Goal: Task Accomplishment & Management: Complete application form

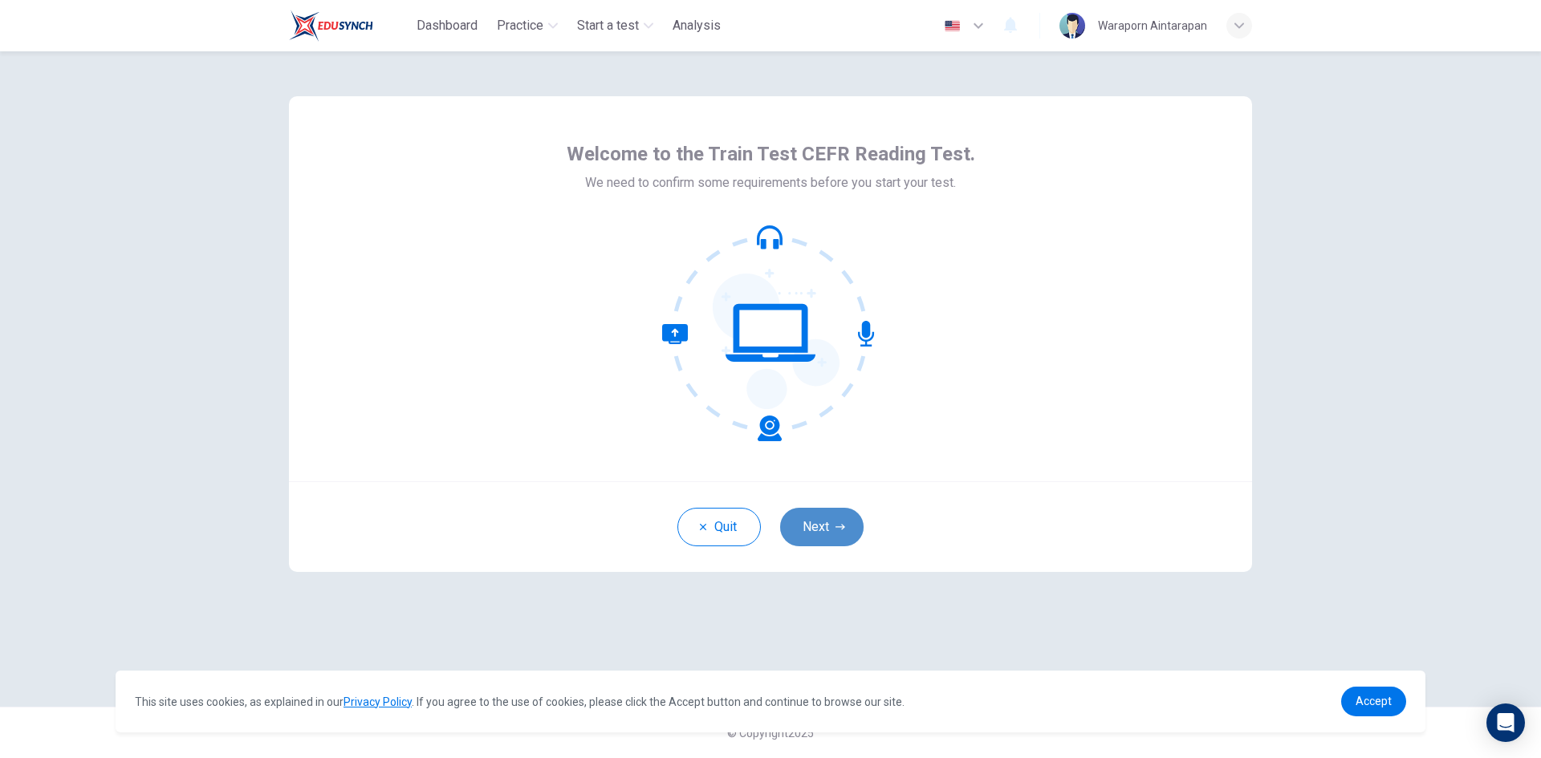
click at [822, 534] on button "Next" at bounding box center [821, 527] width 83 height 39
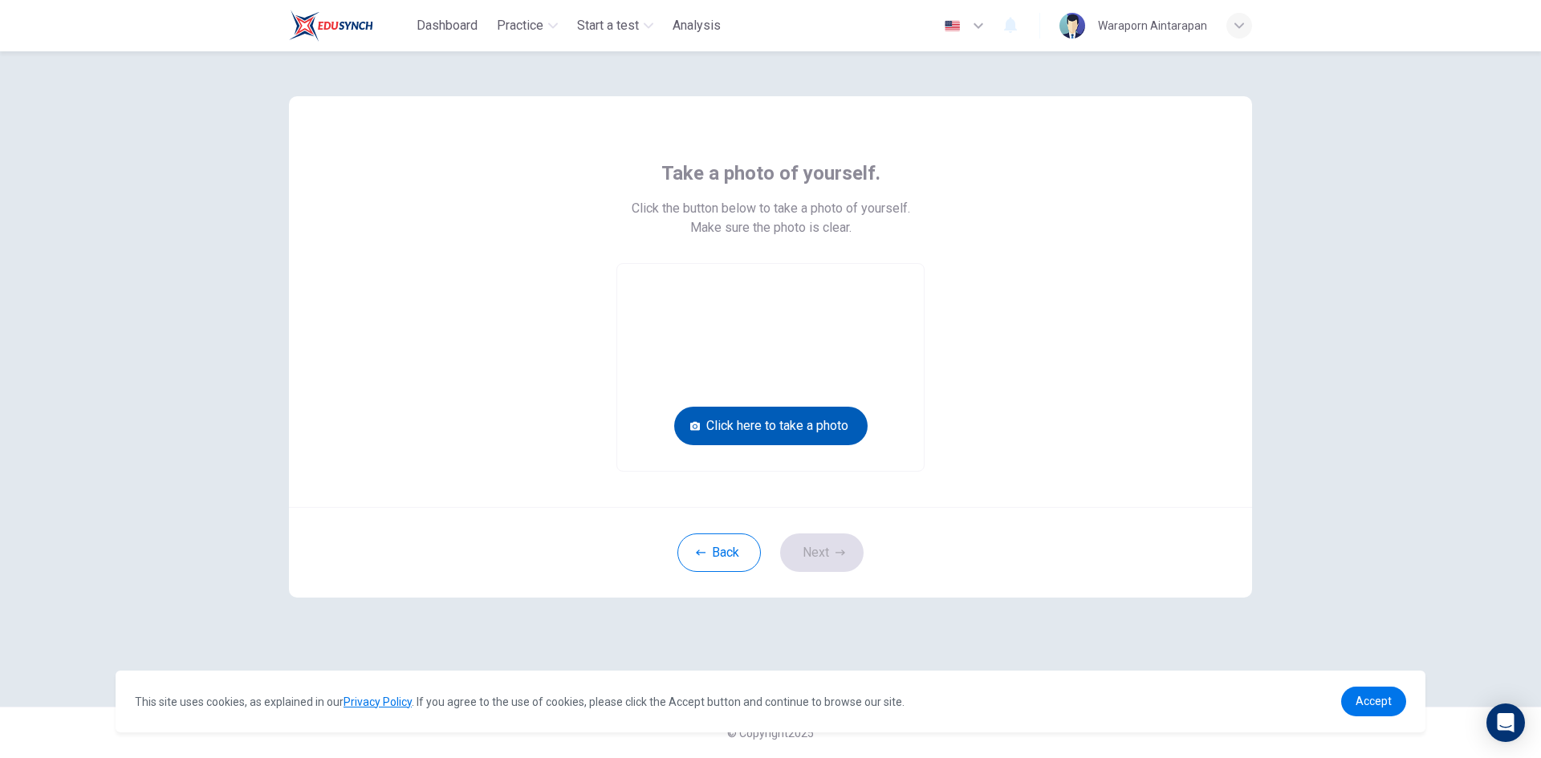
click at [802, 436] on button "Click here to take a photo" at bounding box center [770, 426] width 193 height 39
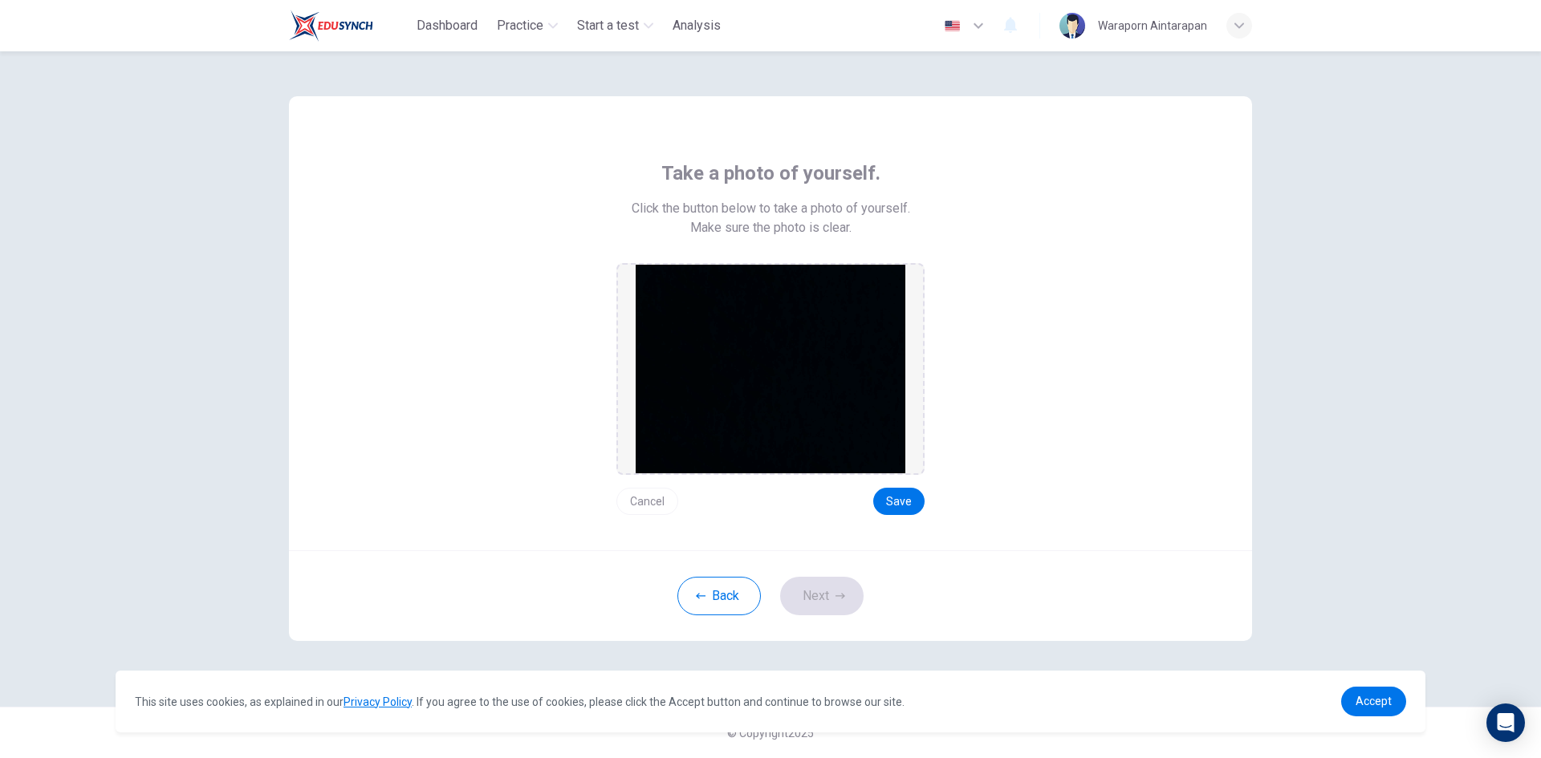
click at [783, 408] on img at bounding box center [771, 369] width 270 height 209
click at [648, 503] on button "Cancel" at bounding box center [647, 501] width 62 height 27
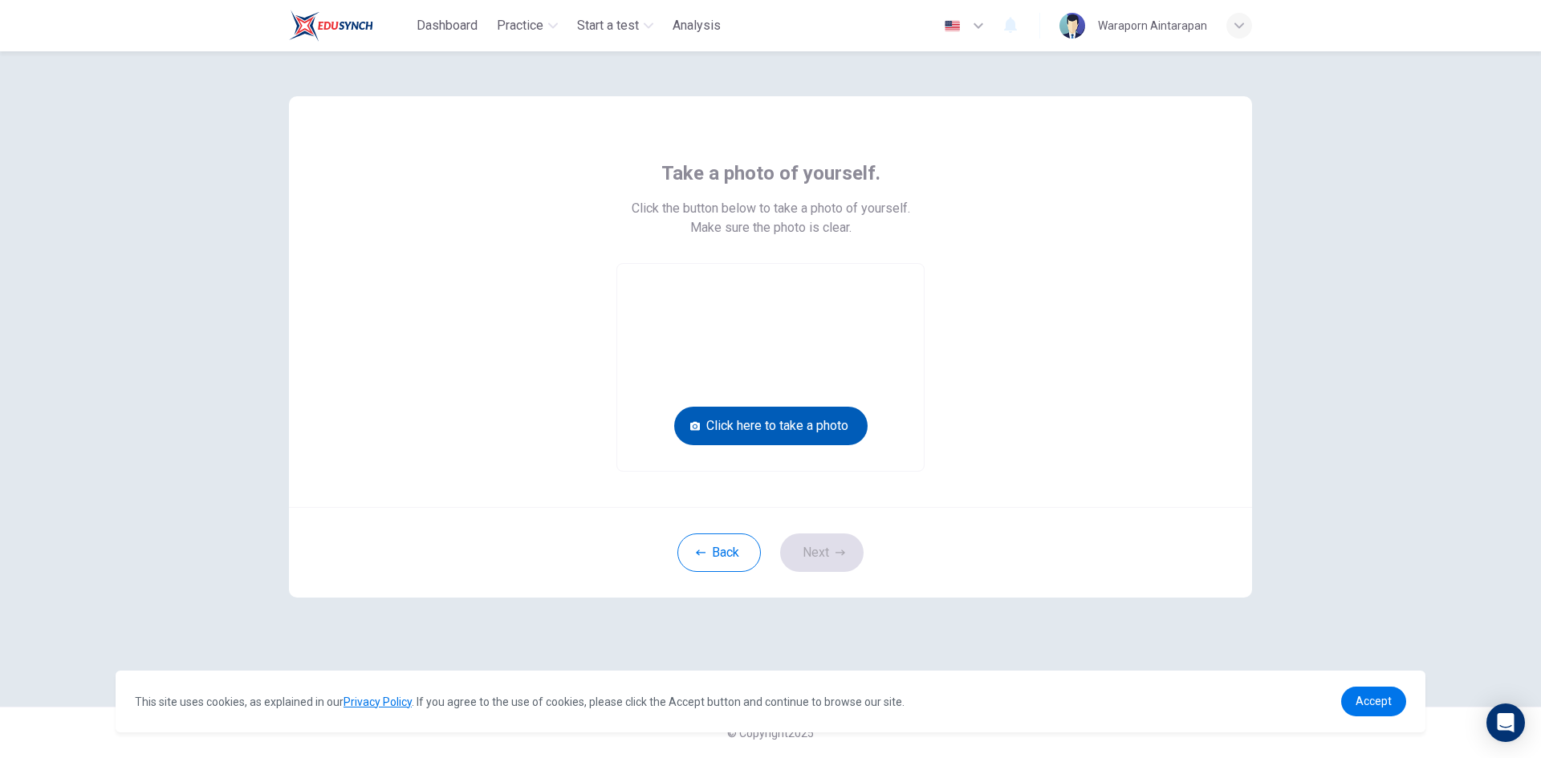
click at [772, 428] on button "Click here to take a photo" at bounding box center [770, 426] width 193 height 39
click at [801, 429] on button "Click here to take a photo" at bounding box center [770, 426] width 193 height 39
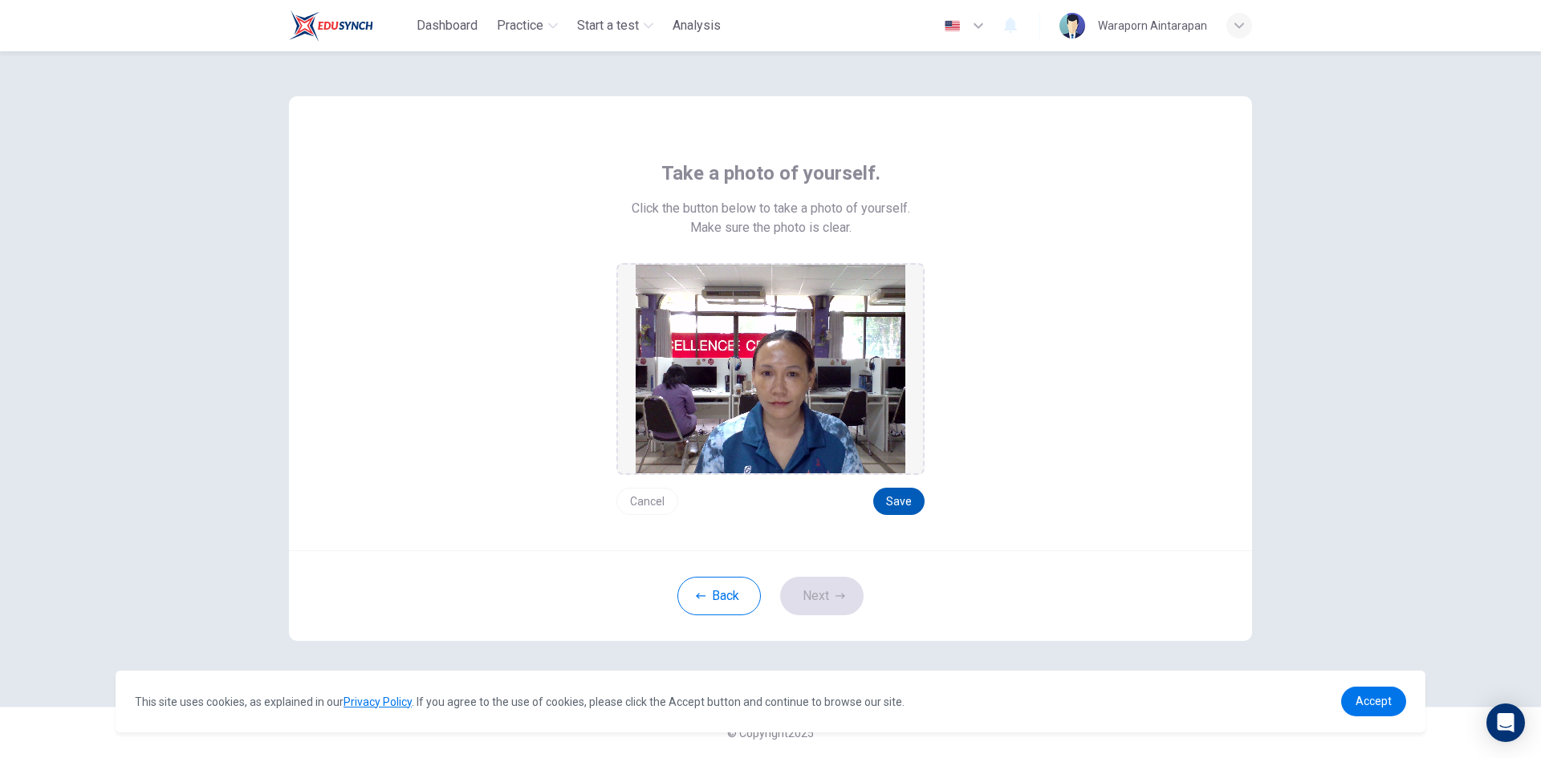
click at [906, 501] on button "Save" at bounding box center [898, 501] width 51 height 27
click at [835, 599] on icon "button" at bounding box center [840, 596] width 10 height 10
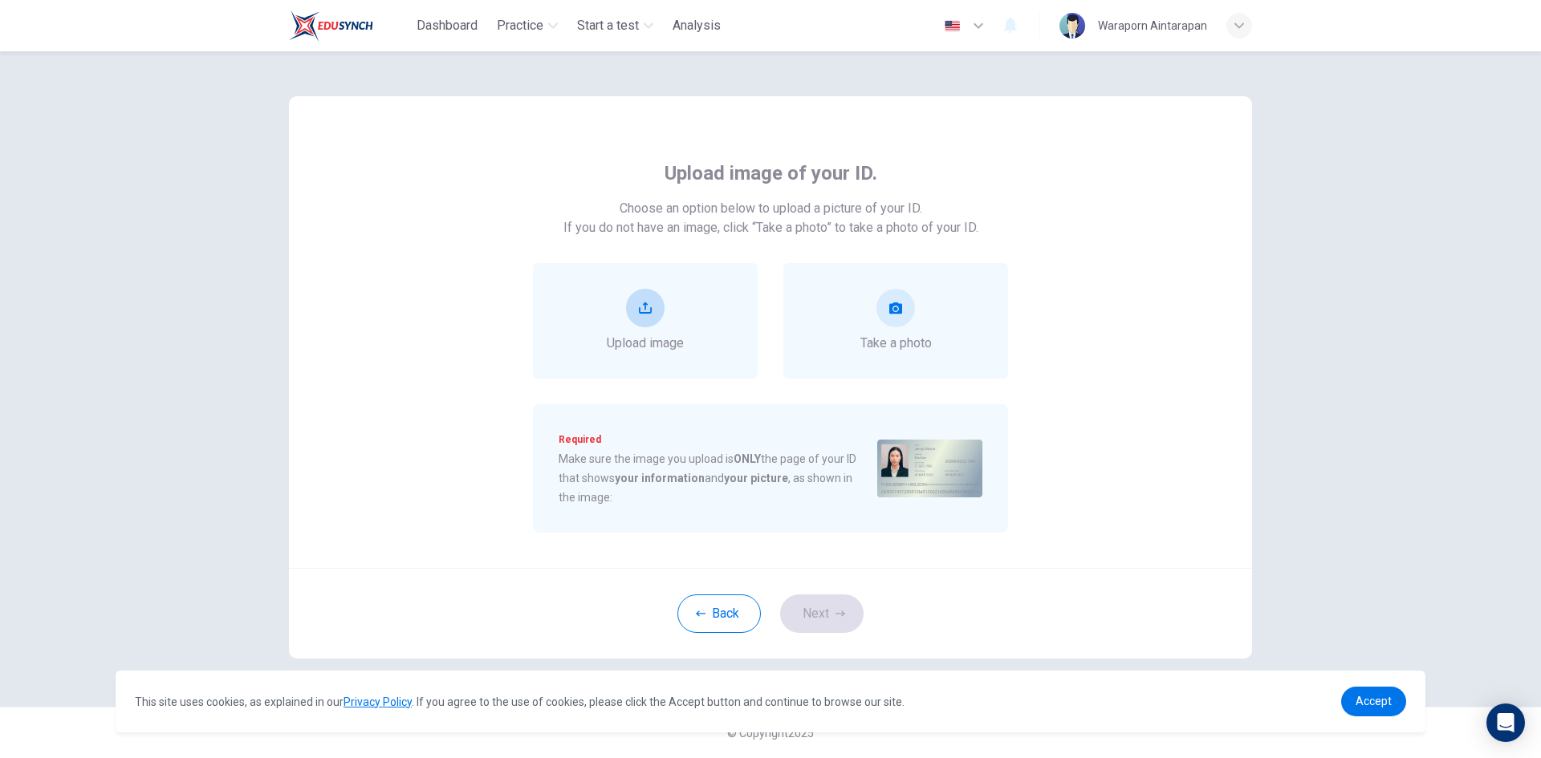
click at [647, 323] on button "upload" at bounding box center [645, 308] width 39 height 39
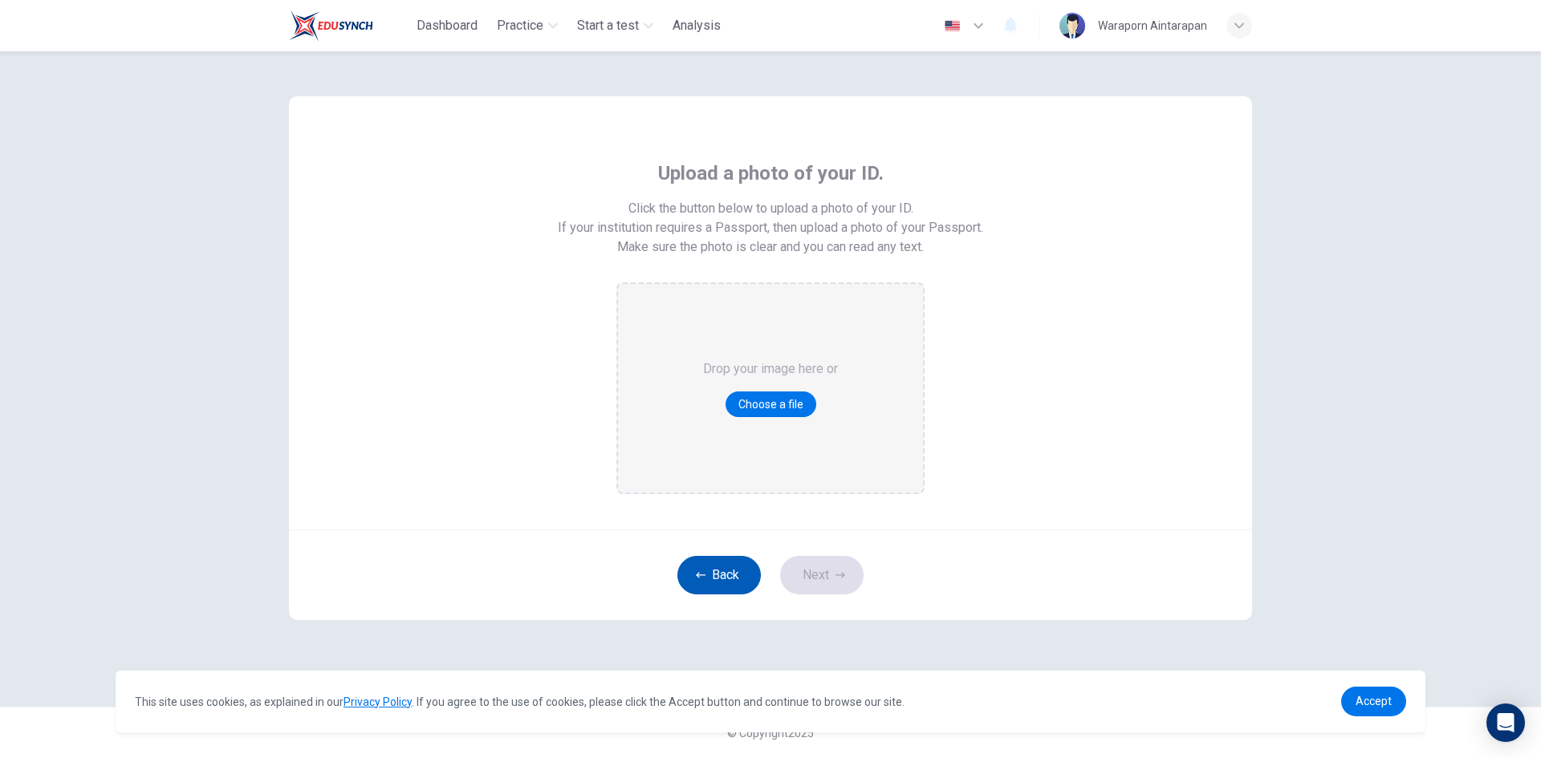
click at [722, 576] on button "Back" at bounding box center [718, 575] width 83 height 39
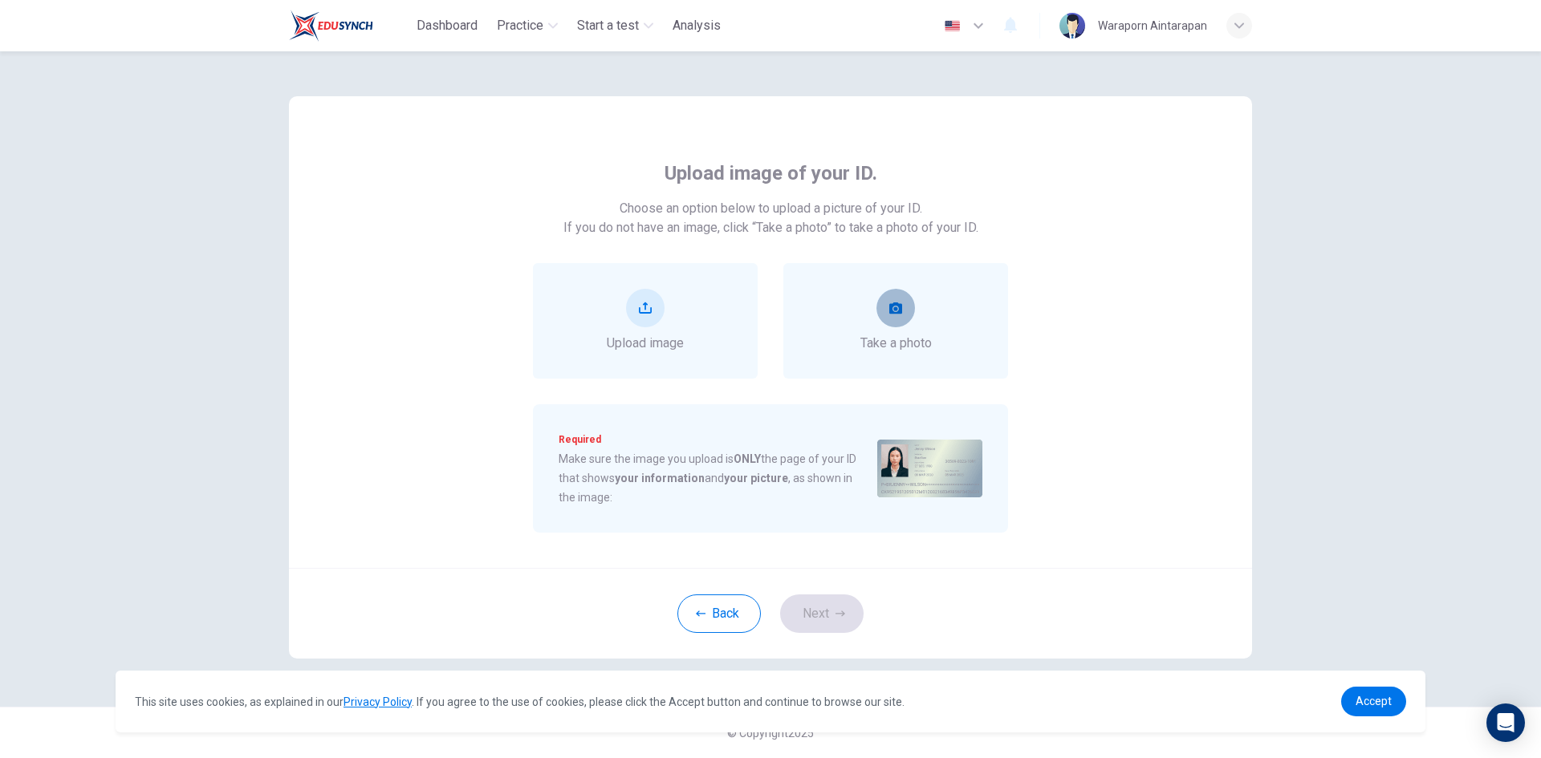
click at [886, 322] on button "take photo" at bounding box center [895, 308] width 39 height 39
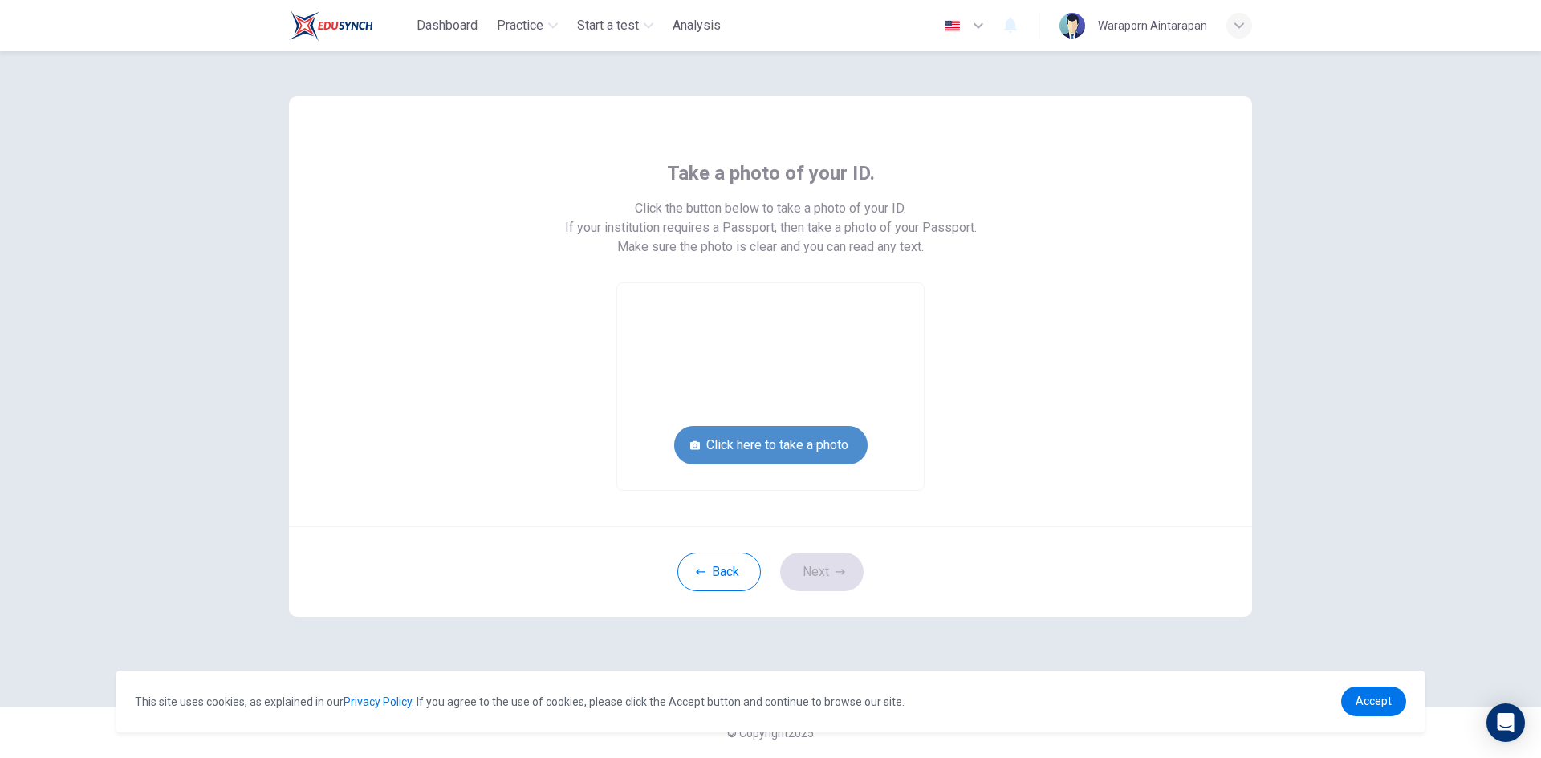
click at [804, 445] on button "Click here to take a photo" at bounding box center [770, 445] width 193 height 39
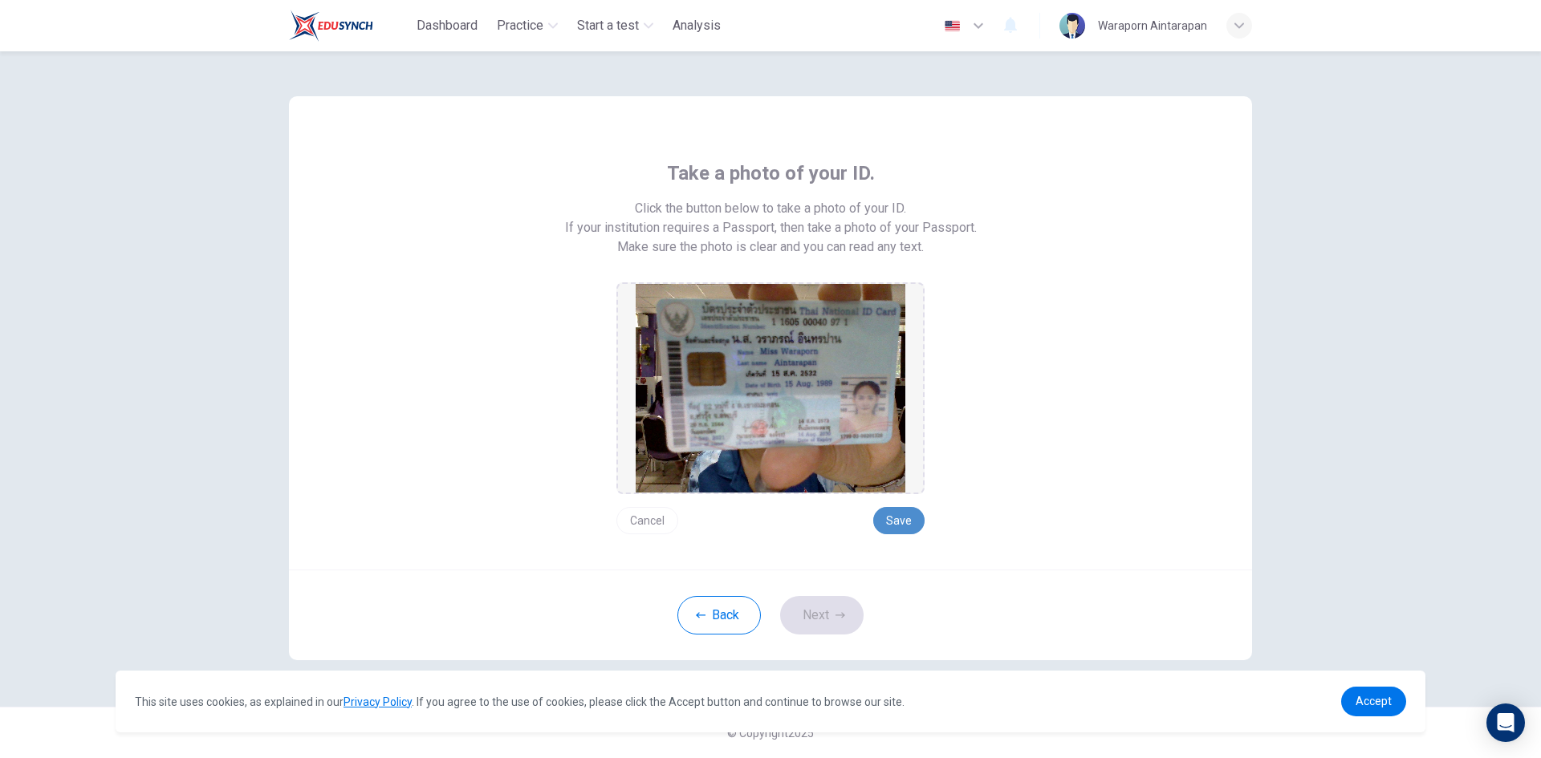
click at [901, 518] on button "Save" at bounding box center [898, 520] width 51 height 27
click at [824, 617] on button "Next" at bounding box center [821, 615] width 83 height 39
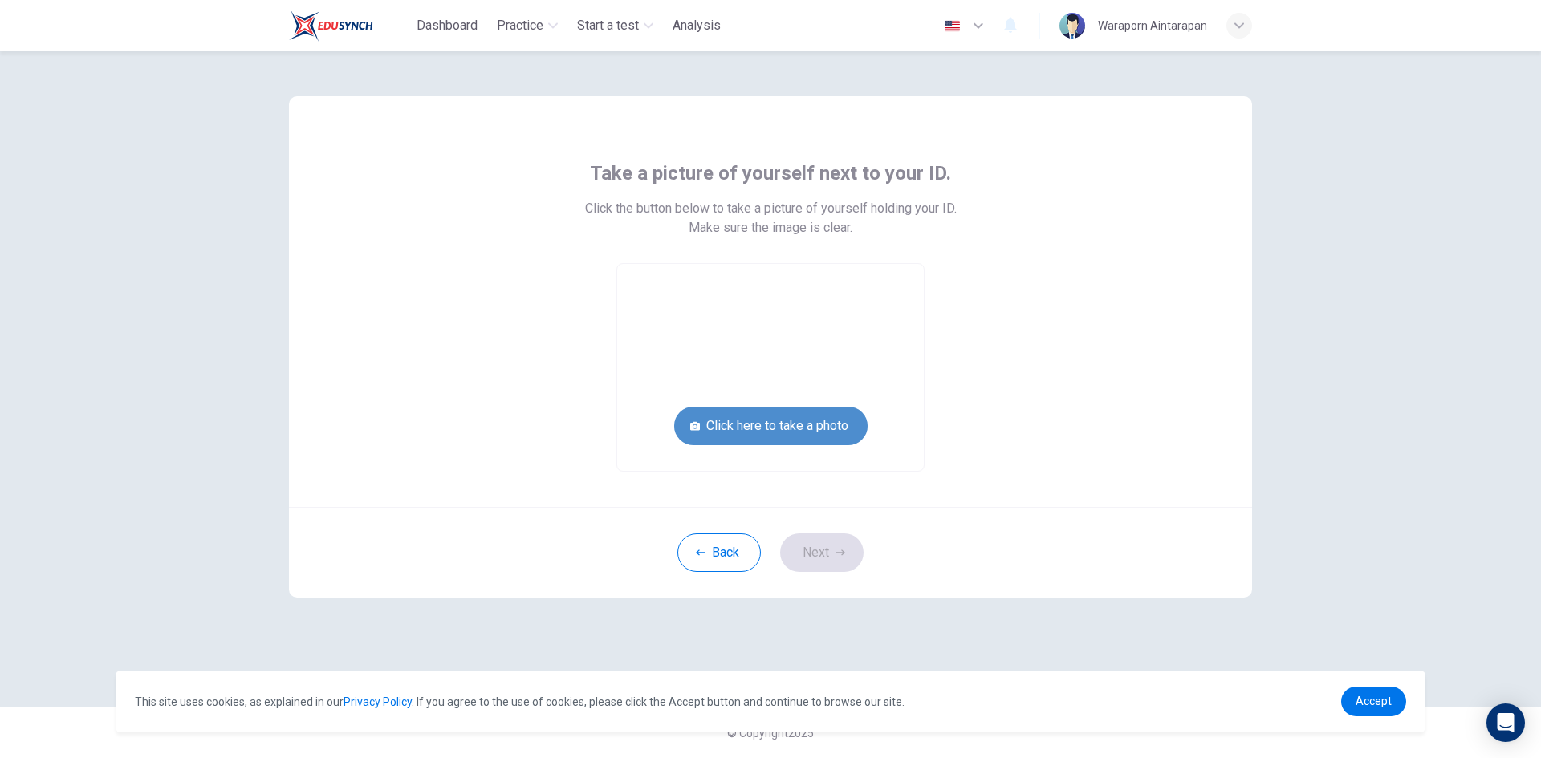
click at [775, 428] on button "Click here to take a photo" at bounding box center [770, 426] width 193 height 39
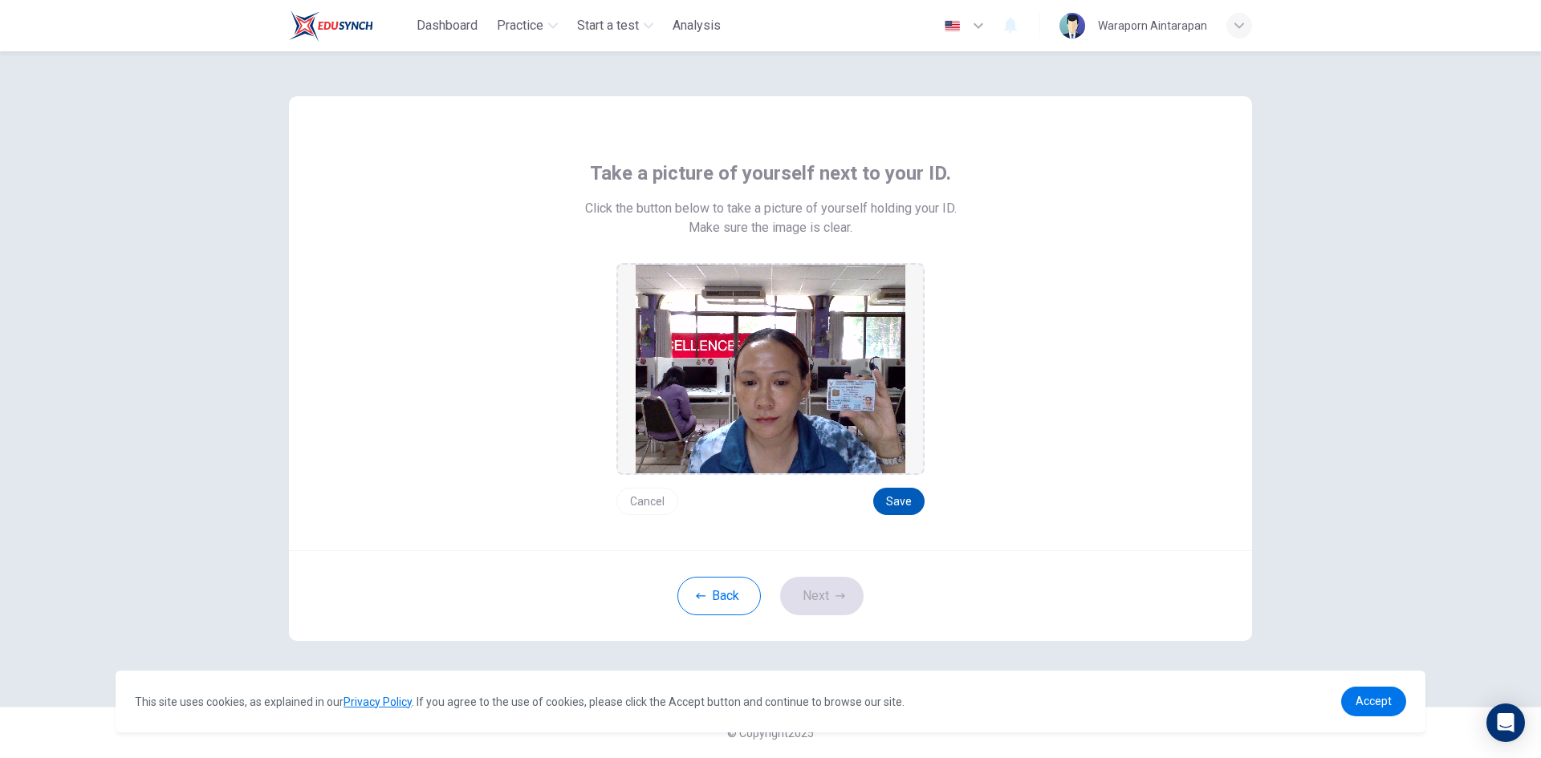
click at [900, 498] on button "Save" at bounding box center [898, 501] width 51 height 27
click at [836, 602] on button "Next" at bounding box center [821, 596] width 83 height 39
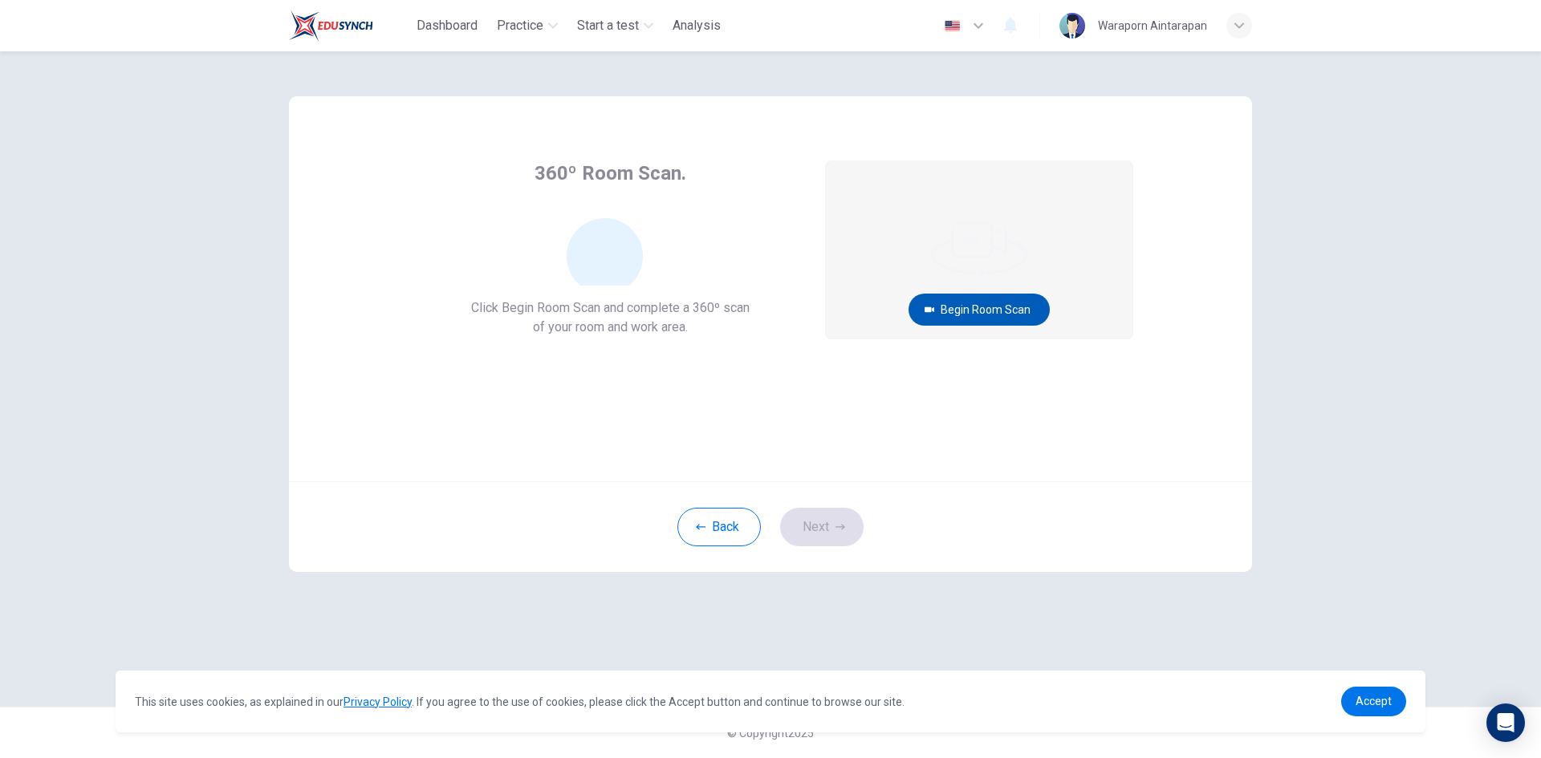
click at [1015, 311] on button "Begin Room Scan" at bounding box center [978, 310] width 141 height 32
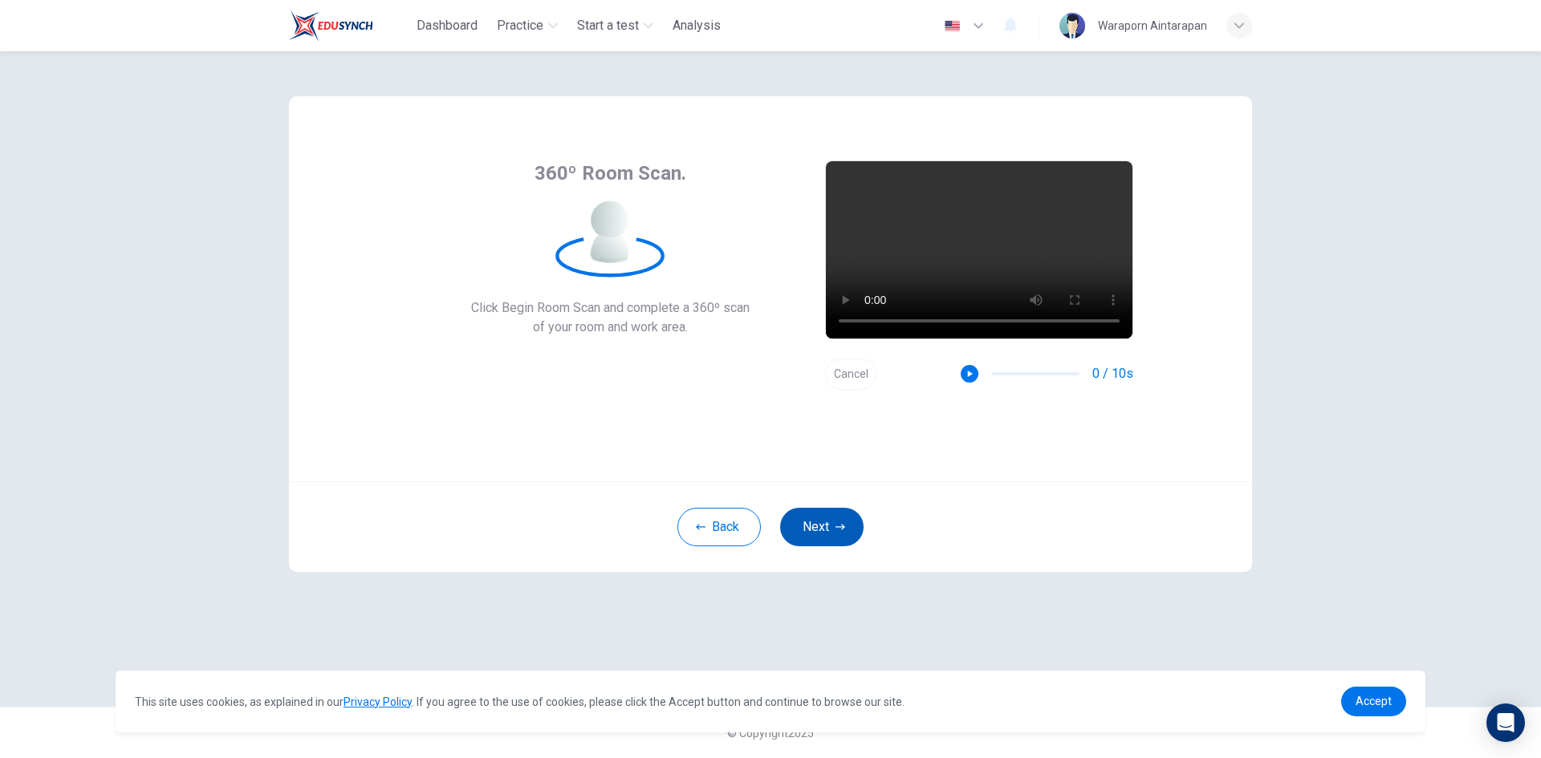
click at [830, 523] on button "Next" at bounding box center [821, 527] width 83 height 39
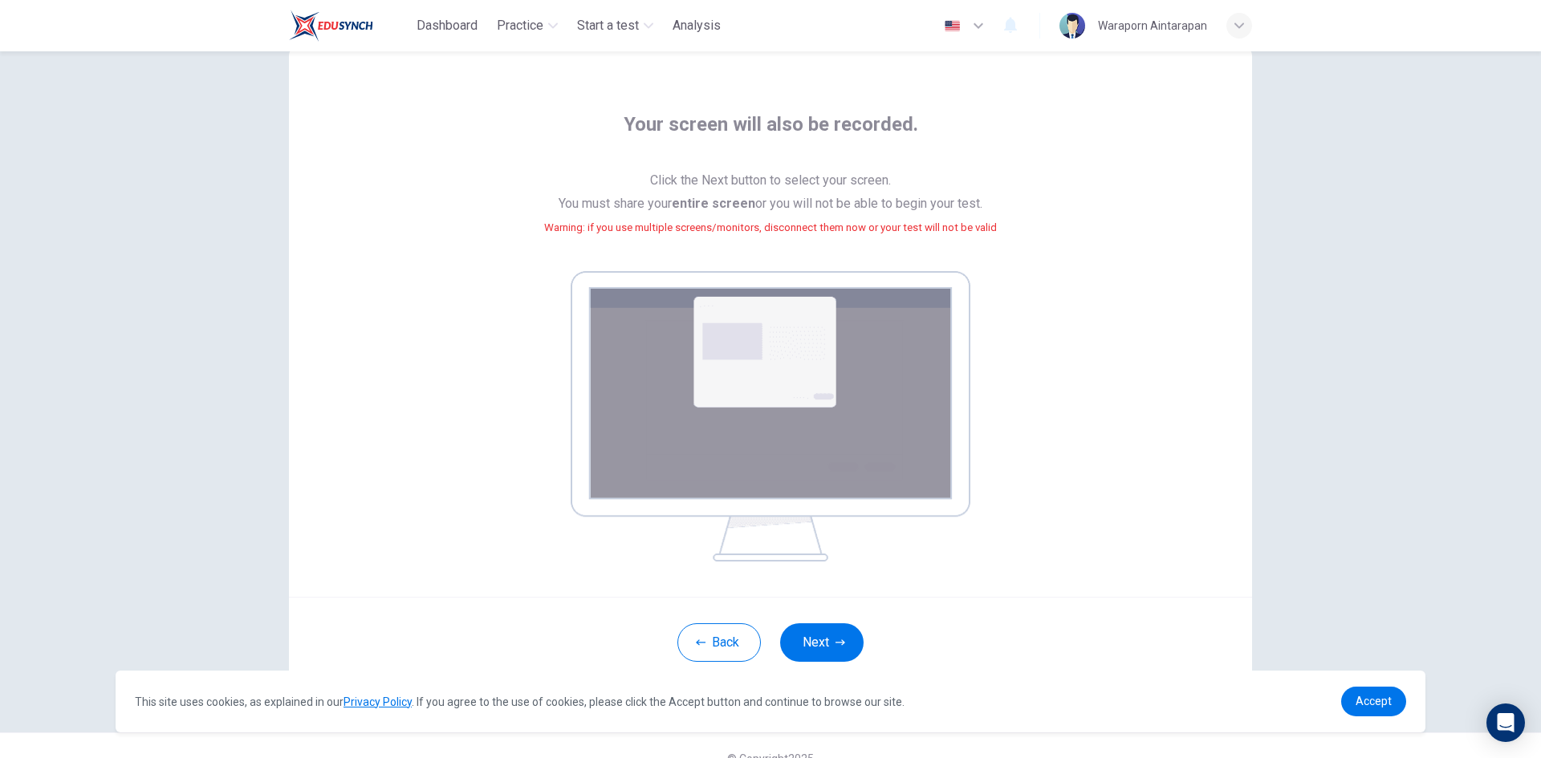
scroll to position [74, 0]
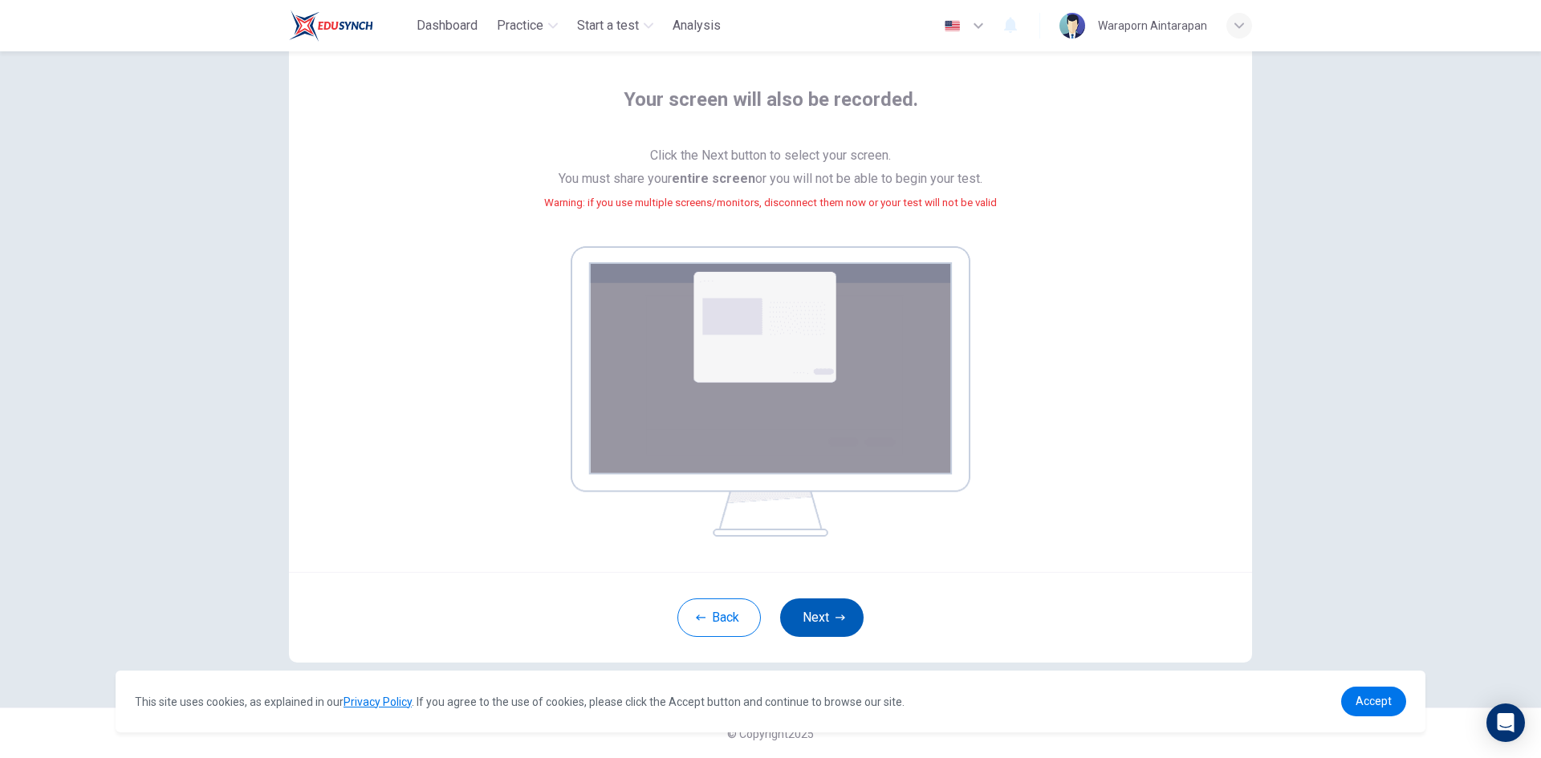
click at [835, 615] on icon "button" at bounding box center [840, 618] width 10 height 10
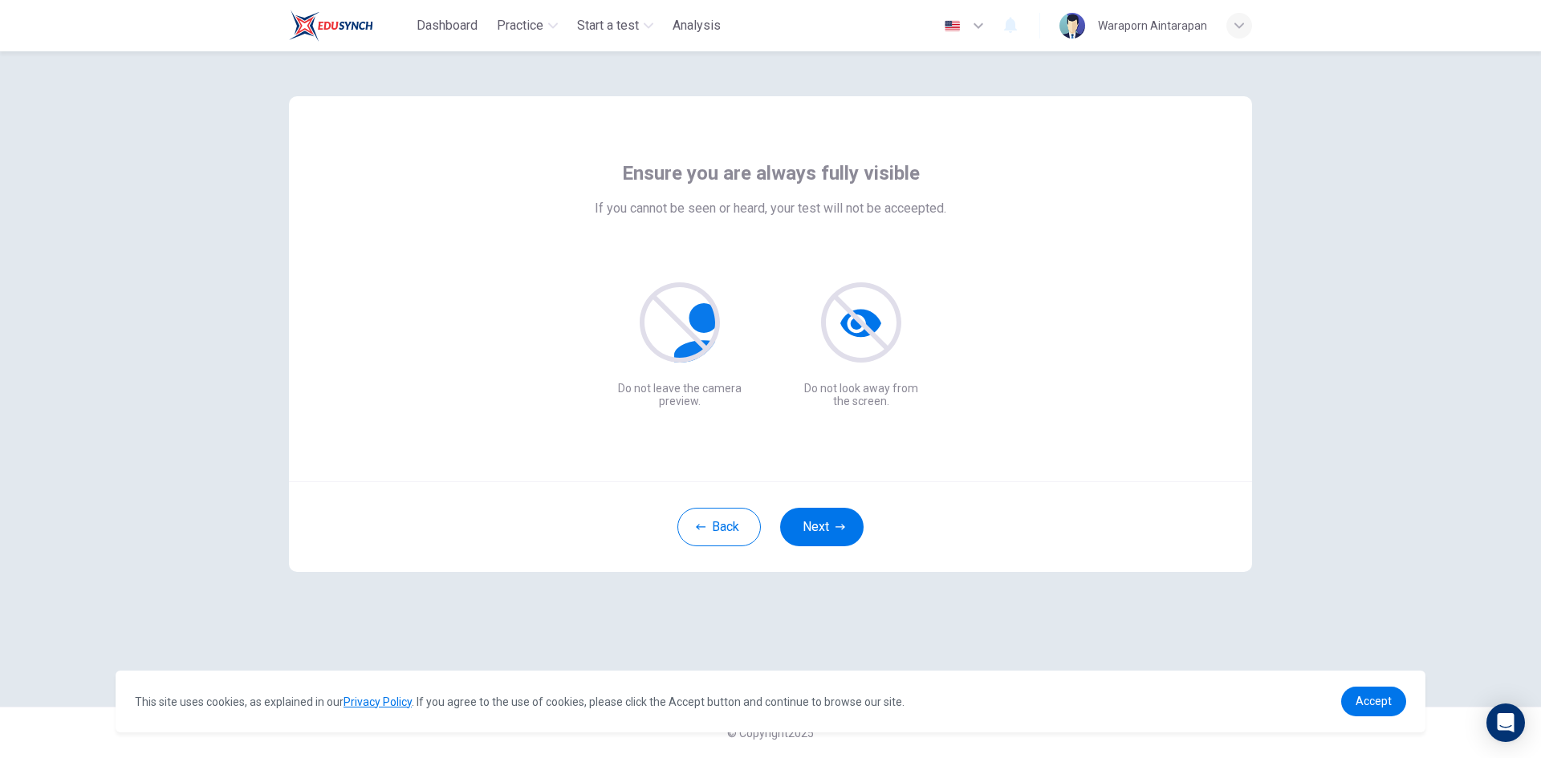
scroll to position [0, 0]
click at [831, 526] on button "Next" at bounding box center [821, 527] width 83 height 39
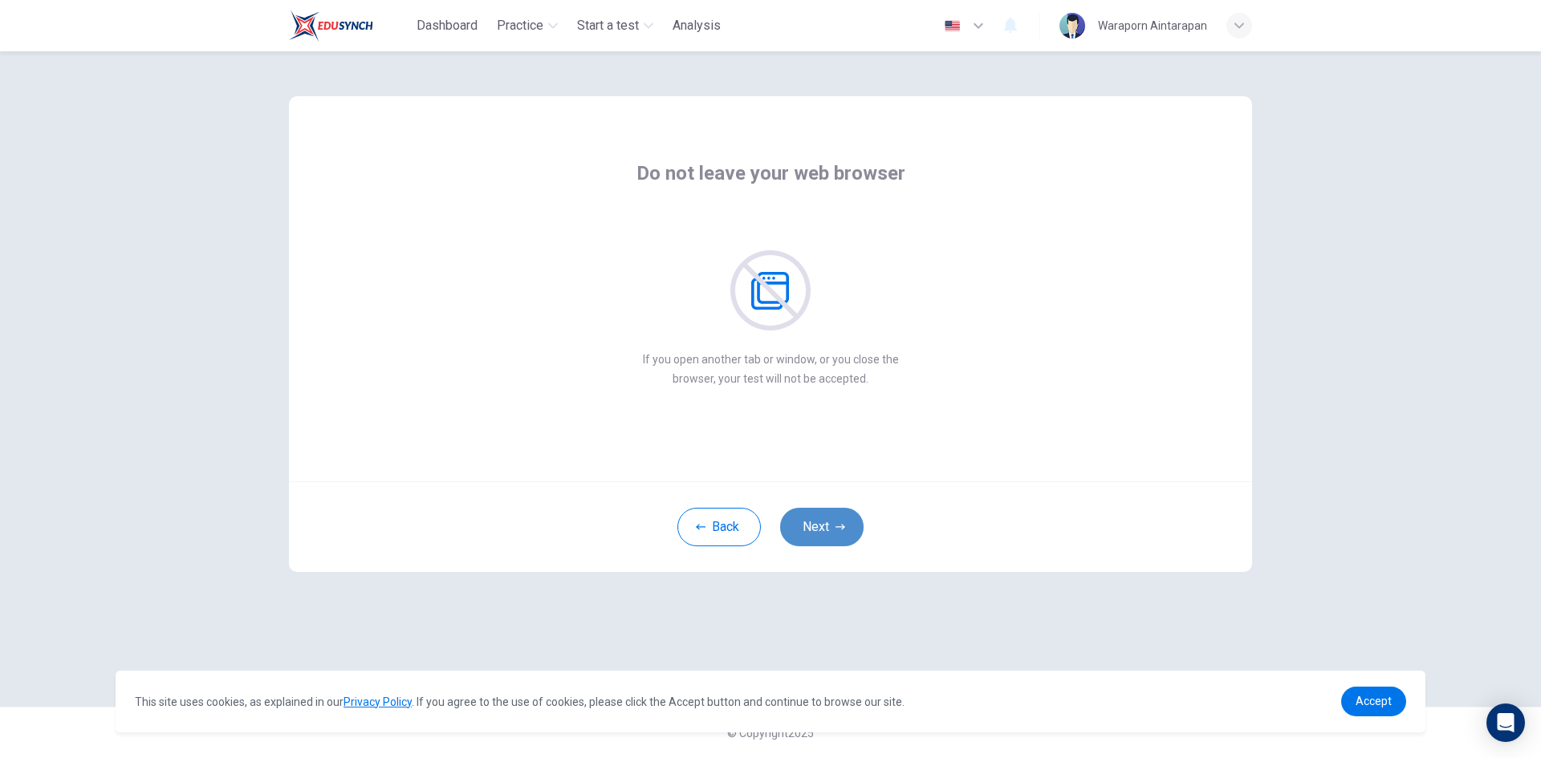
click at [828, 530] on button "Next" at bounding box center [821, 527] width 83 height 39
click at [827, 523] on button "Next" at bounding box center [821, 527] width 83 height 39
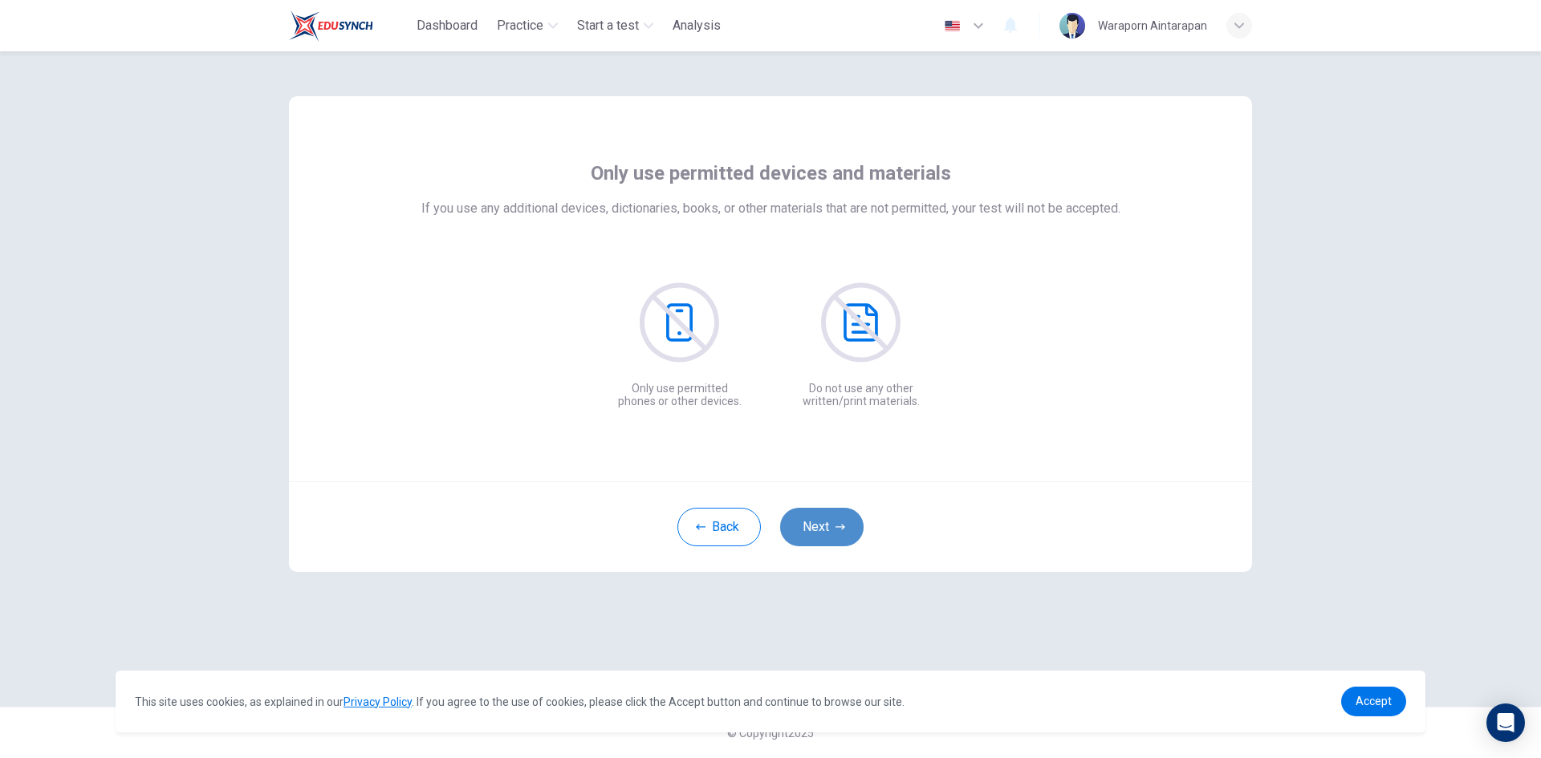
click at [827, 523] on button "Next" at bounding box center [821, 527] width 83 height 39
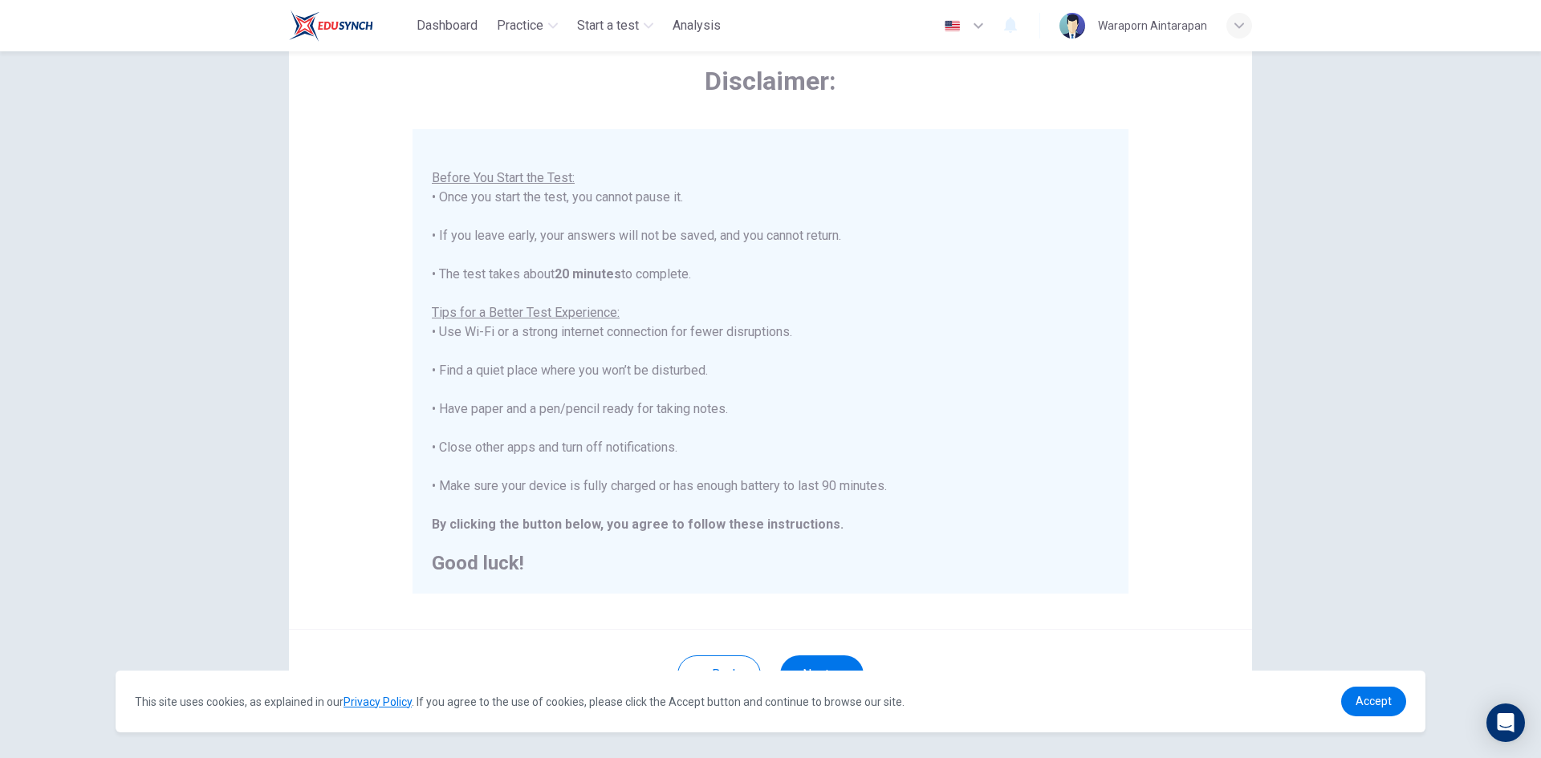
scroll to position [134, 0]
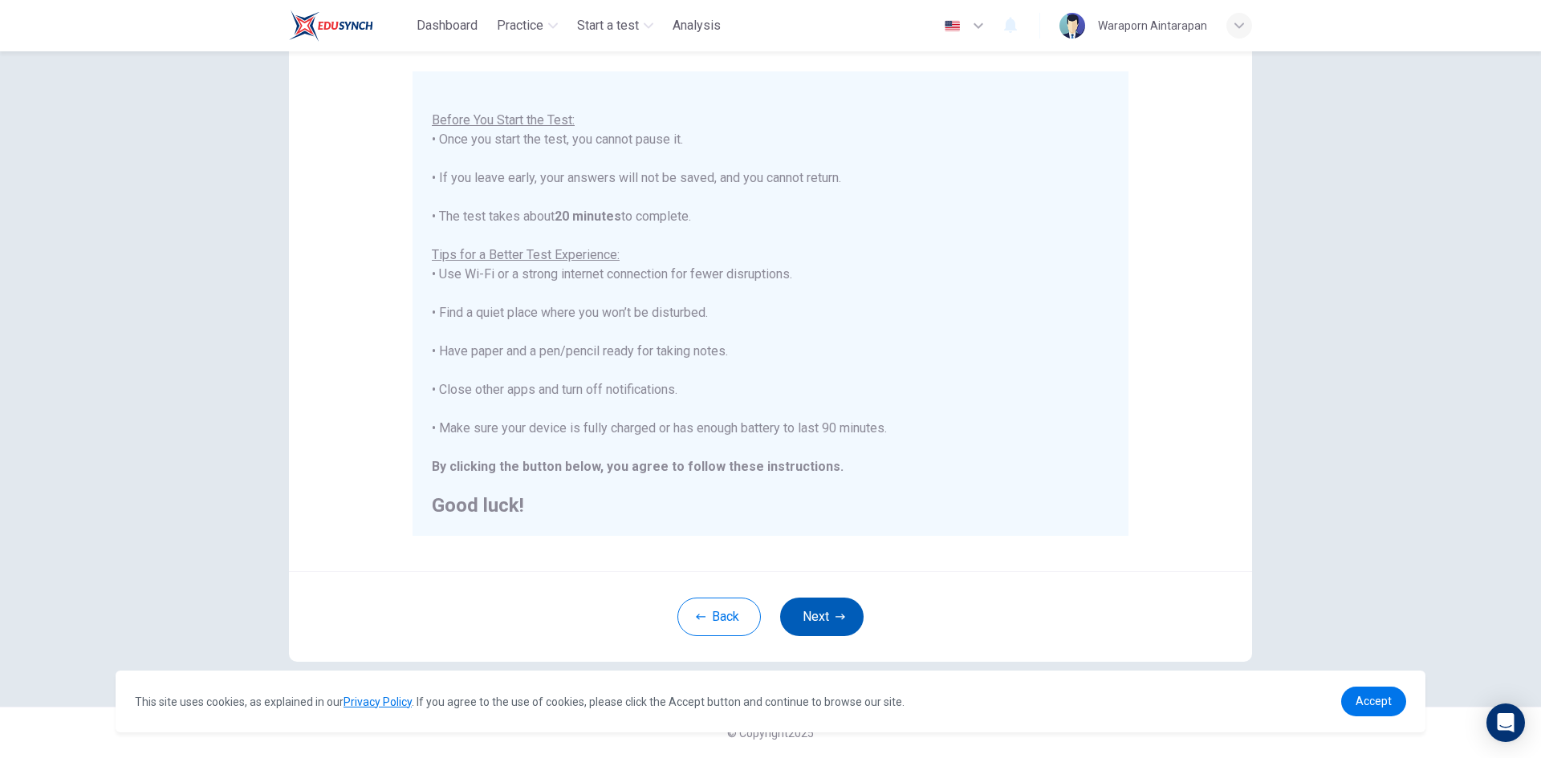
click at [824, 632] on button "Next" at bounding box center [821, 617] width 83 height 39
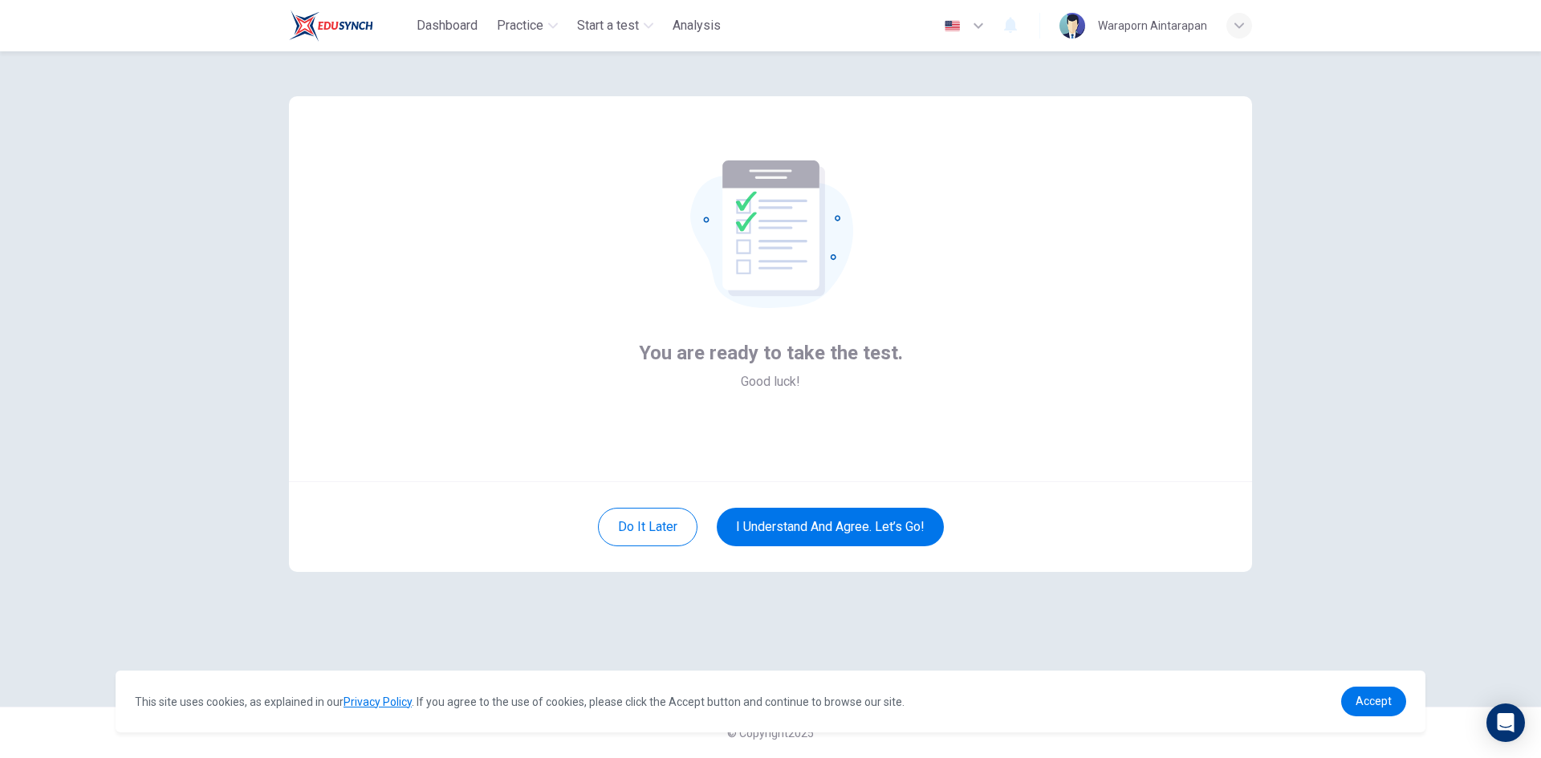
scroll to position [0, 0]
click at [801, 536] on button "I understand and agree. Let’s go!" at bounding box center [830, 527] width 227 height 39
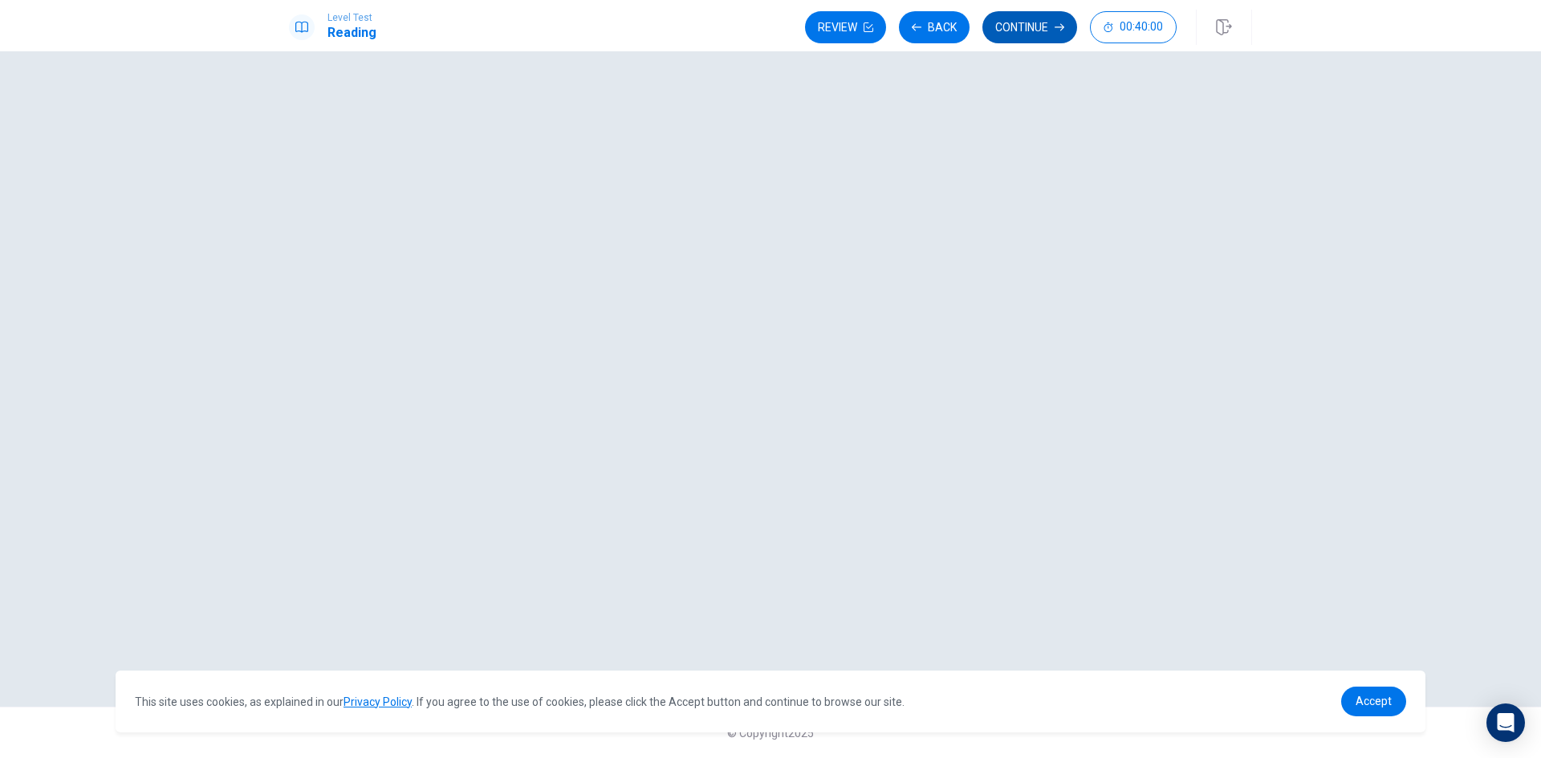
click at [1021, 30] on button "Continue" at bounding box center [1029, 27] width 95 height 32
click at [1035, 27] on button "Continue" at bounding box center [1029, 27] width 95 height 32
click at [1371, 707] on span "Accept" at bounding box center [1373, 701] width 36 height 13
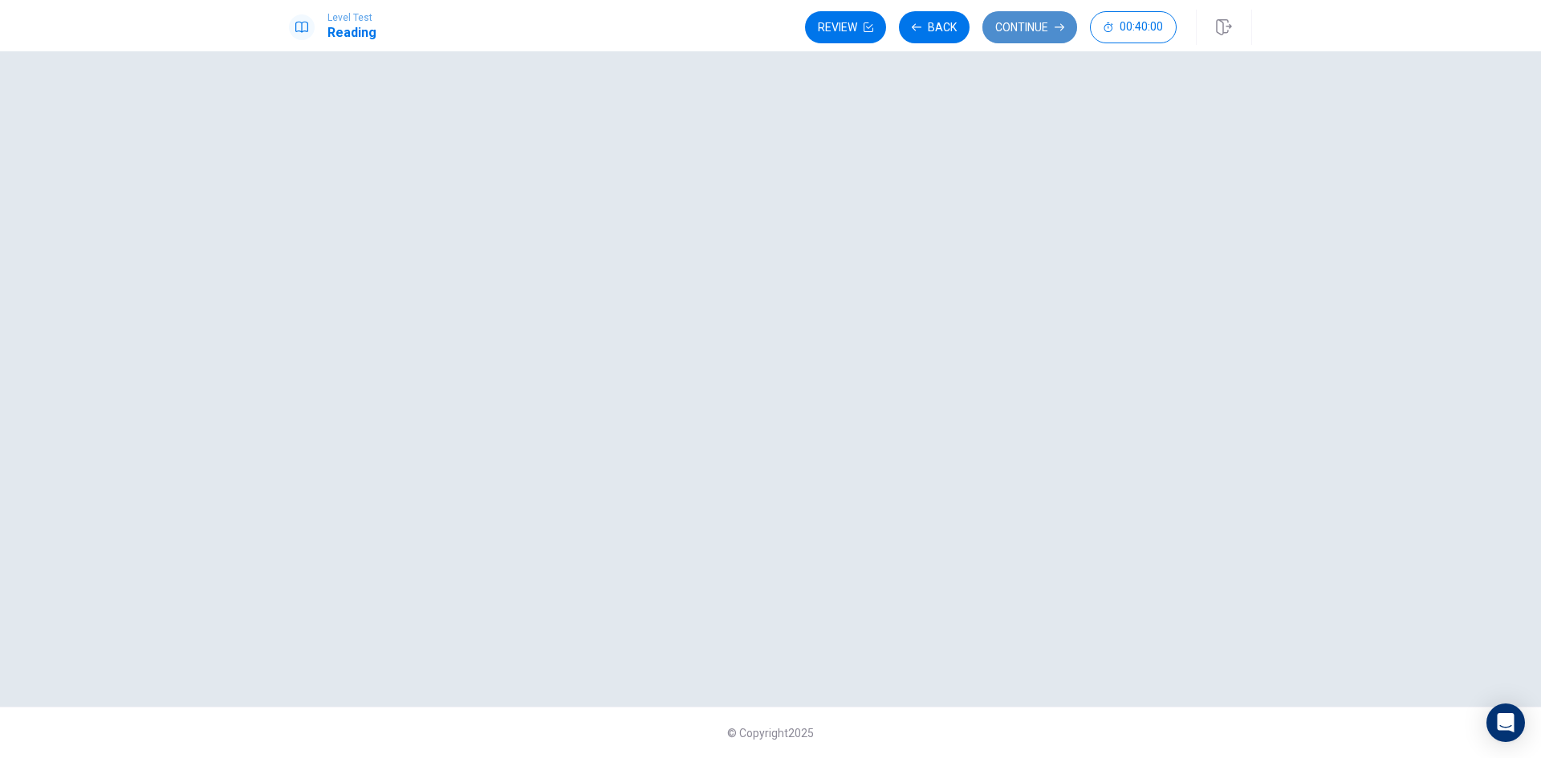
click at [1024, 30] on button "Continue" at bounding box center [1029, 27] width 95 height 32
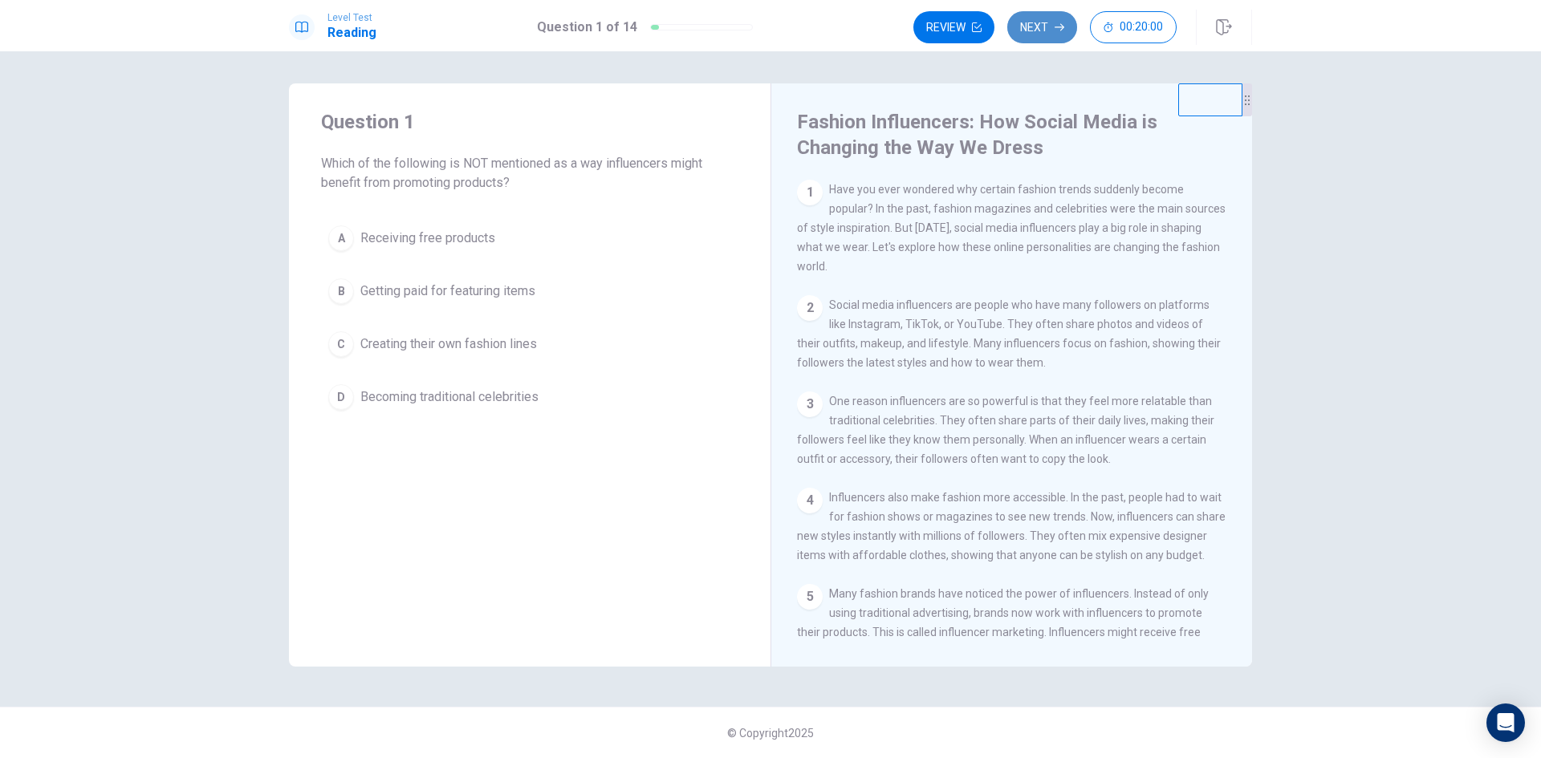
click at [1025, 22] on button "Next" at bounding box center [1042, 27] width 70 height 32
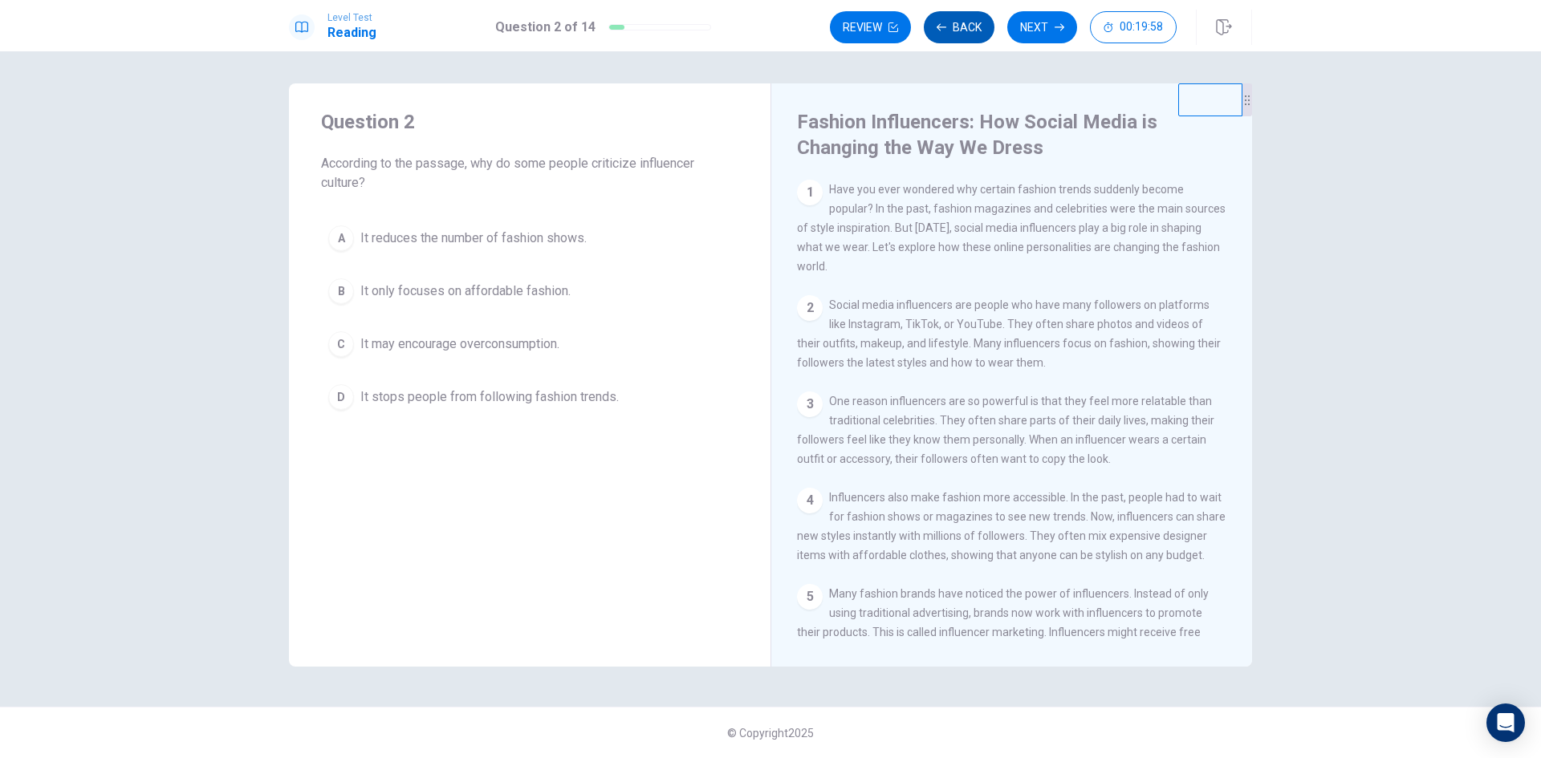
click at [939, 25] on icon "button" at bounding box center [941, 26] width 10 height 7
drag, startPoint x: 796, startPoint y: 127, endPoint x: 956, endPoint y: 123, distance: 160.5
click at [956, 123] on div "Fashion Influencers: How Social Media is Changing the Way We Dress 1 Have you e…" at bounding box center [1010, 374] width 481 height 583
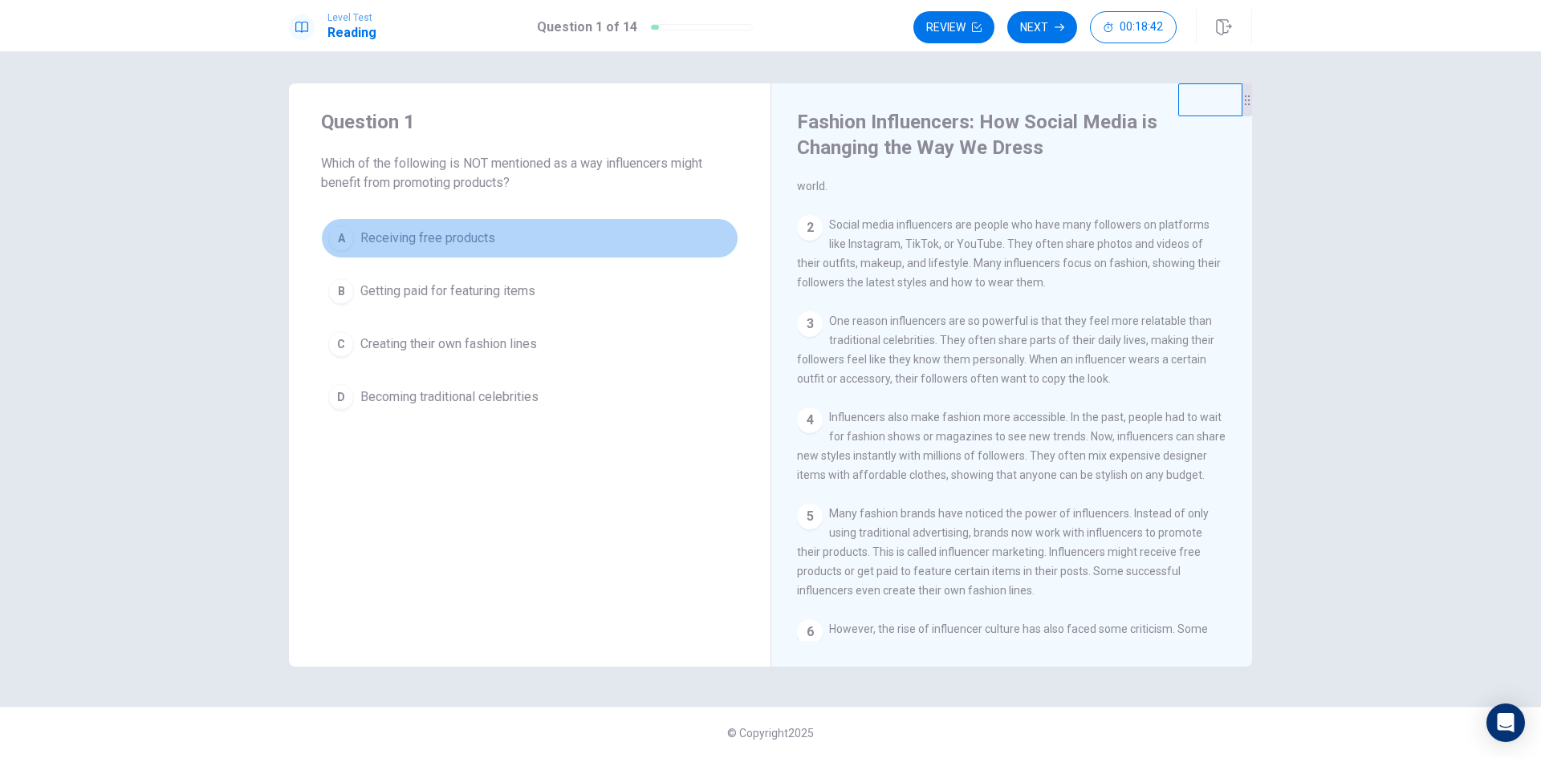
click at [338, 234] on div "A" at bounding box center [341, 238] width 26 height 26
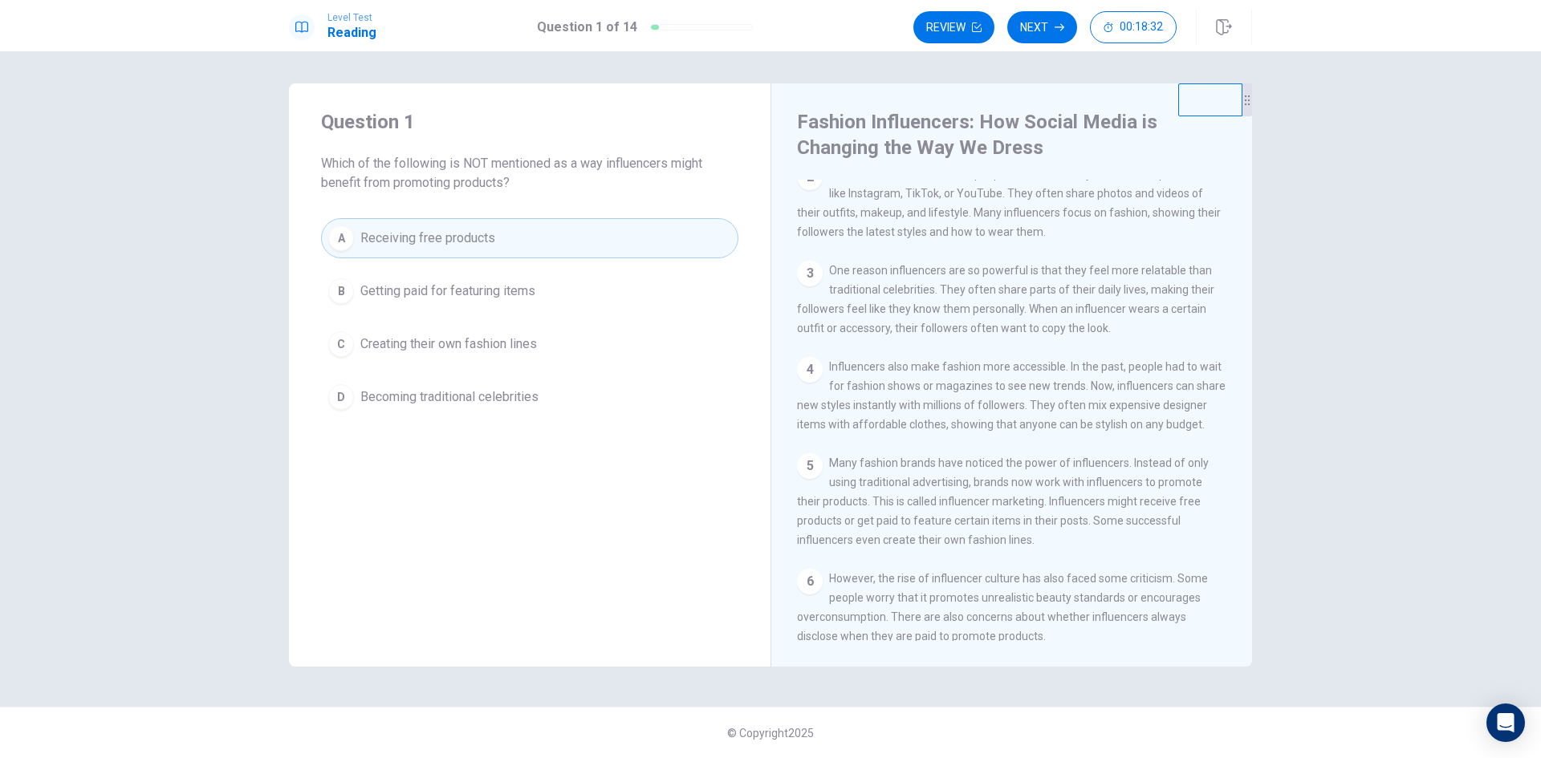
scroll to position [0, 0]
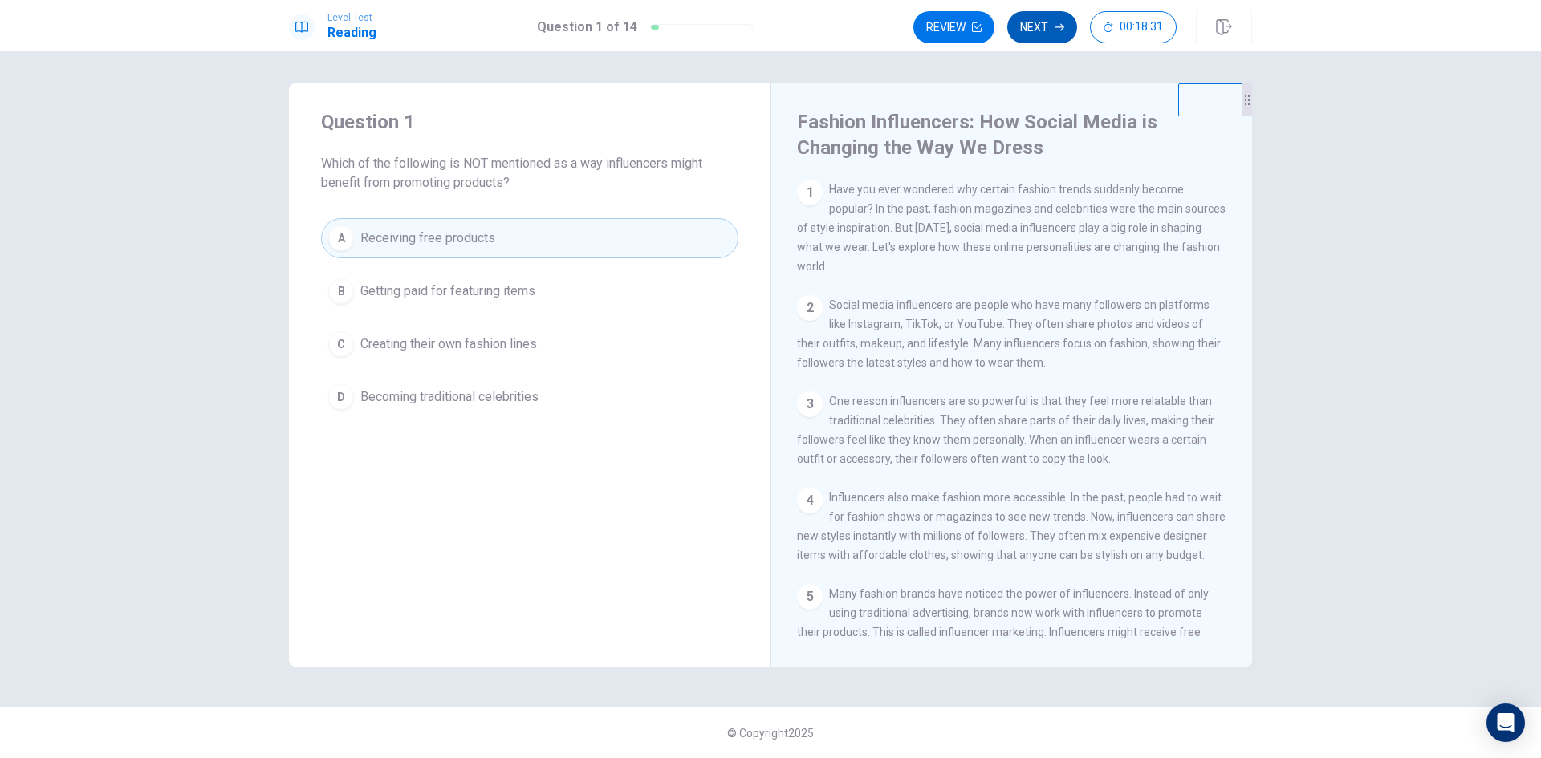
click at [1044, 16] on button "Next" at bounding box center [1042, 27] width 70 height 32
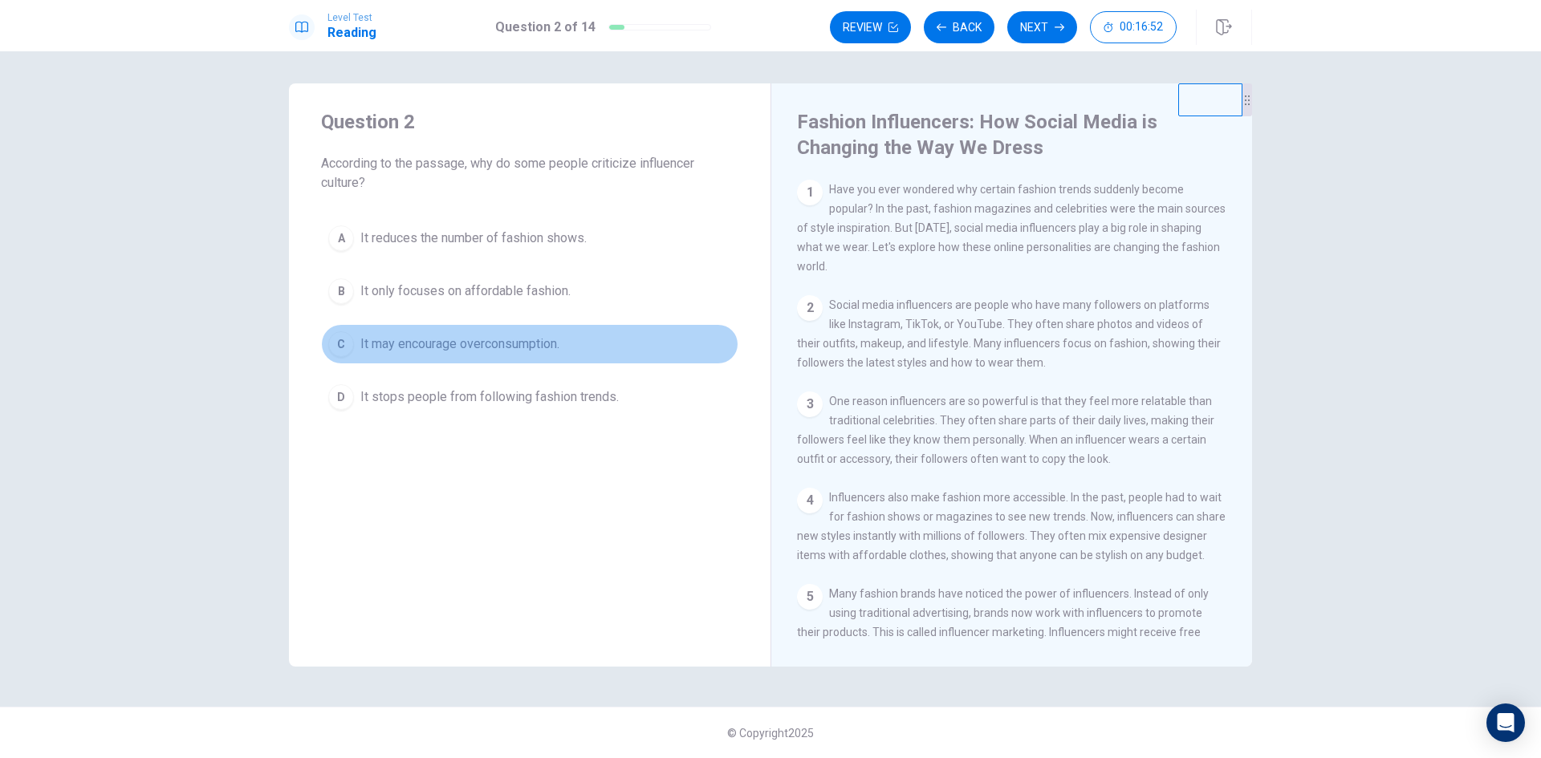
click at [397, 347] on span "It may encourage overconsumption." at bounding box center [459, 344] width 199 height 19
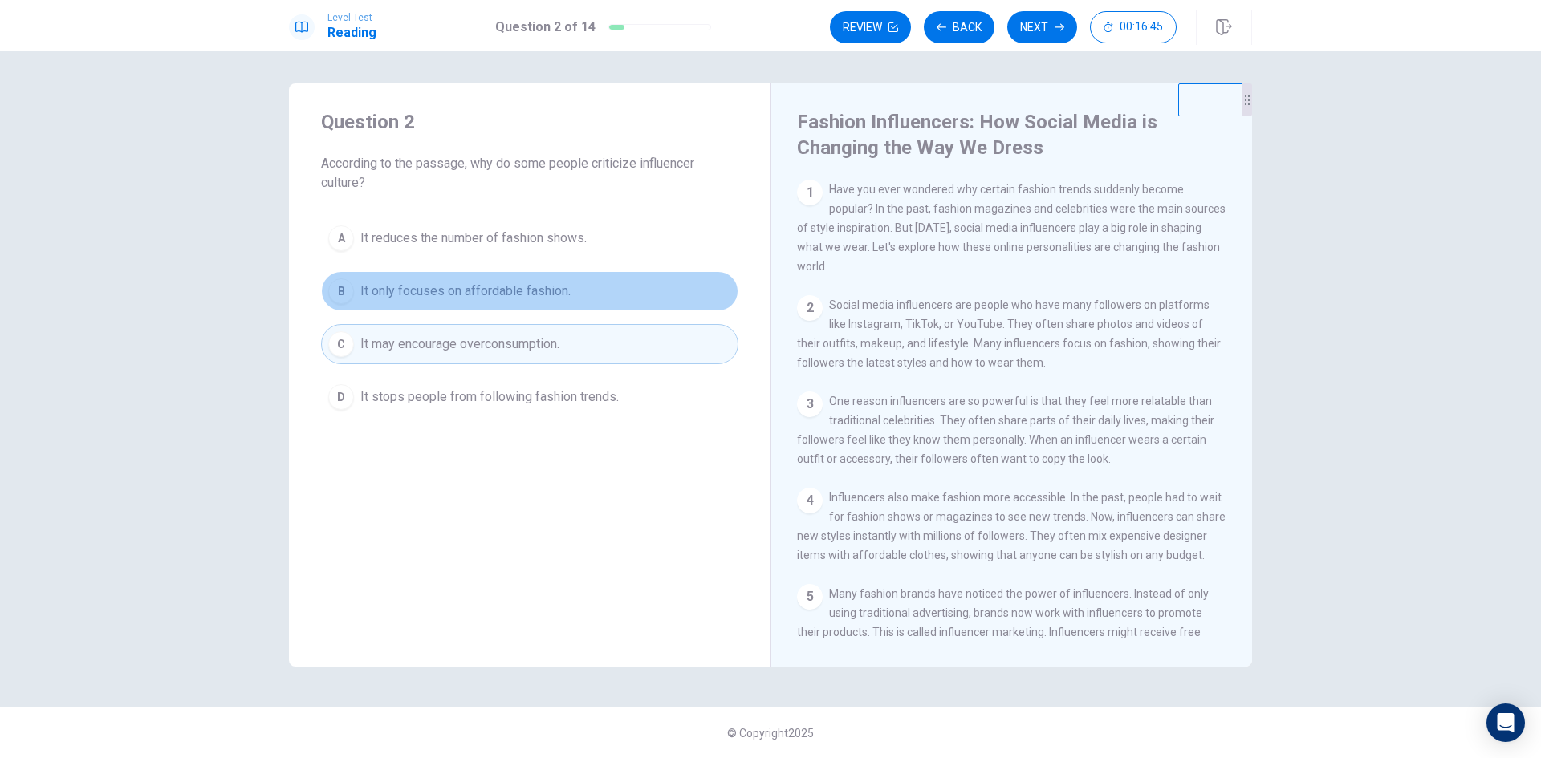
click at [463, 289] on span "It only focuses on affordable fashion." at bounding box center [465, 291] width 210 height 19
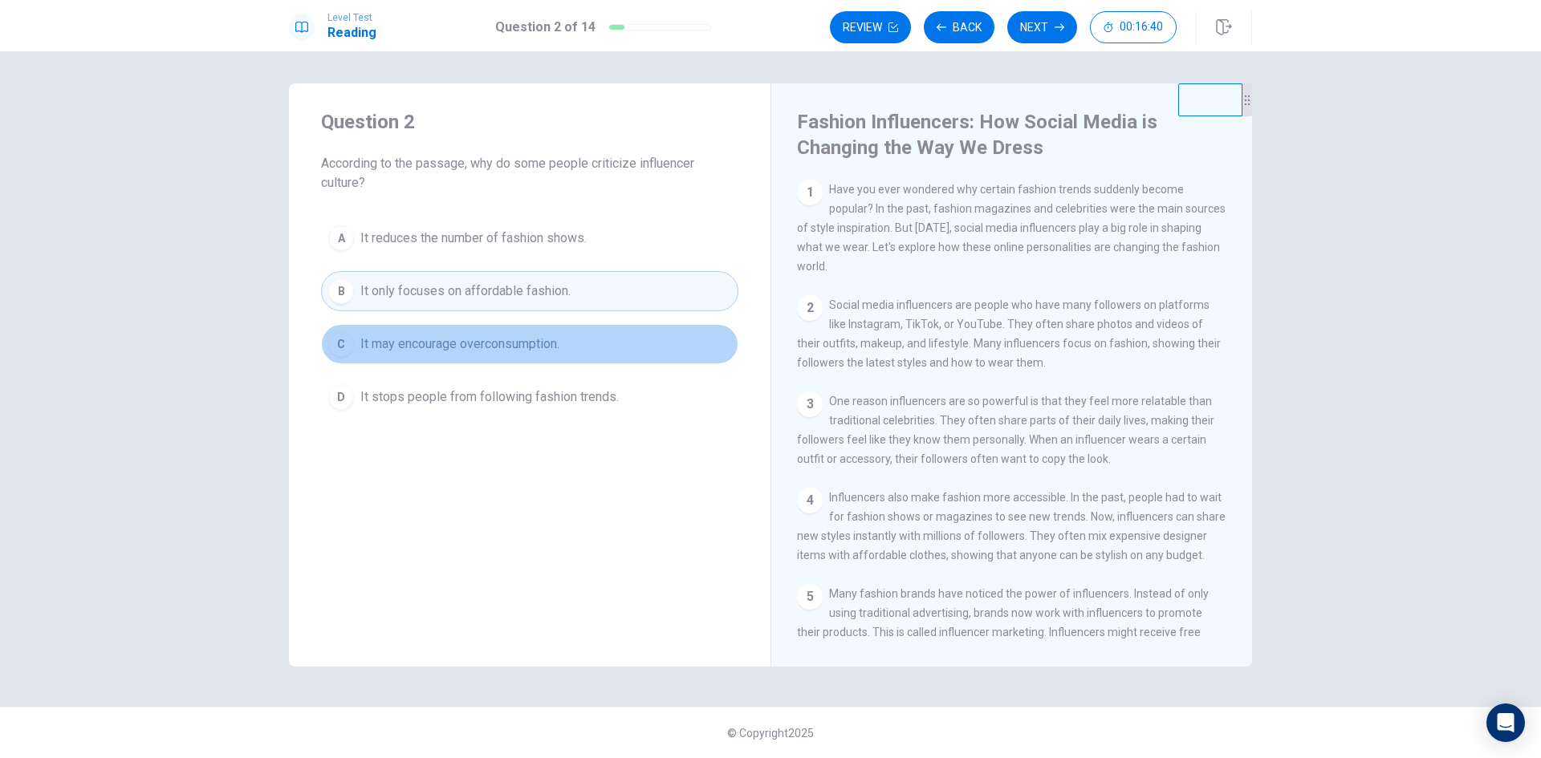
click at [419, 343] on span "It may encourage overconsumption." at bounding box center [459, 344] width 199 height 19
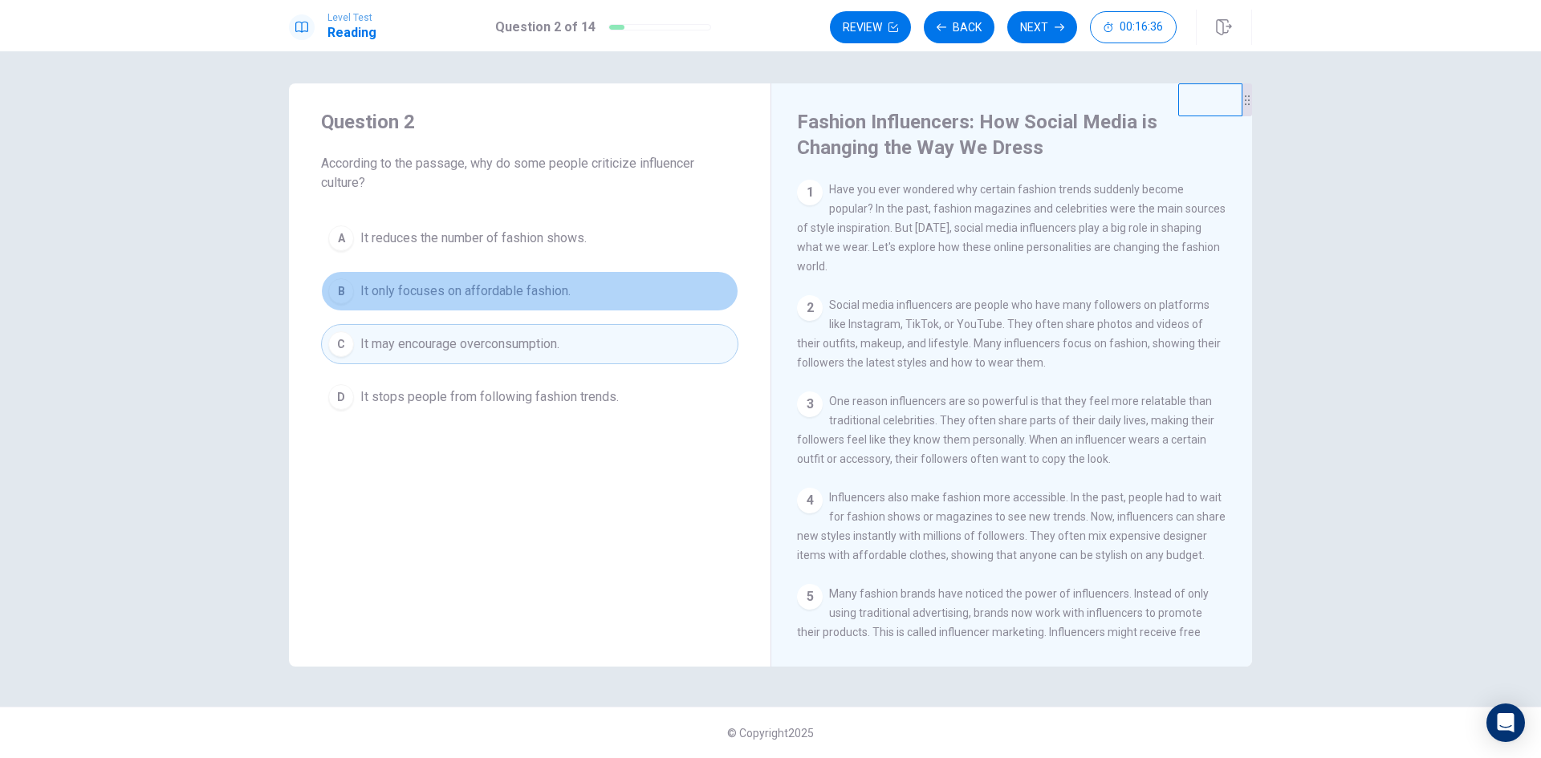
click at [447, 291] on span "It only focuses on affordable fashion." at bounding box center [465, 291] width 210 height 19
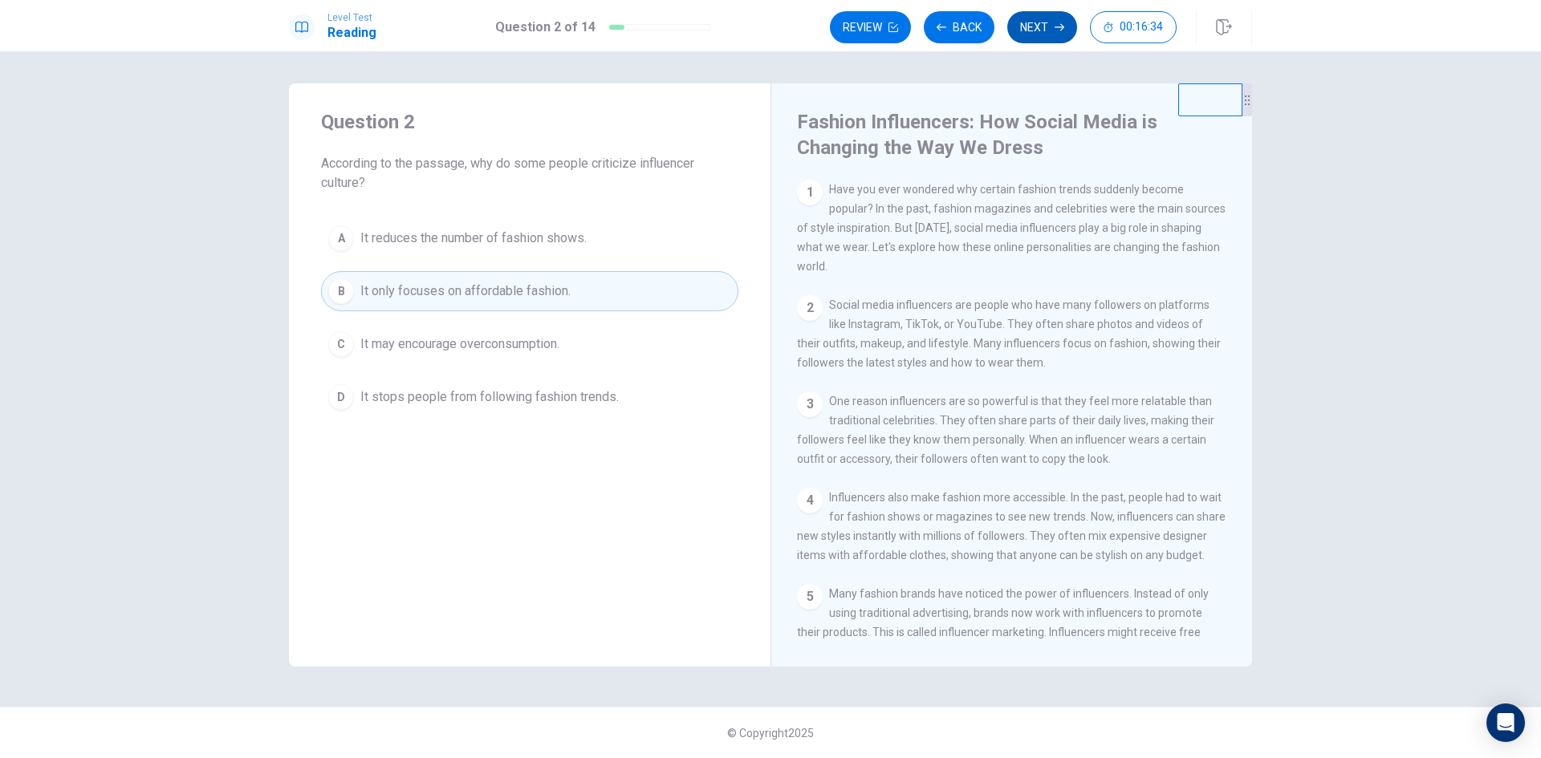
click at [1038, 22] on button "Next" at bounding box center [1042, 27] width 70 height 32
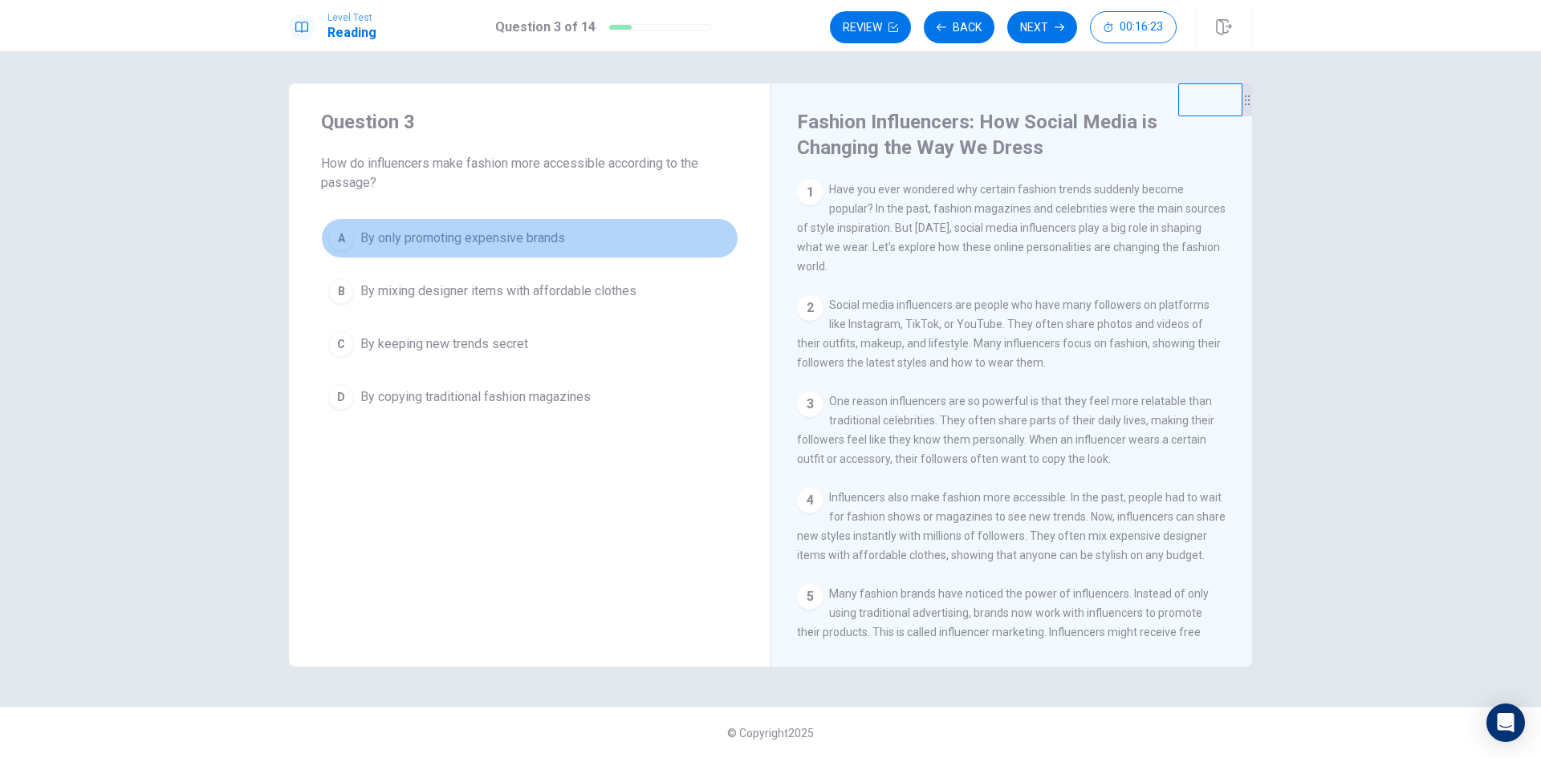
click at [428, 239] on span "By only promoting expensive brands" at bounding box center [462, 238] width 205 height 19
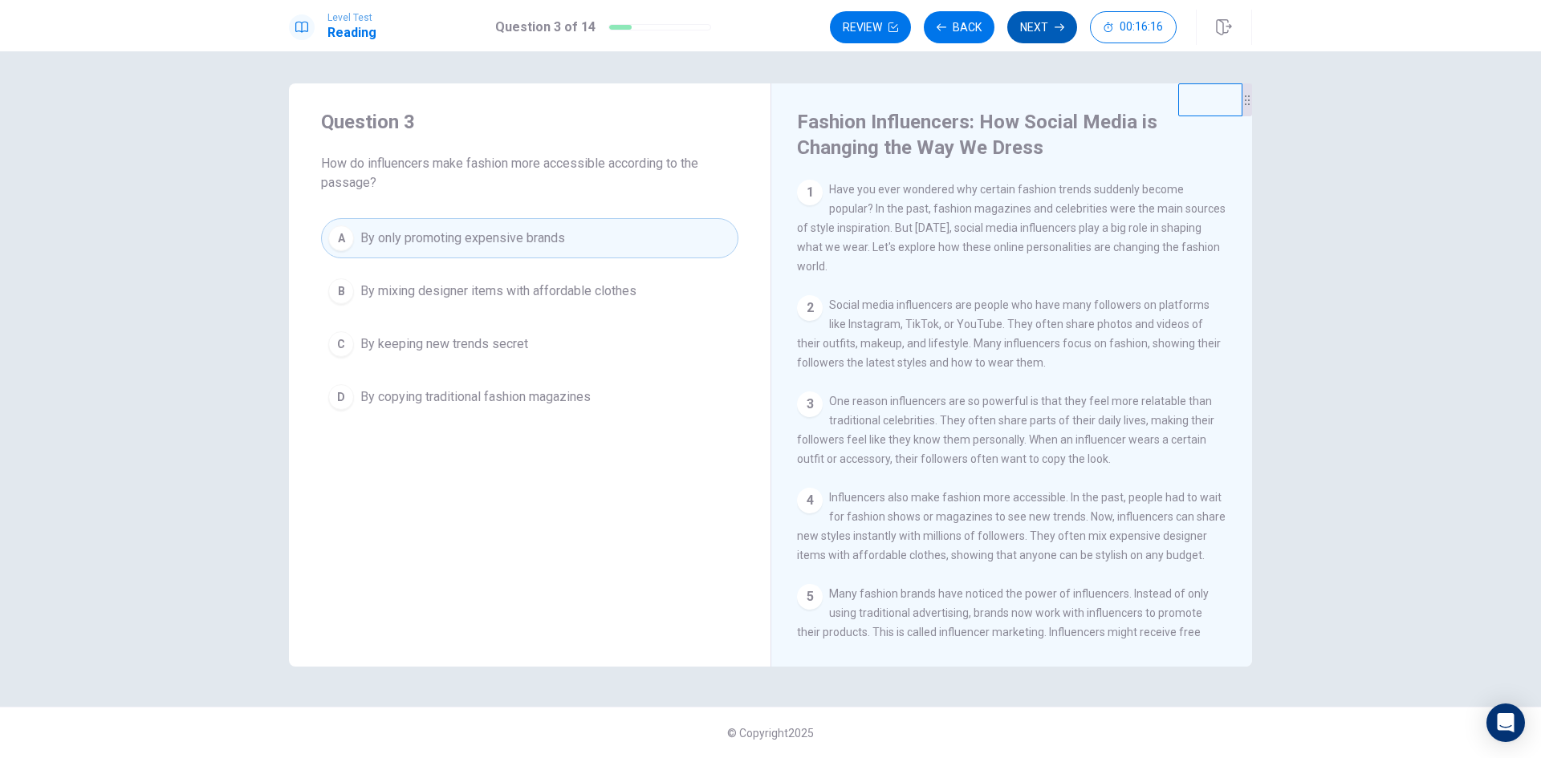
click at [1050, 28] on button "Next" at bounding box center [1042, 27] width 70 height 32
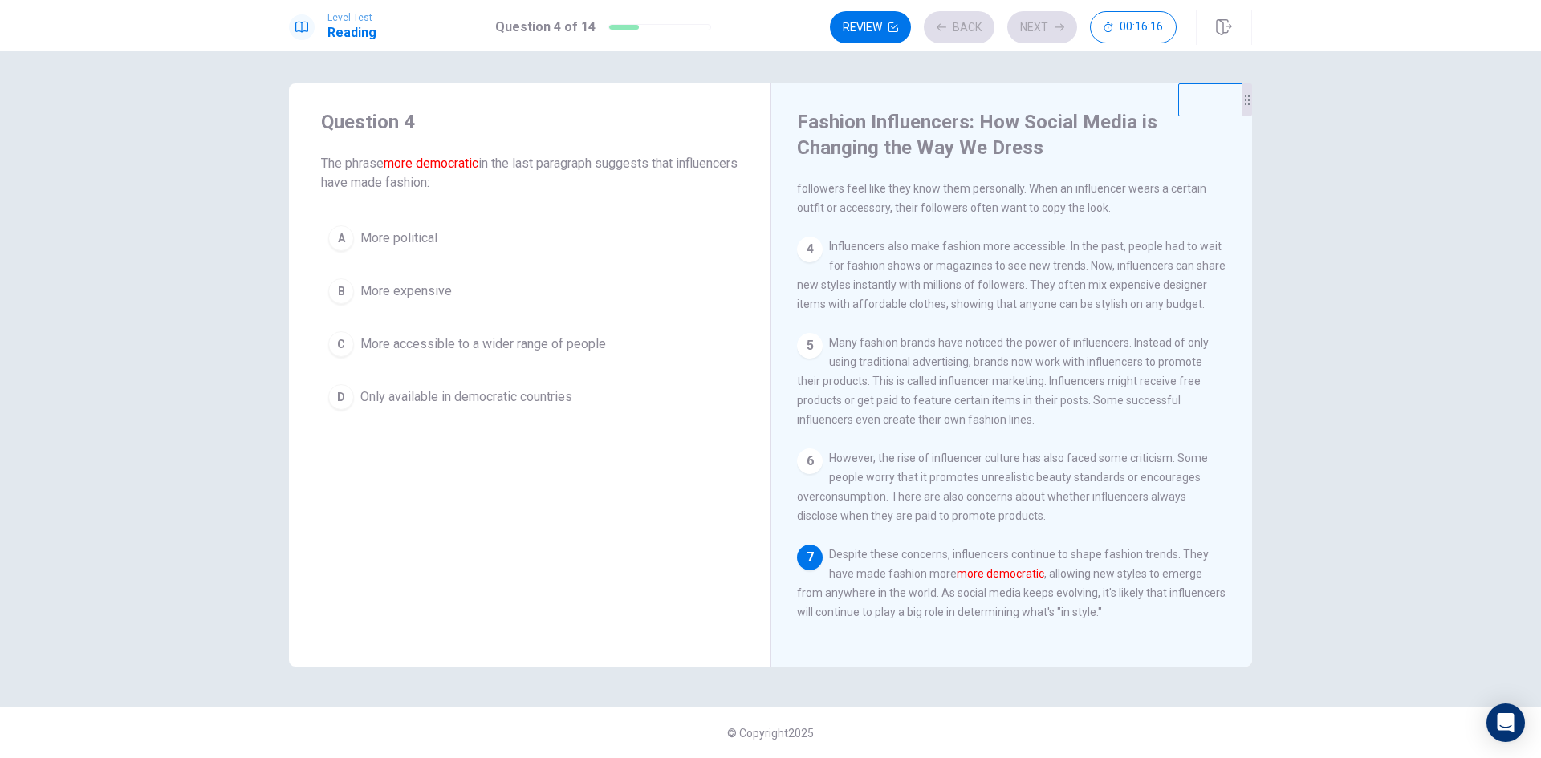
scroll to position [295, 0]
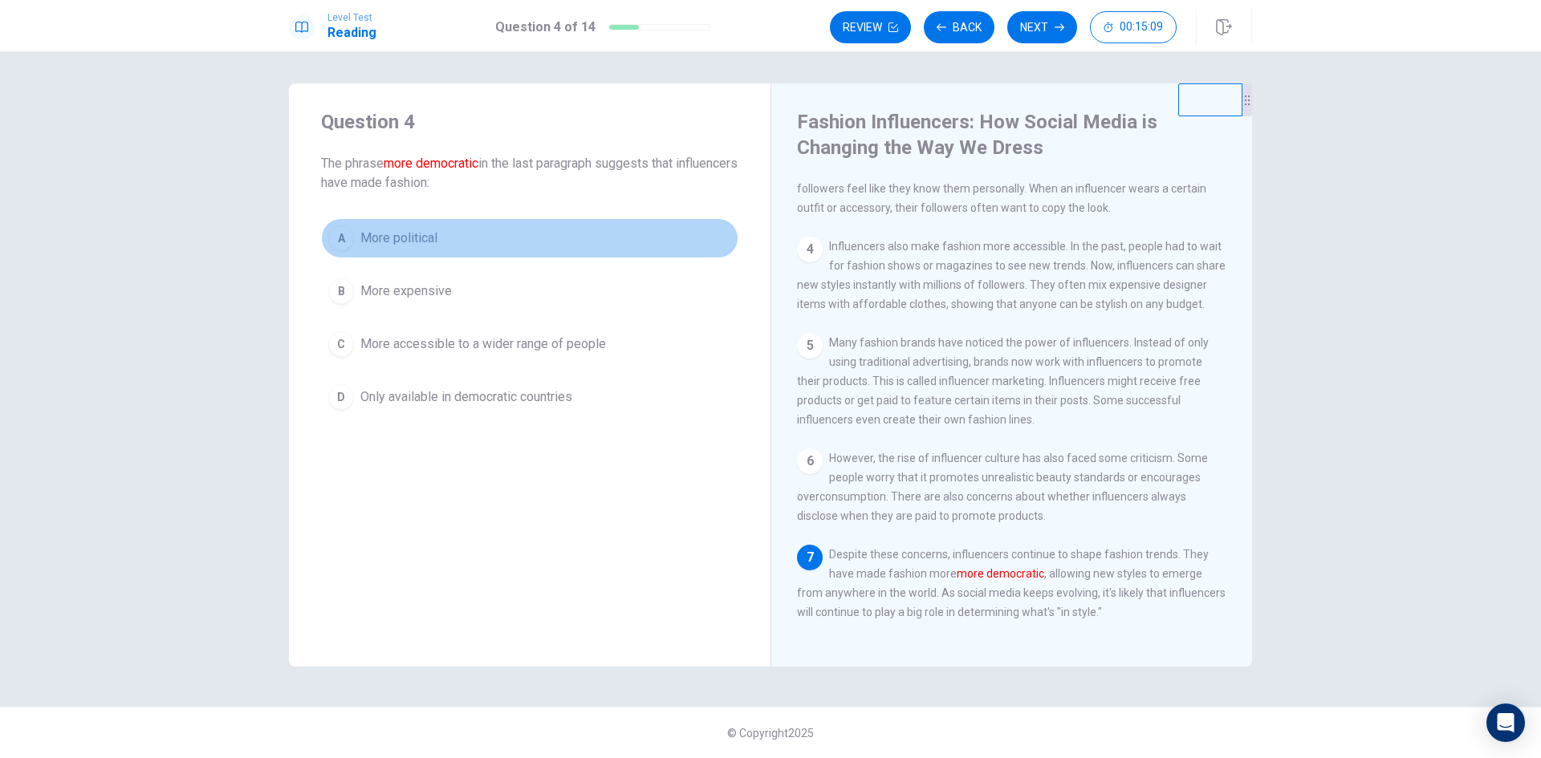
click at [416, 238] on span "More political" at bounding box center [398, 238] width 77 height 19
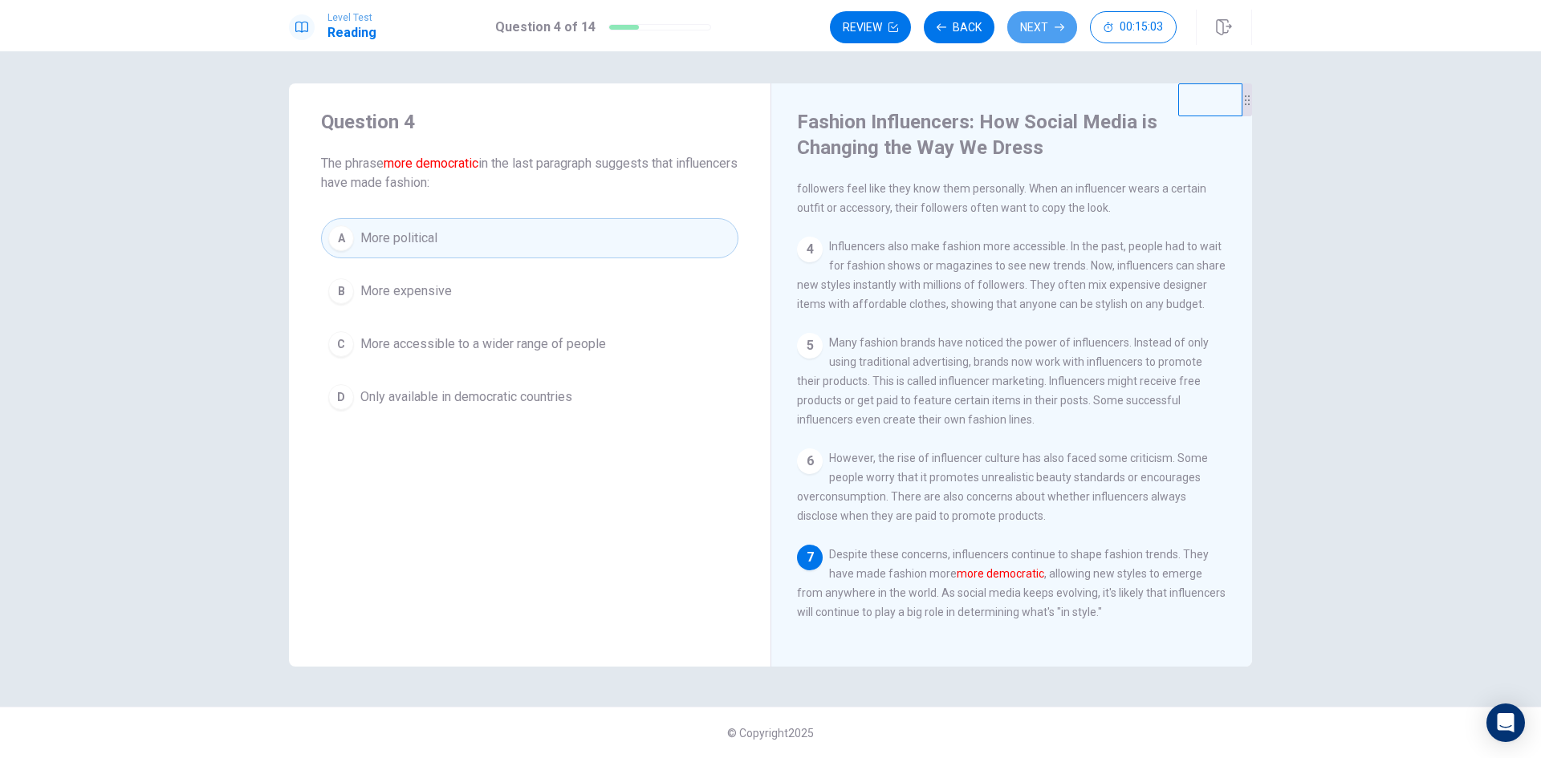
click at [1042, 21] on button "Next" at bounding box center [1042, 27] width 70 height 32
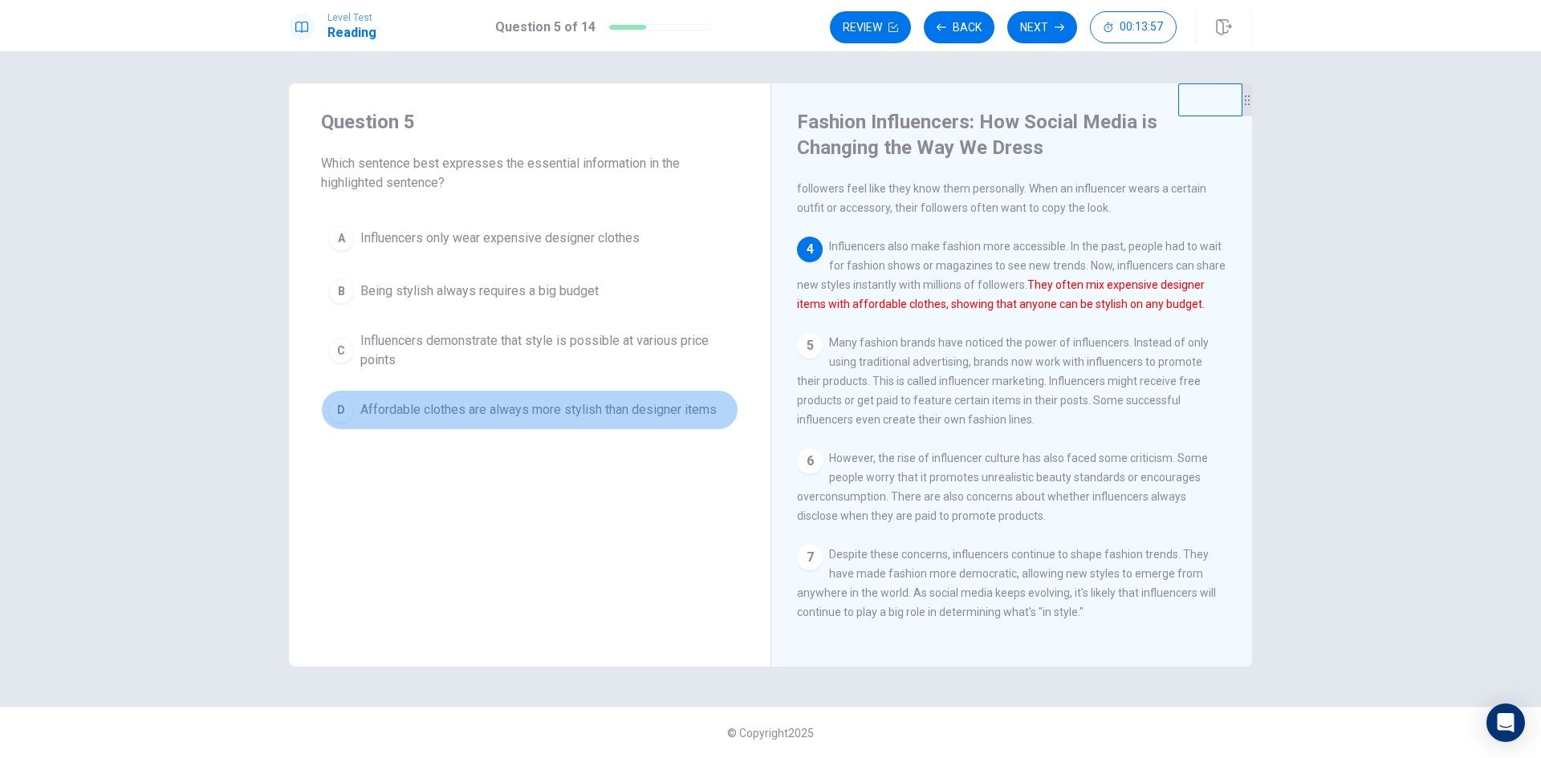
click at [665, 415] on span "Affordable clothes are always more stylish than designer items" at bounding box center [538, 409] width 356 height 19
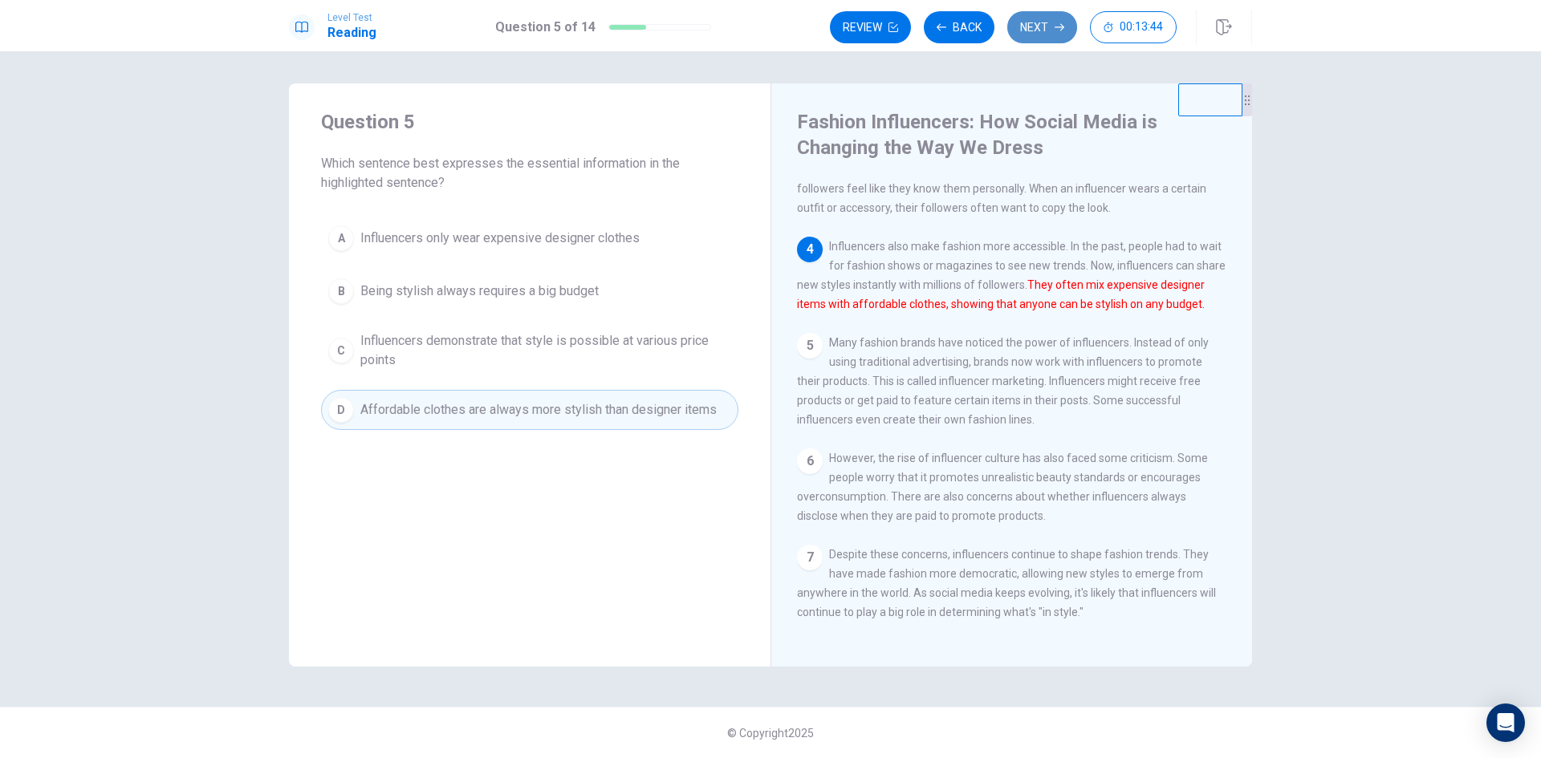
click at [1051, 17] on button "Next" at bounding box center [1042, 27] width 70 height 32
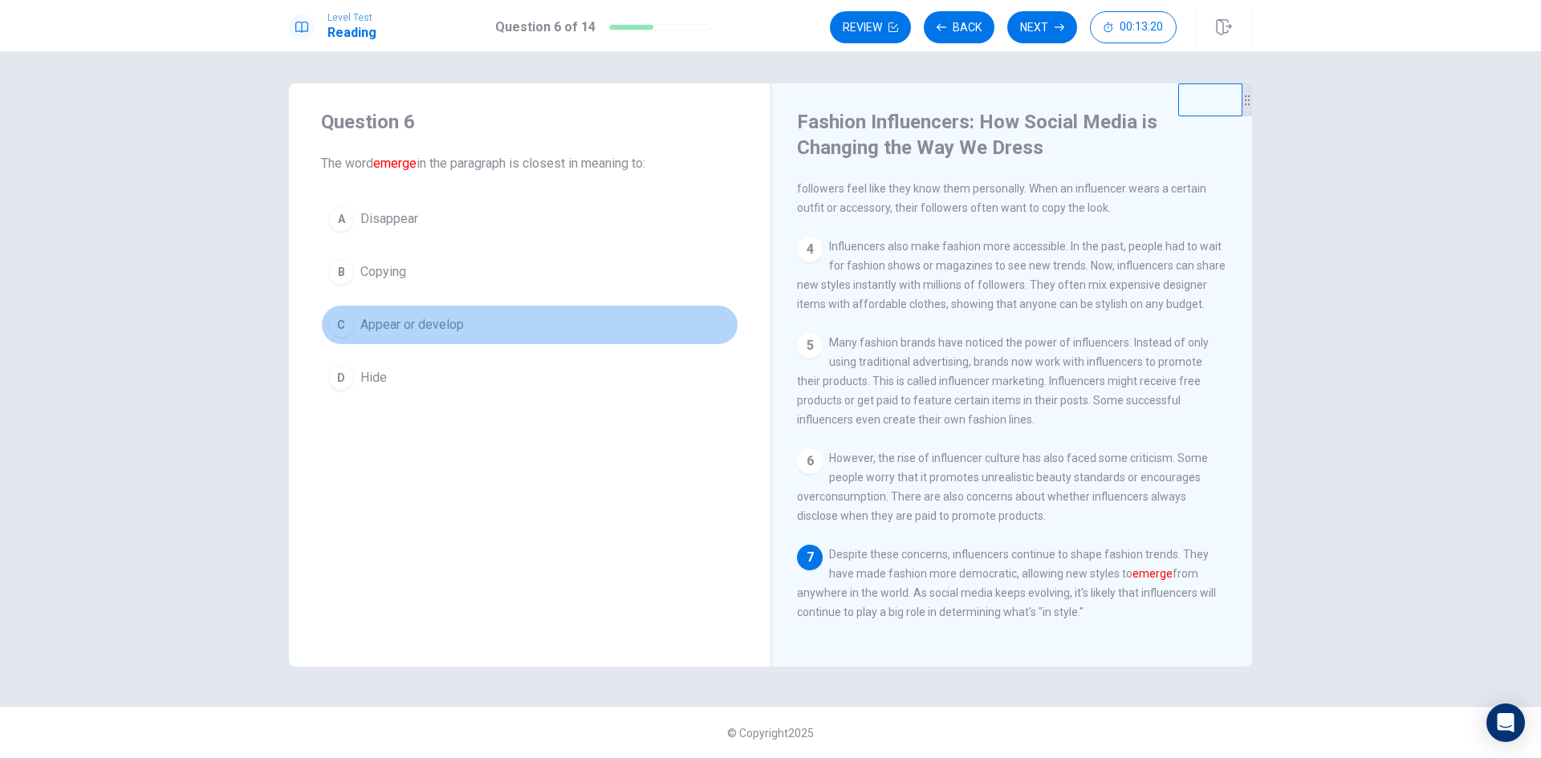
click at [384, 330] on span "Appear or develop" at bounding box center [412, 324] width 104 height 19
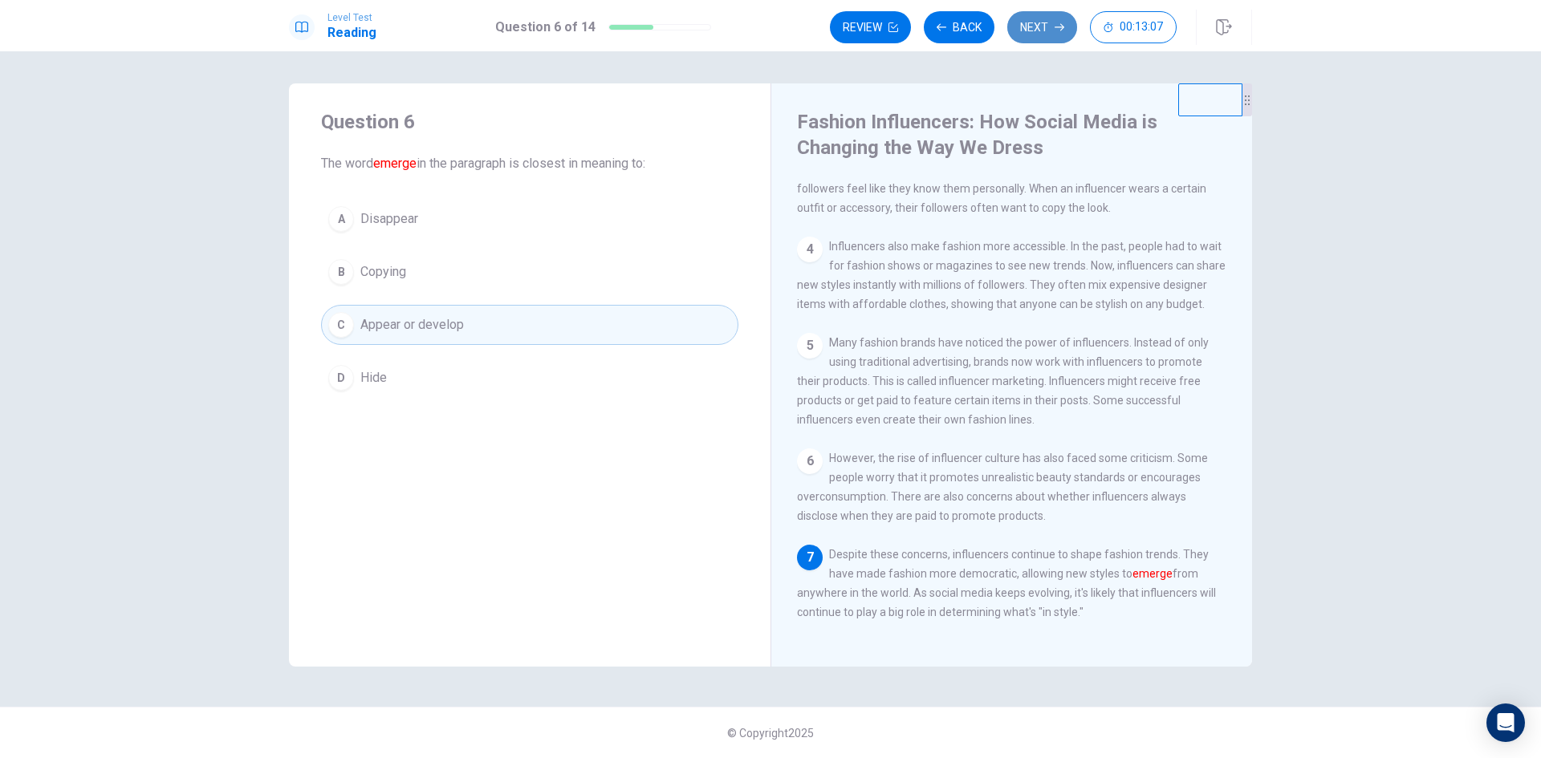
click at [1054, 18] on button "Next" at bounding box center [1042, 27] width 70 height 32
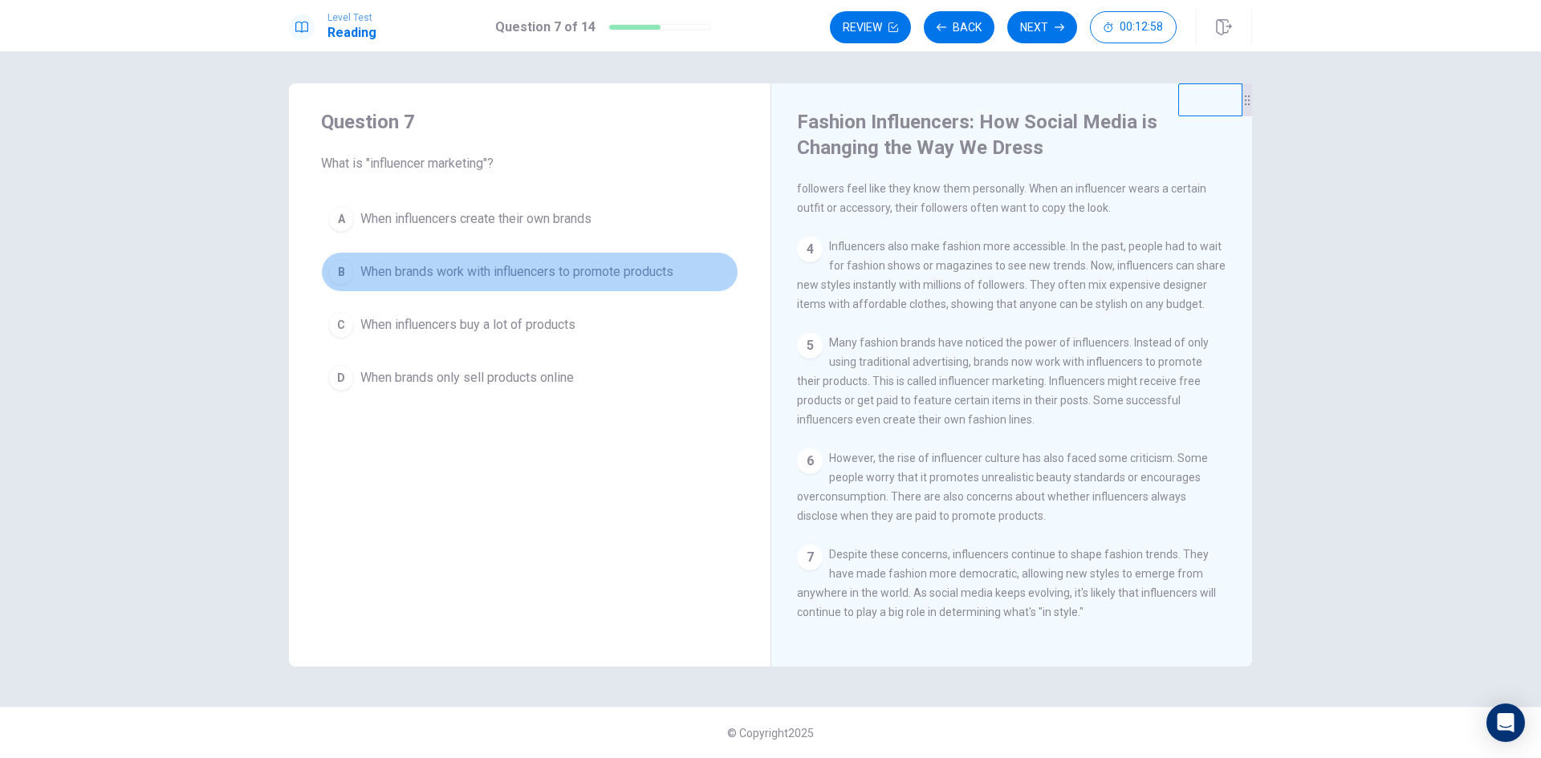
click at [477, 270] on span "When brands work with influencers to promote products" at bounding box center [516, 271] width 313 height 19
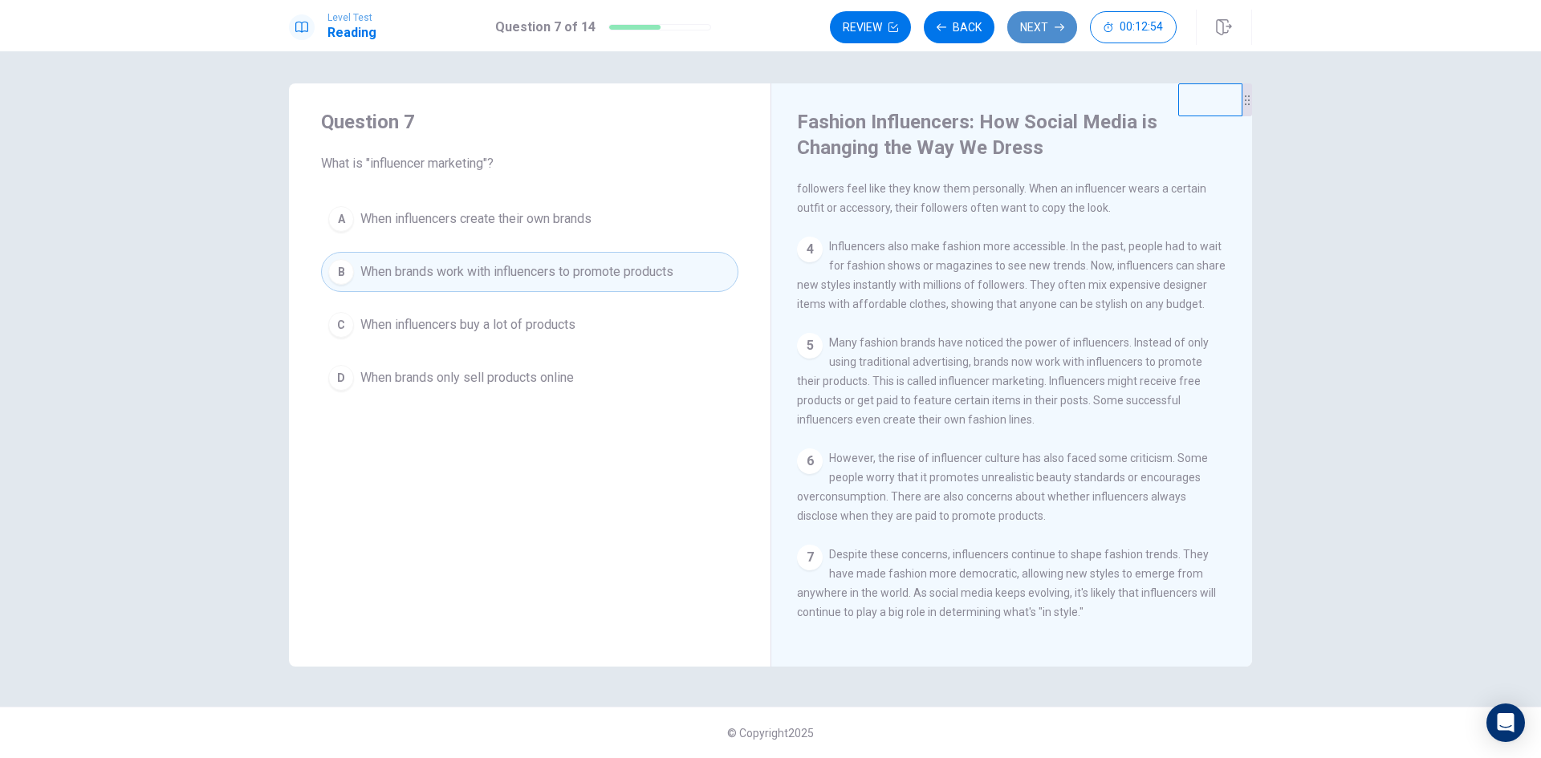
click at [1038, 28] on button "Next" at bounding box center [1042, 27] width 70 height 32
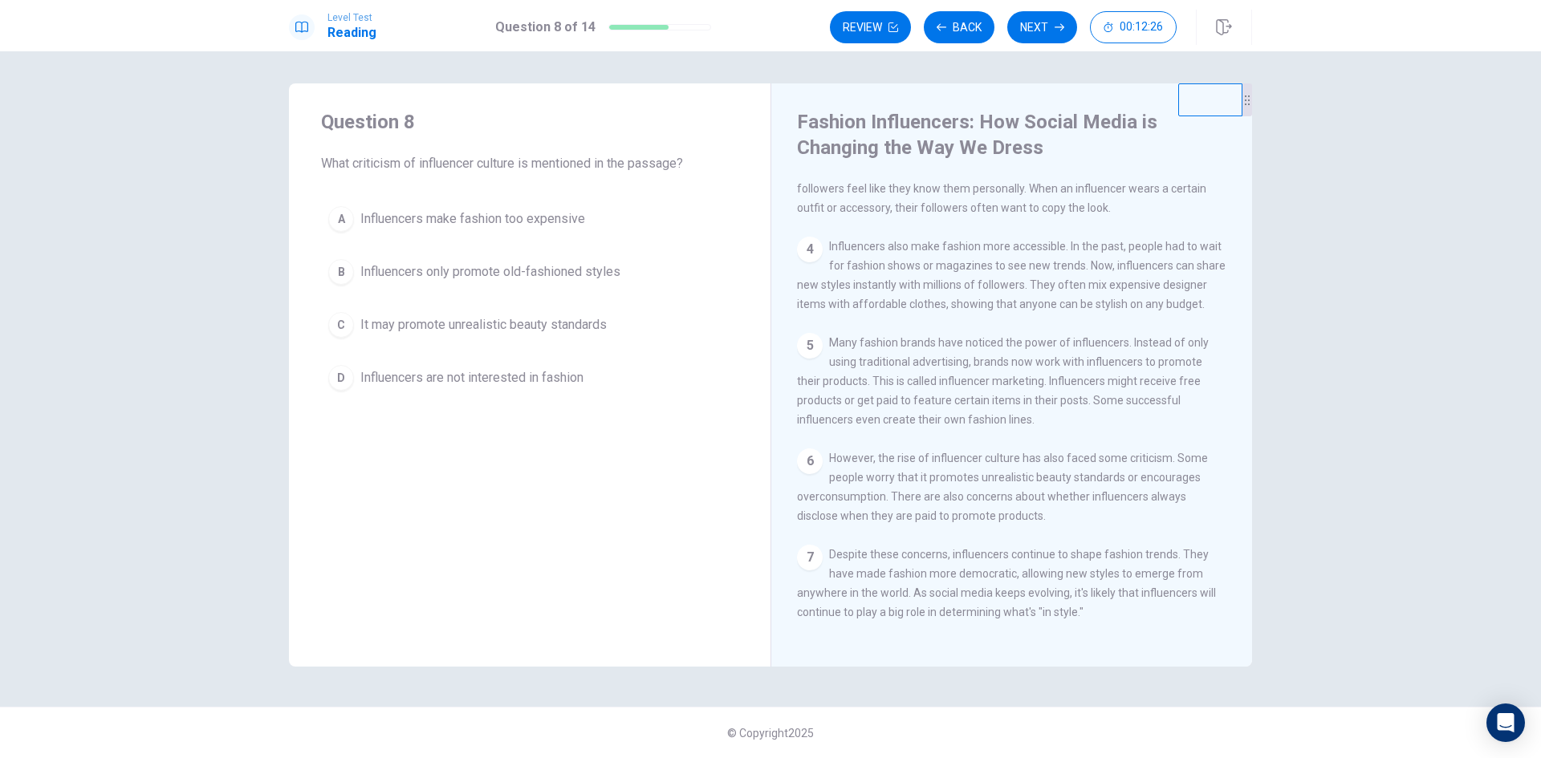
click at [566, 329] on span "It may promote unrealistic beauty standards" at bounding box center [483, 324] width 246 height 19
click at [1046, 26] on button "Next" at bounding box center [1042, 27] width 70 height 32
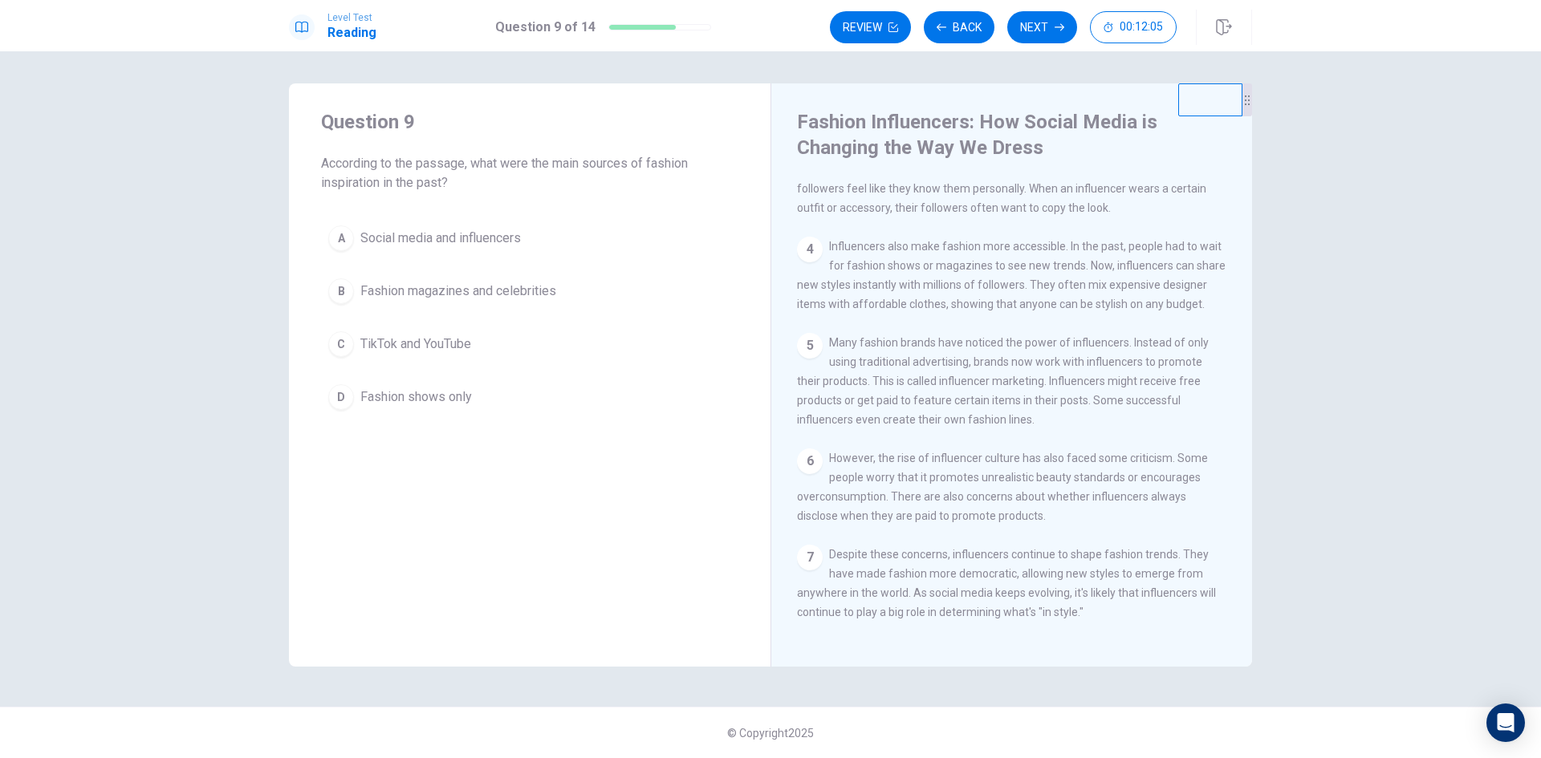
click at [404, 345] on span "TikTok and YouTube" at bounding box center [415, 344] width 111 height 19
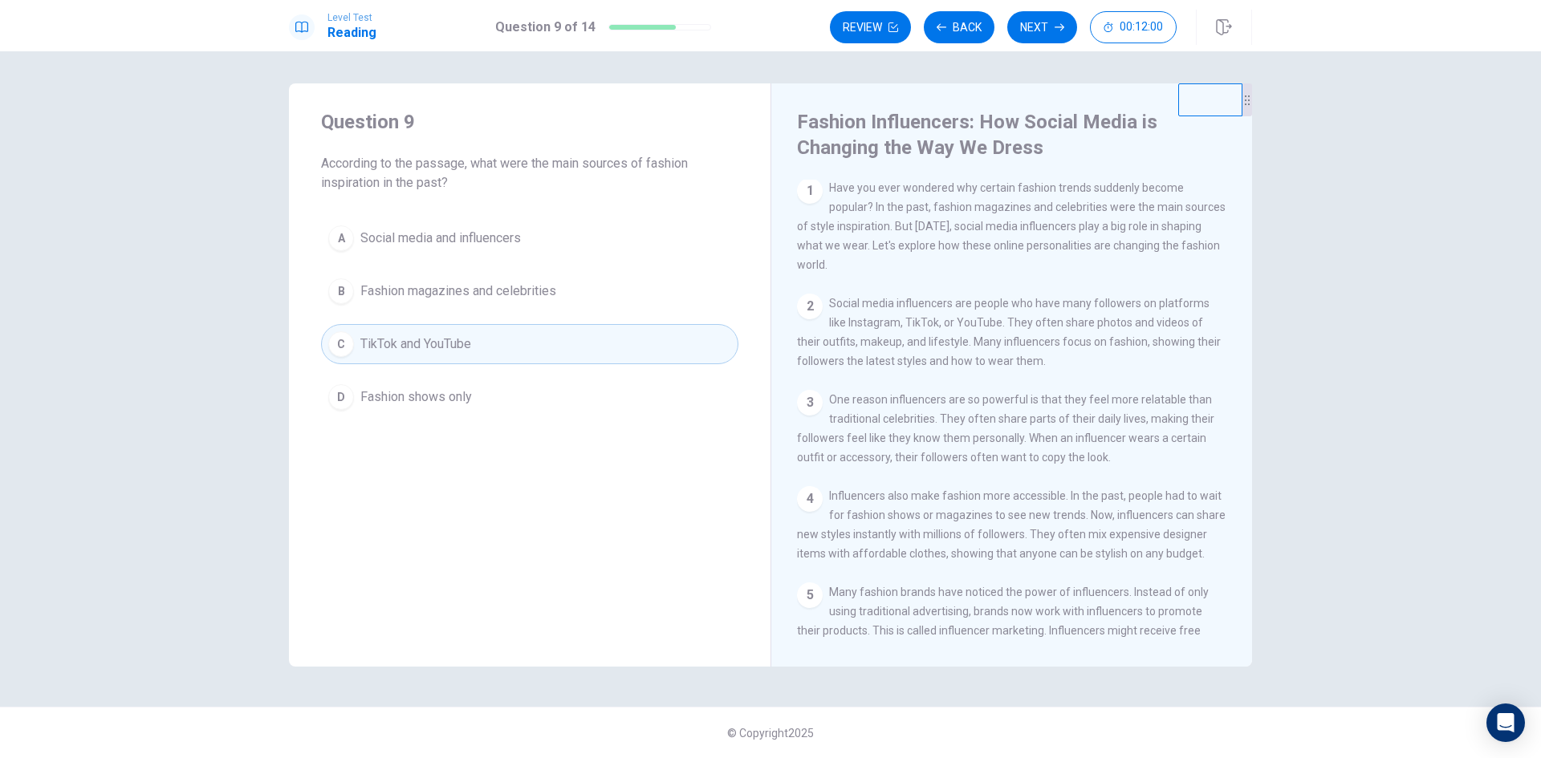
scroll to position [0, 0]
click at [1054, 26] on icon "button" at bounding box center [1059, 27] width 10 height 10
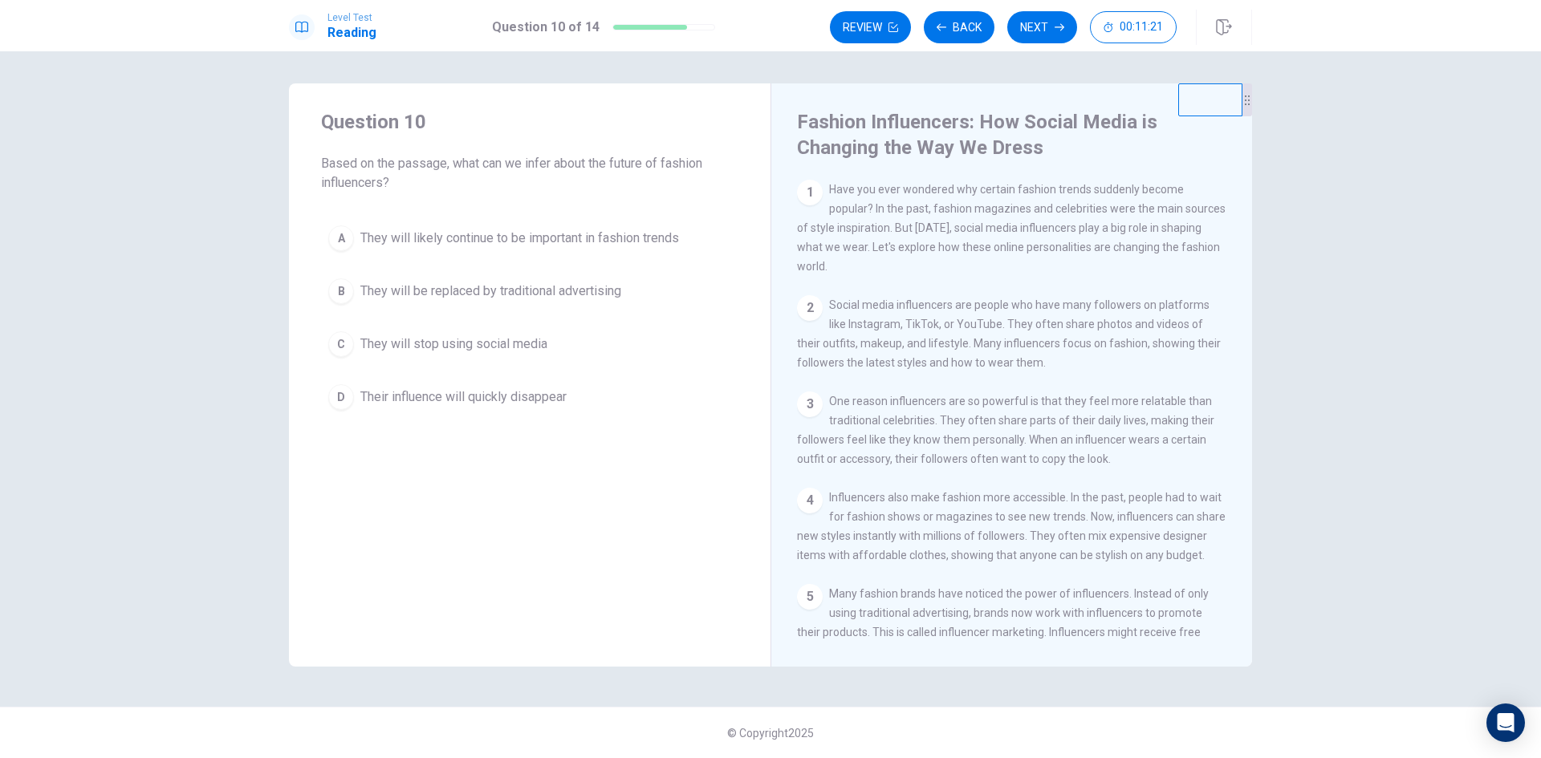
click at [506, 238] on span "They will likely continue to be important in fashion trends" at bounding box center [519, 238] width 319 height 19
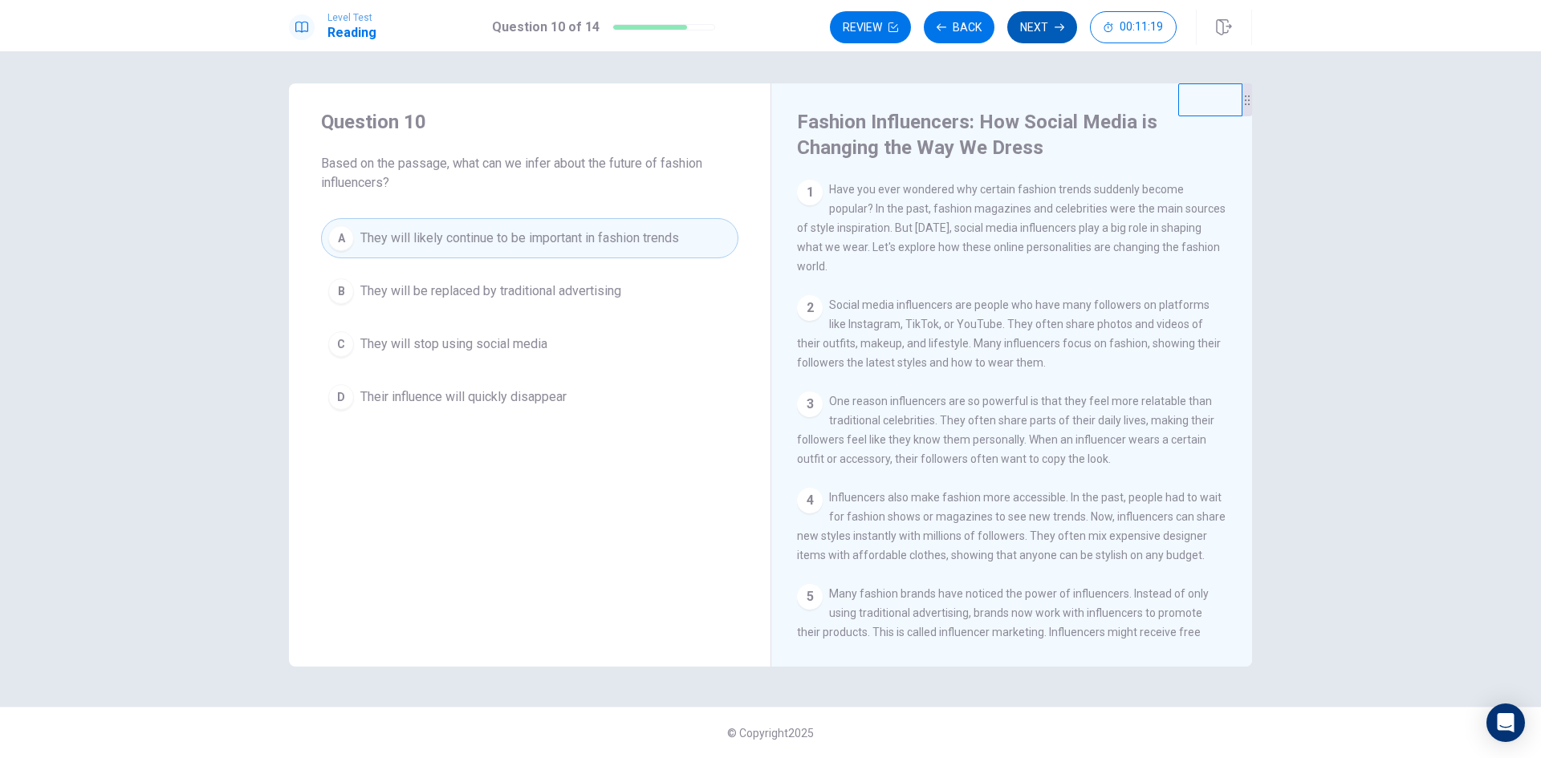
click at [1047, 22] on button "Next" at bounding box center [1042, 27] width 70 height 32
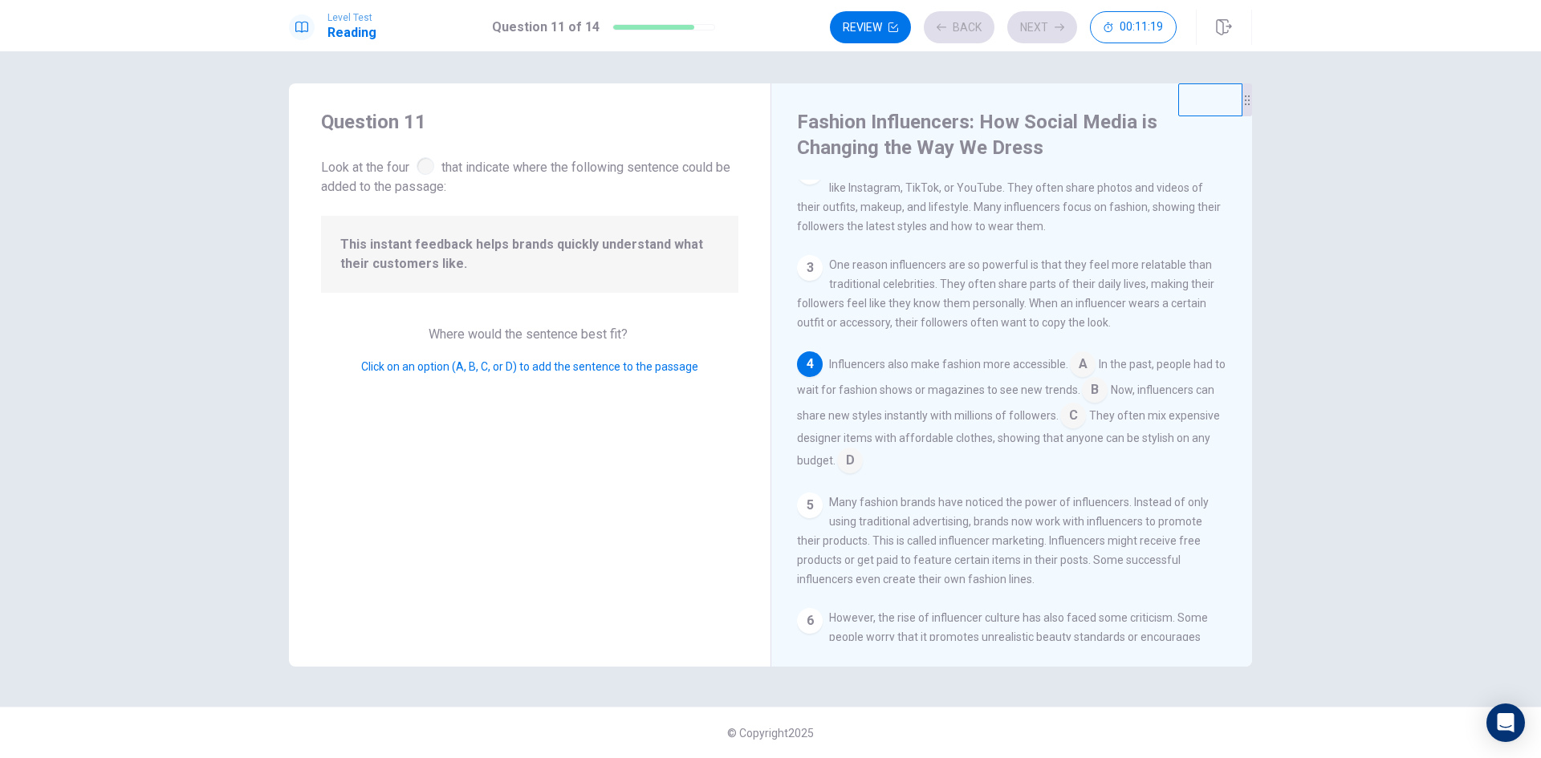
scroll to position [140, 0]
click at [1103, 400] on input at bounding box center [1095, 389] width 26 height 26
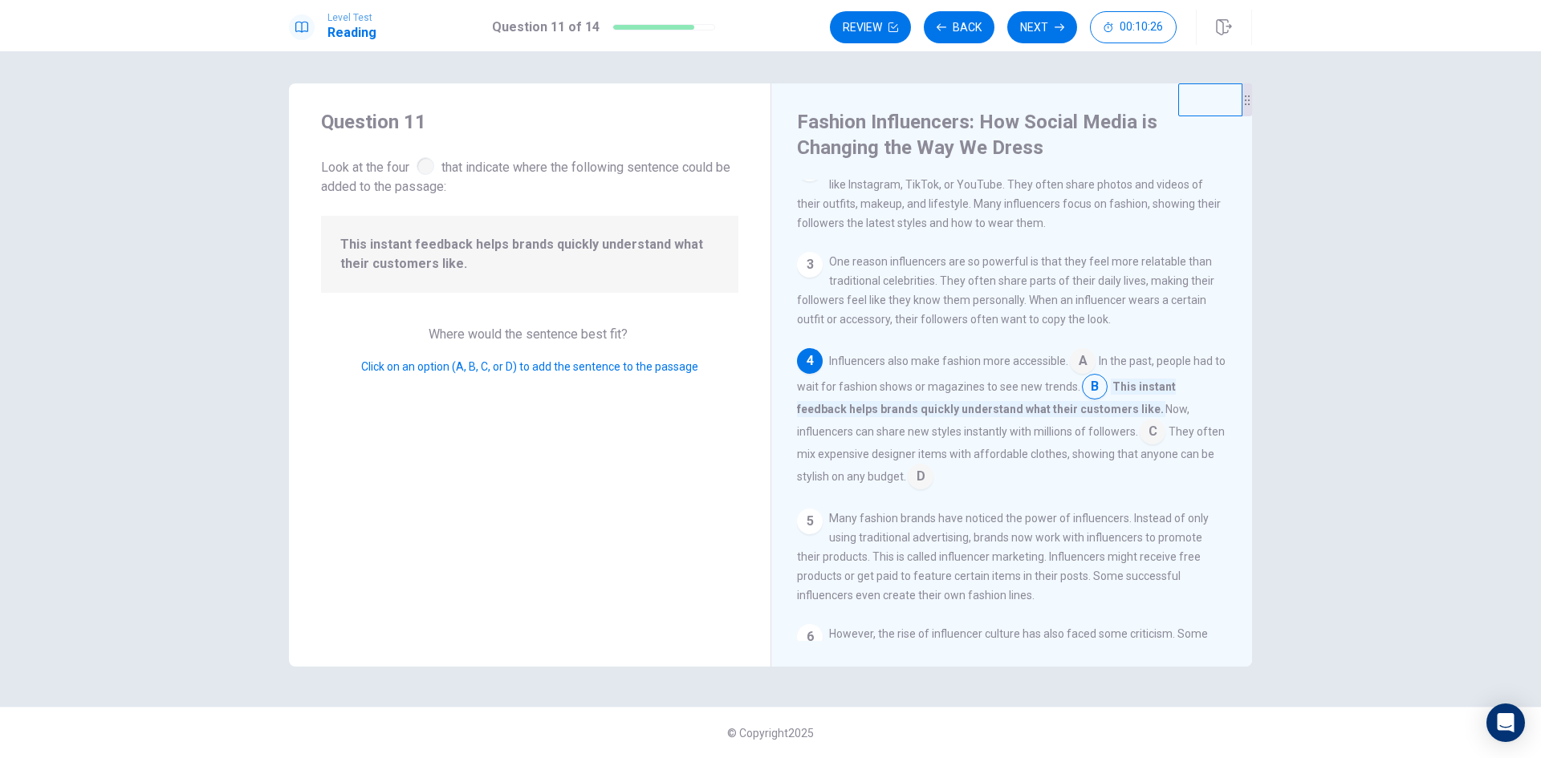
click at [1082, 372] on input at bounding box center [1083, 363] width 26 height 26
click at [1103, 417] on input at bounding box center [1107, 408] width 26 height 26
click at [1157, 441] on input at bounding box center [1152, 433] width 26 height 26
click at [1100, 400] on input at bounding box center [1095, 389] width 26 height 26
click at [1057, 23] on icon "button" at bounding box center [1059, 27] width 10 height 10
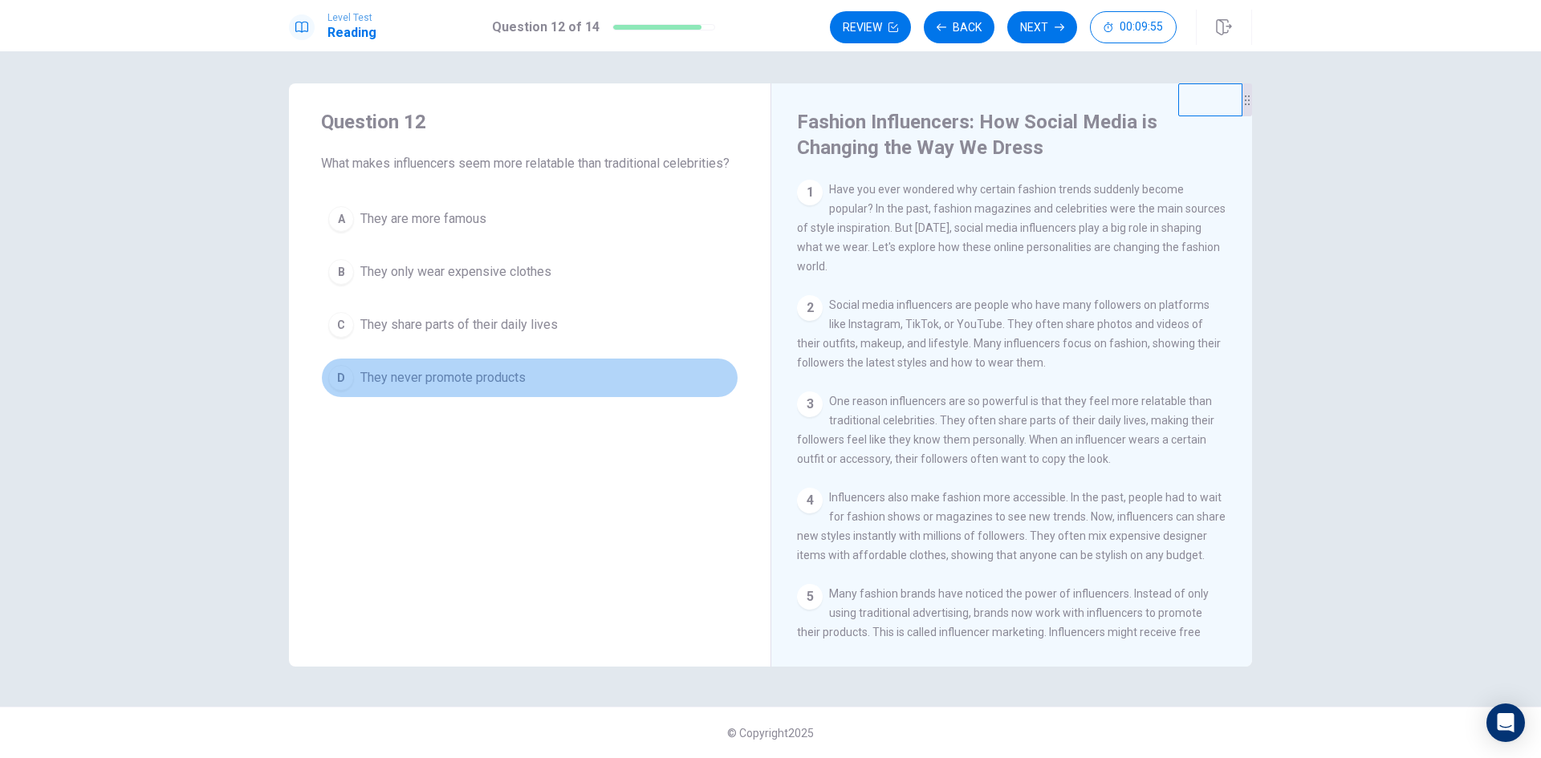
click at [458, 383] on span "They never promote products" at bounding box center [442, 377] width 165 height 19
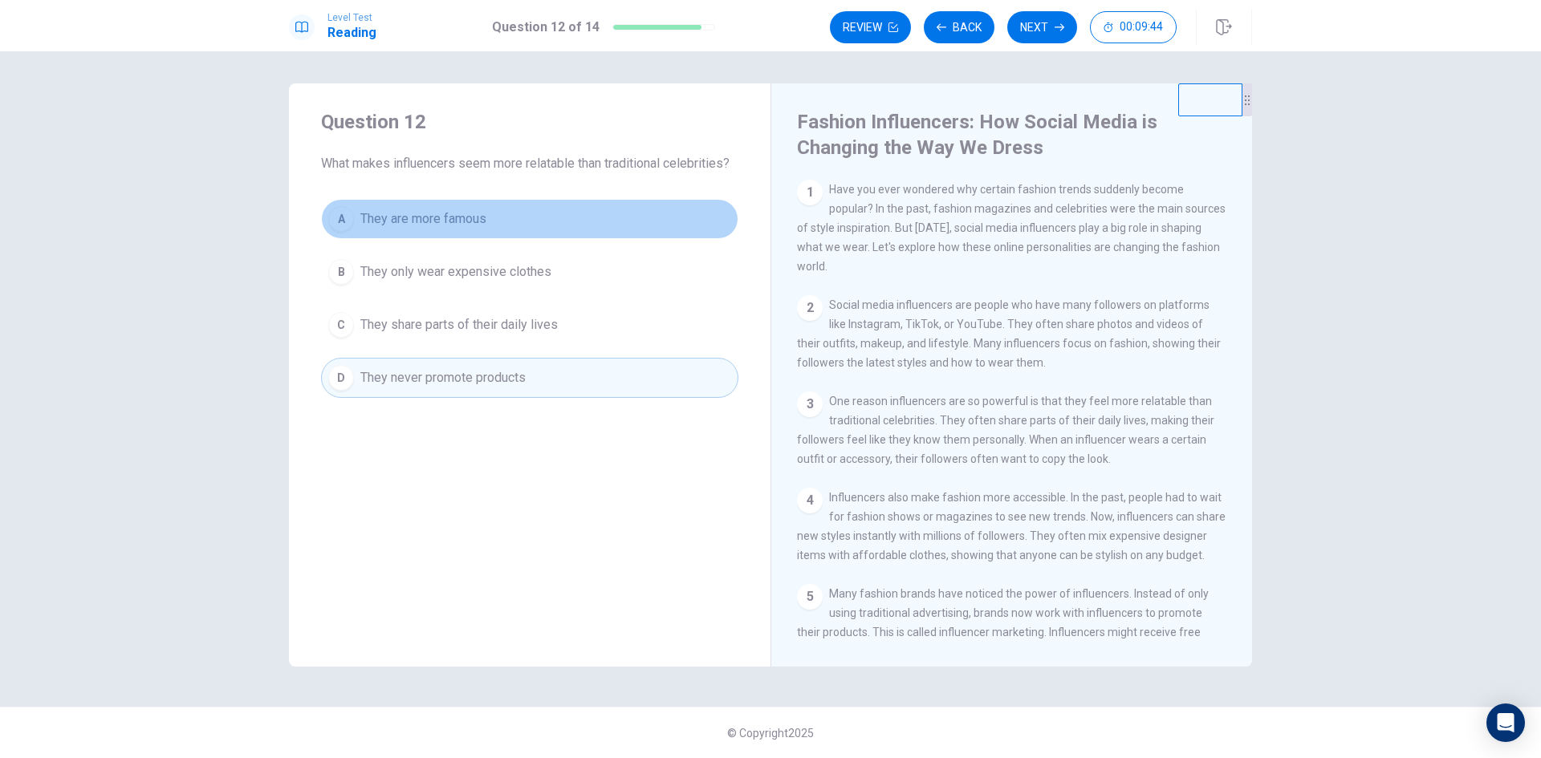
click at [464, 222] on span "They are more famous" at bounding box center [423, 218] width 126 height 19
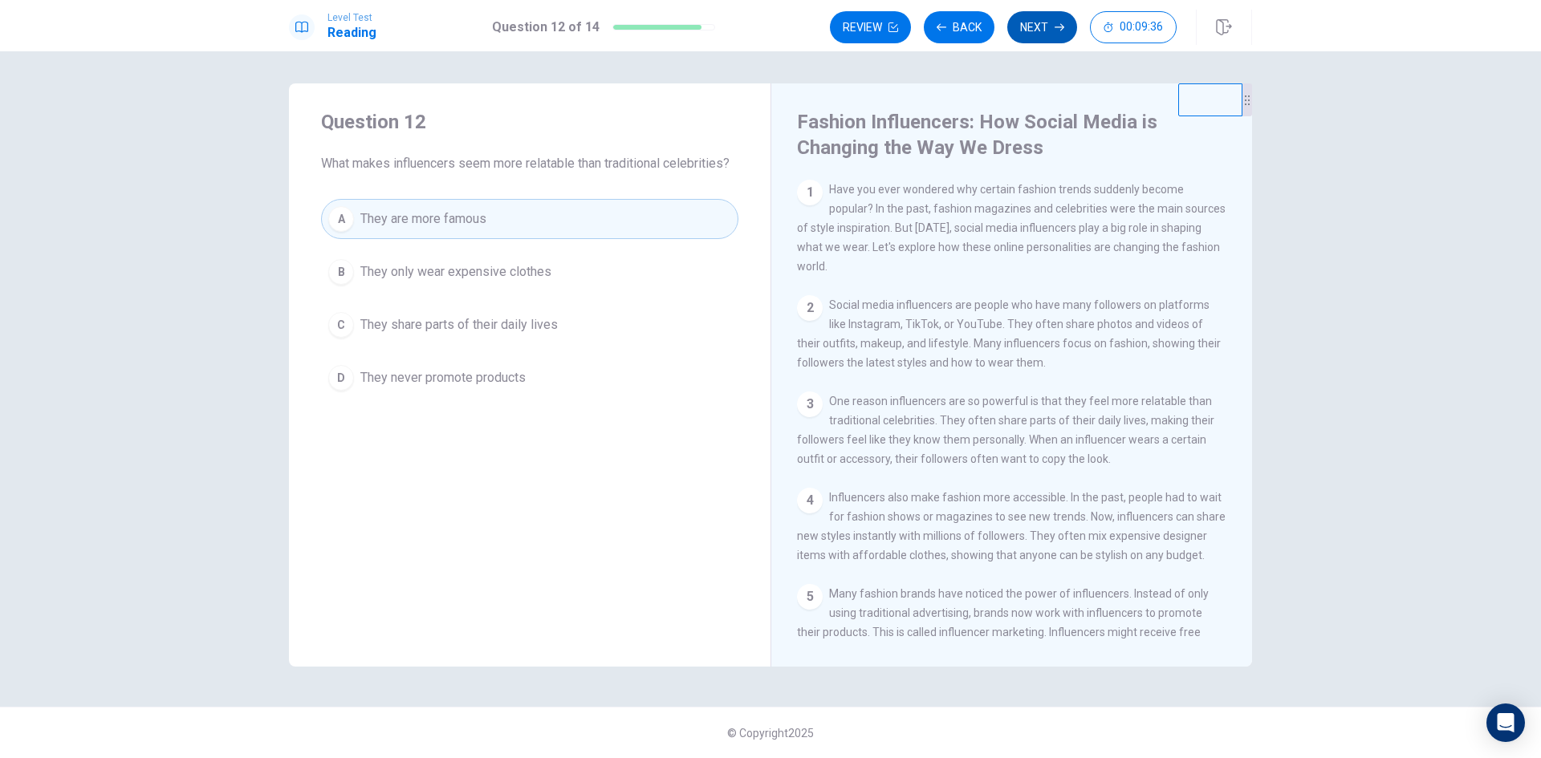
click at [1046, 22] on button "Next" at bounding box center [1042, 27] width 70 height 32
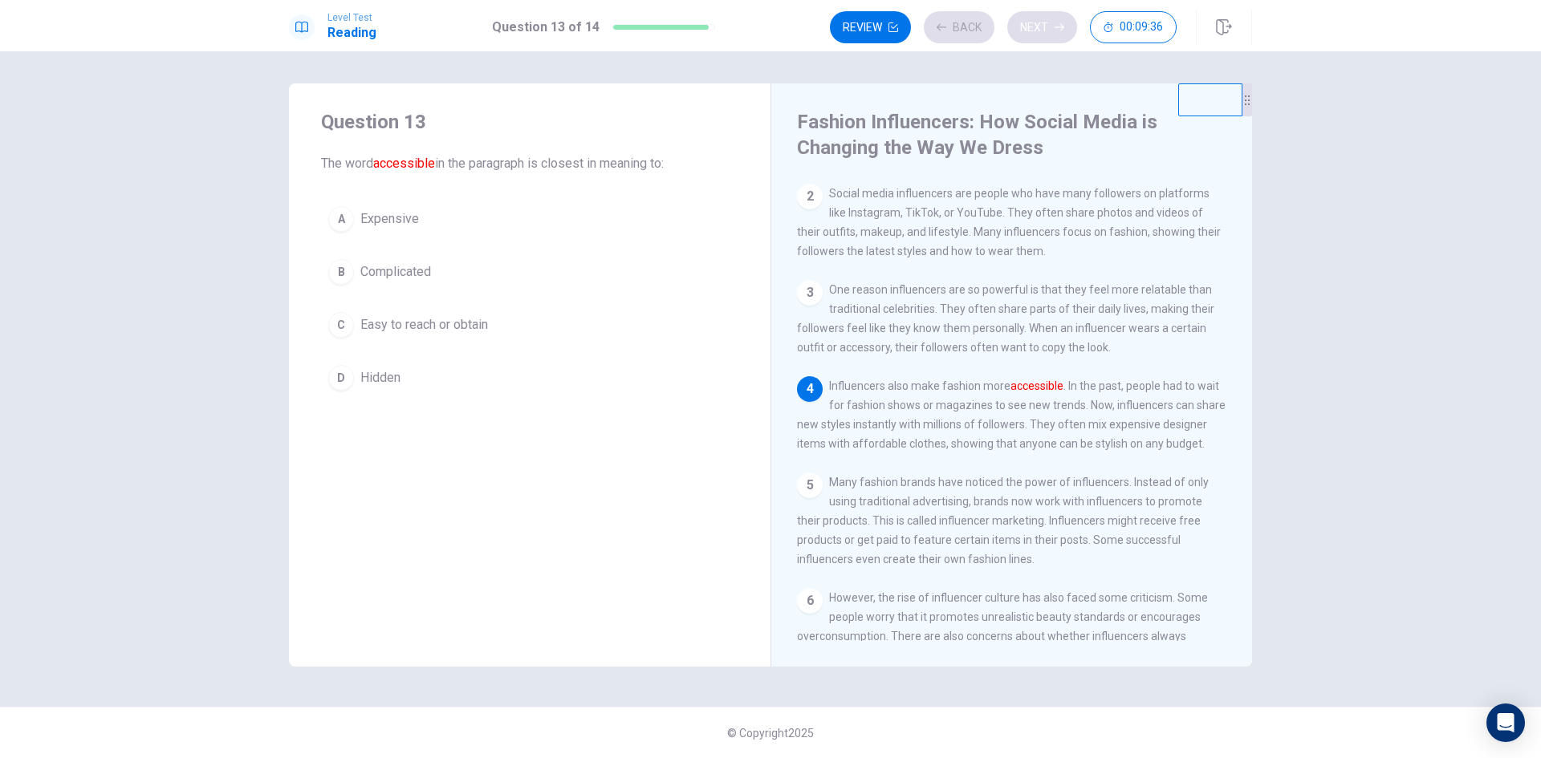
scroll to position [118, 0]
click at [405, 274] on span "Complicated" at bounding box center [395, 271] width 71 height 19
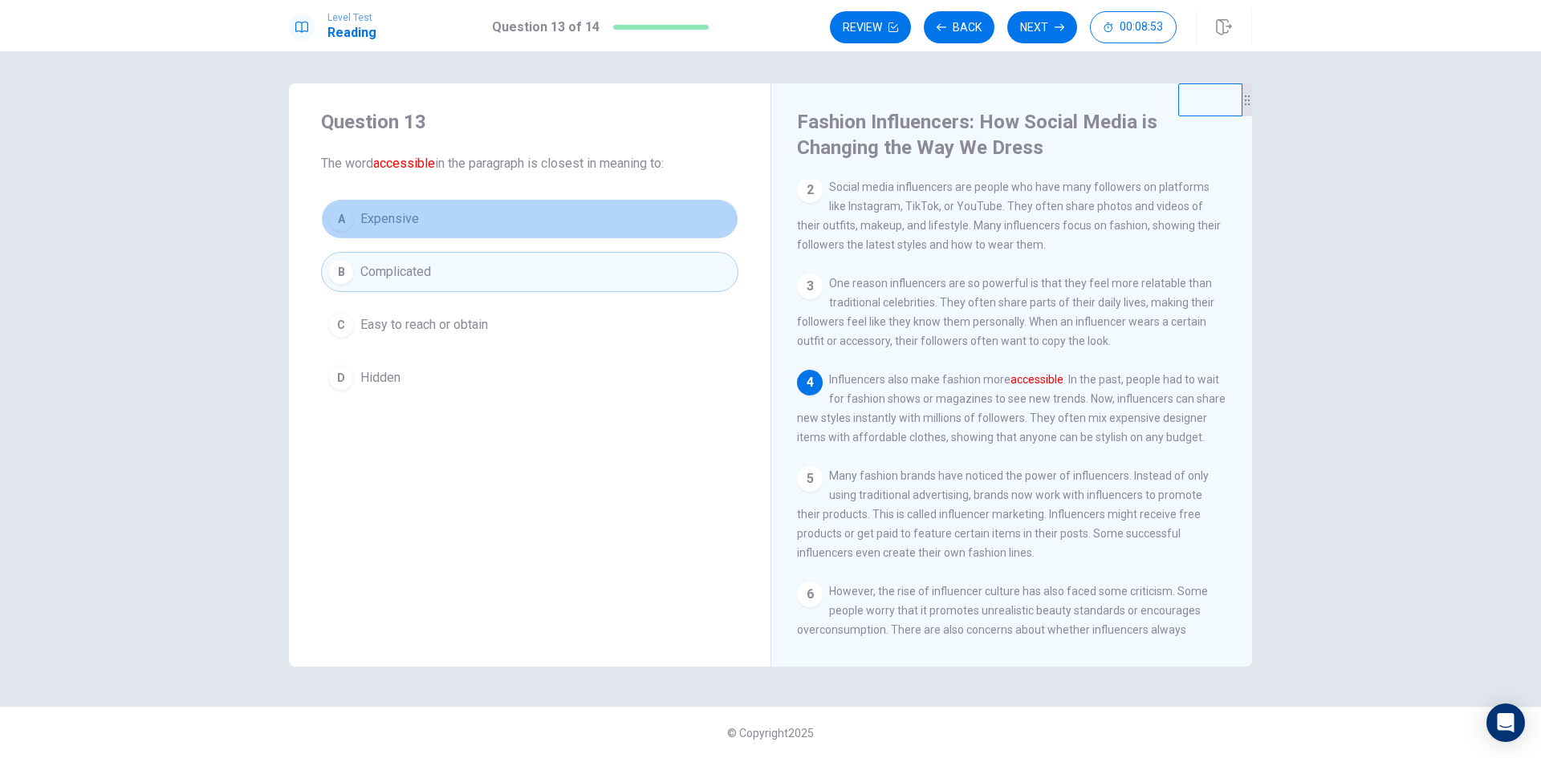
click at [413, 220] on span "Expensive" at bounding box center [389, 218] width 59 height 19
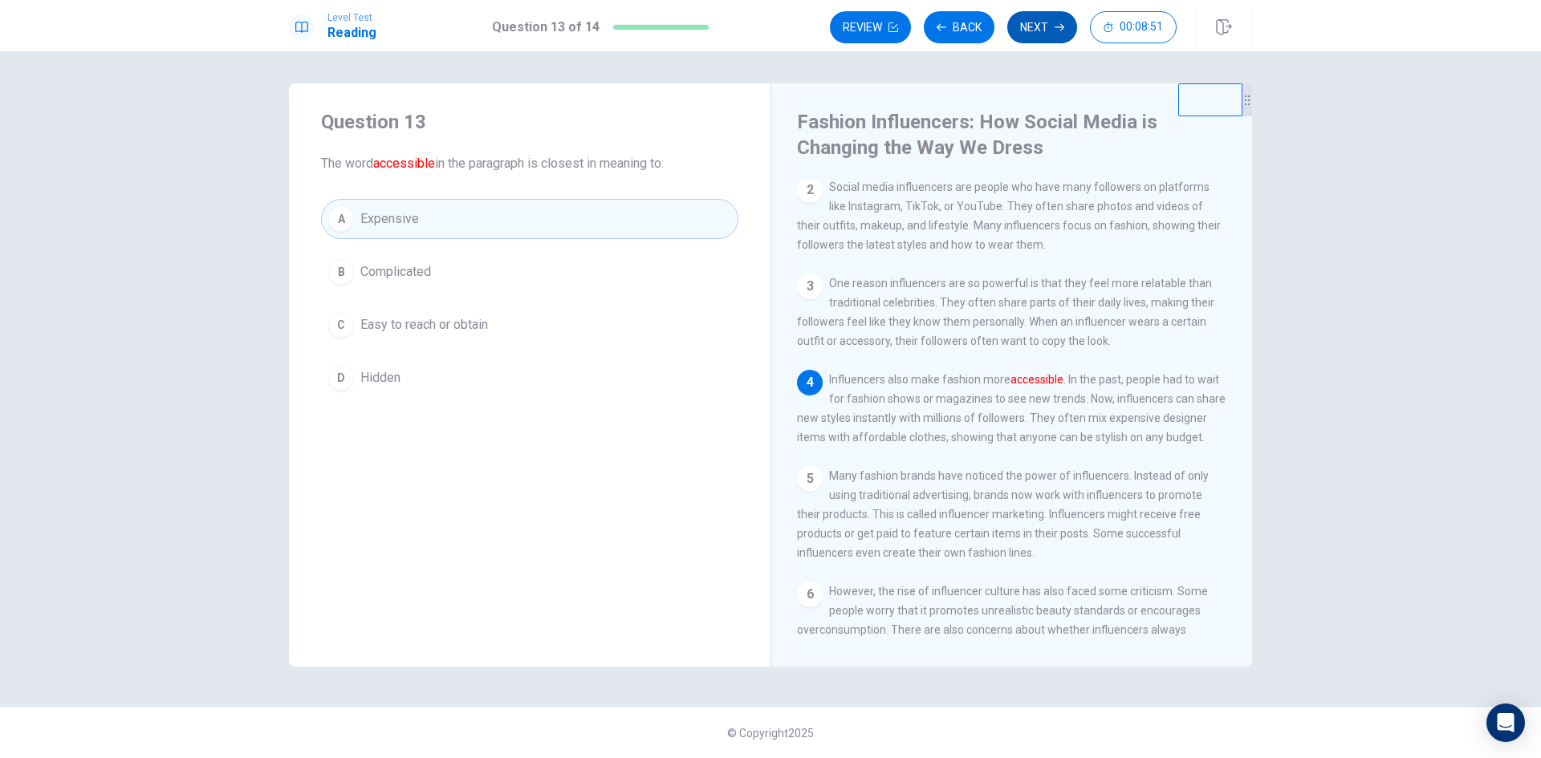
click at [1043, 29] on button "Next" at bounding box center [1042, 27] width 70 height 32
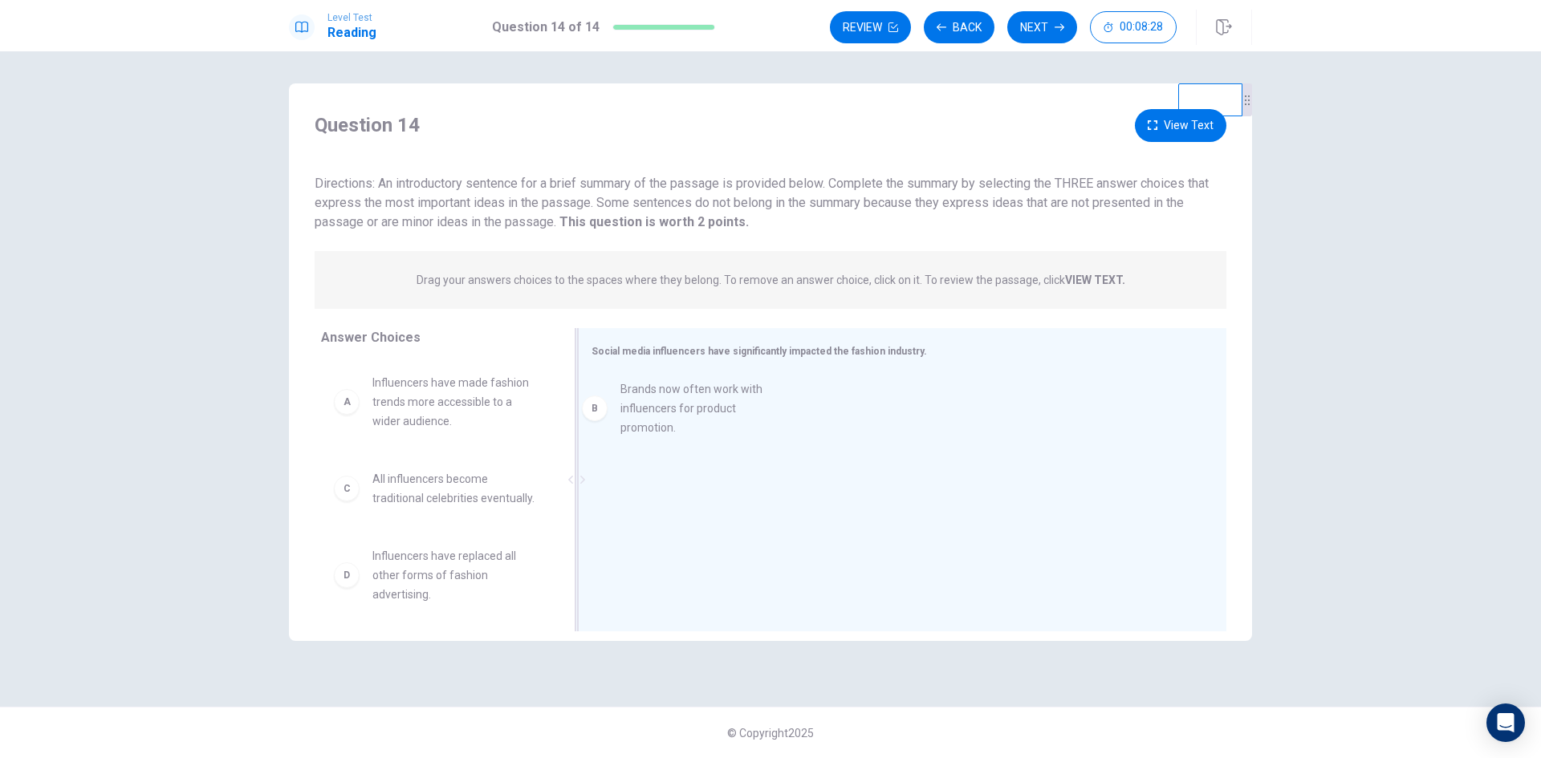
drag, startPoint x: 397, startPoint y: 502, endPoint x: 666, endPoint y: 401, distance: 286.9
drag, startPoint x: 433, startPoint y: 569, endPoint x: 699, endPoint y: 418, distance: 305.4
click at [699, 418] on div "B Brands now often work with influencers for product promotion." at bounding box center [895, 399] width 609 height 51
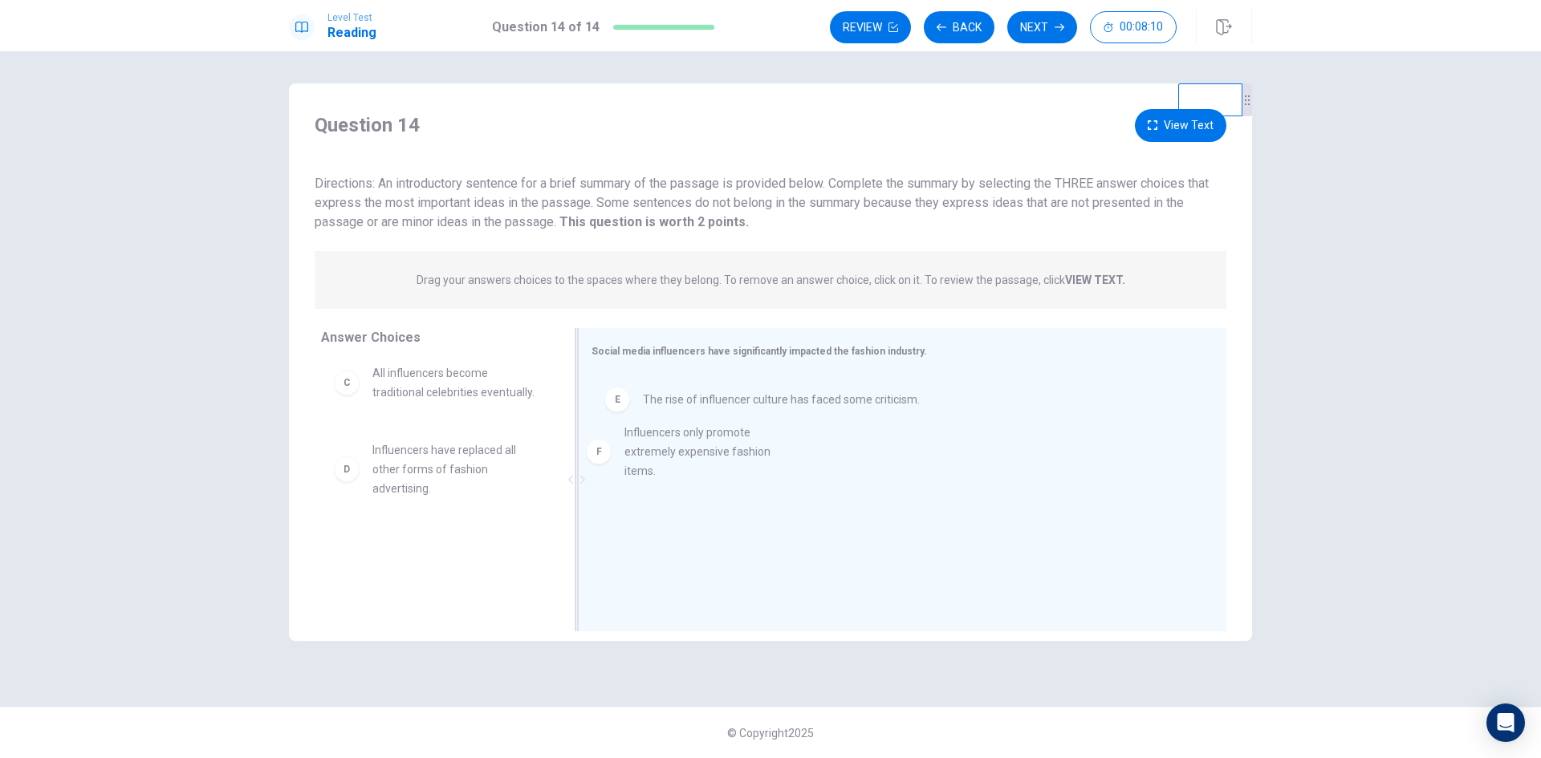
drag, startPoint x: 430, startPoint y: 567, endPoint x: 687, endPoint y: 450, distance: 282.2
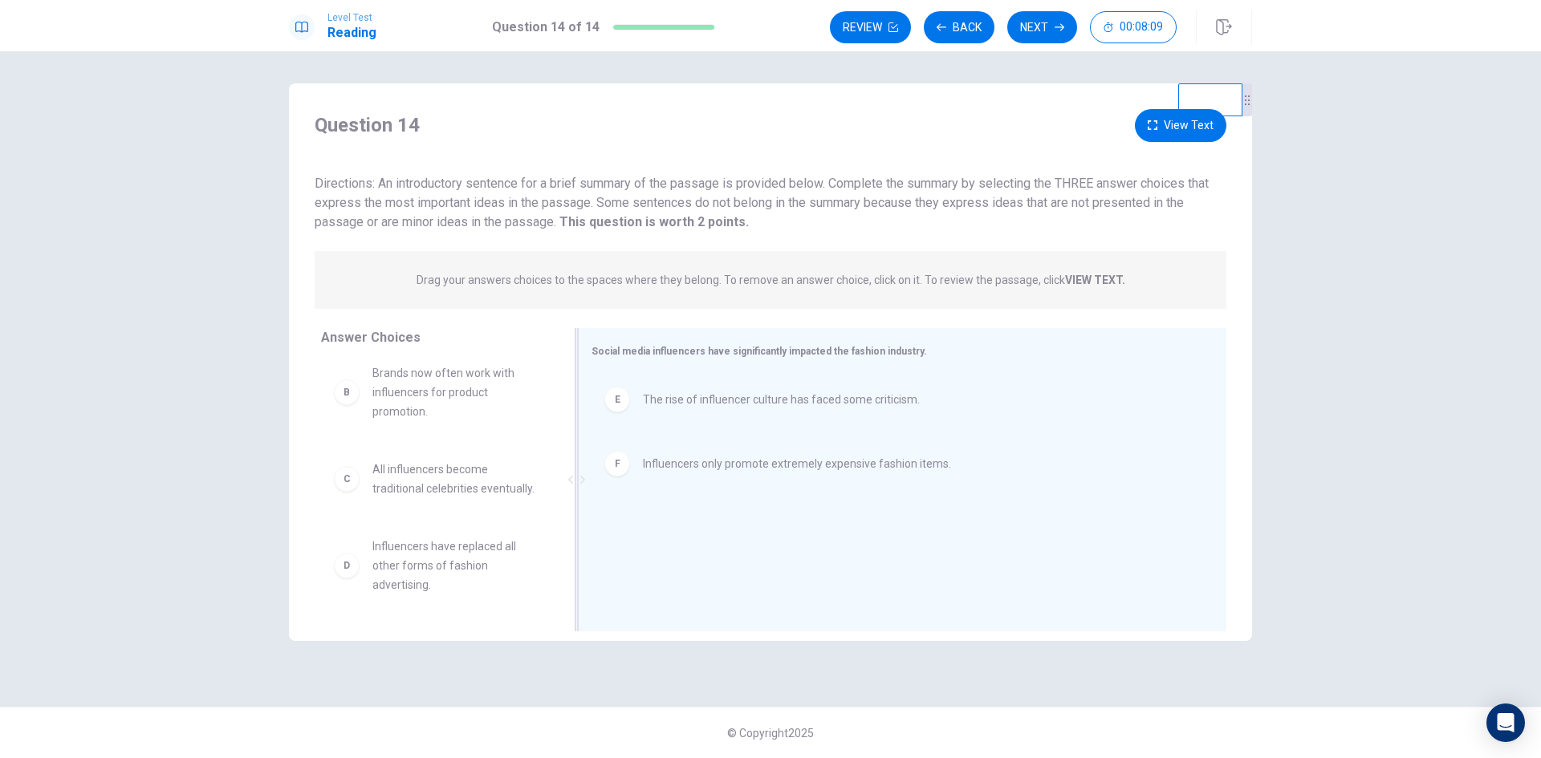
scroll to position [125, 0]
drag, startPoint x: 437, startPoint y: 562, endPoint x: 433, endPoint y: 530, distance: 31.6
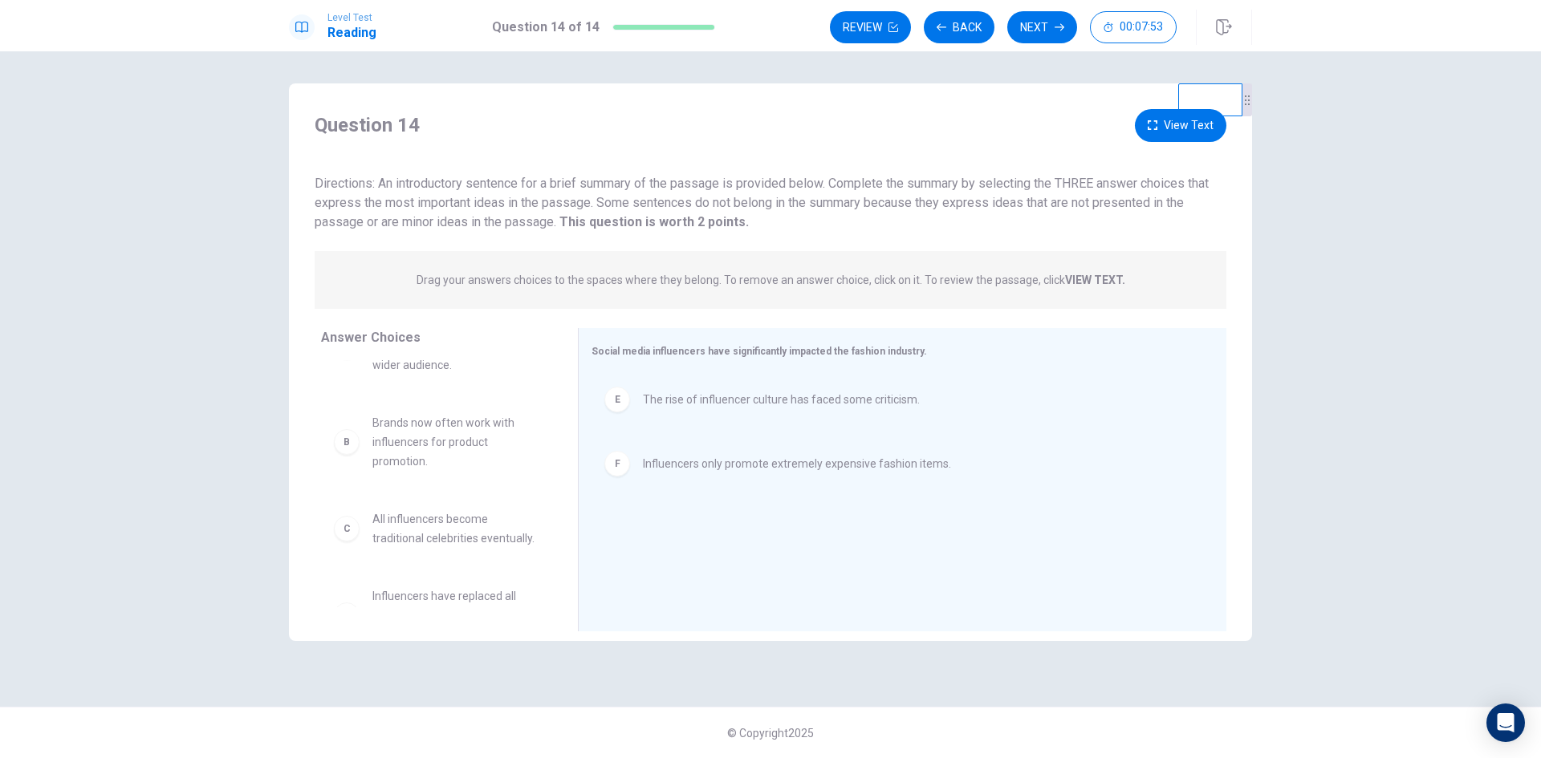
scroll to position [80, 0]
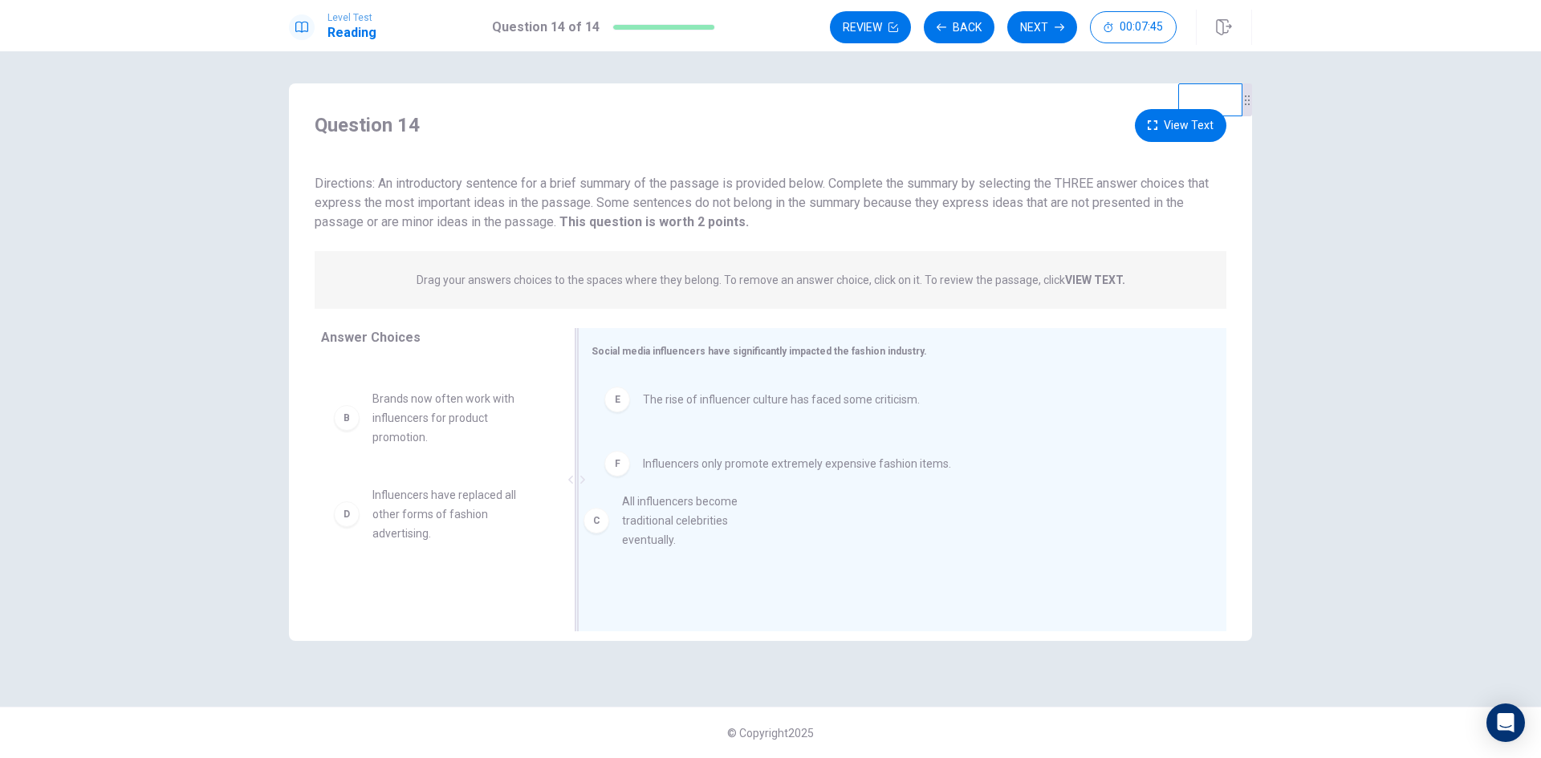
drag, startPoint x: 421, startPoint y: 513, endPoint x: 686, endPoint y: 519, distance: 264.9
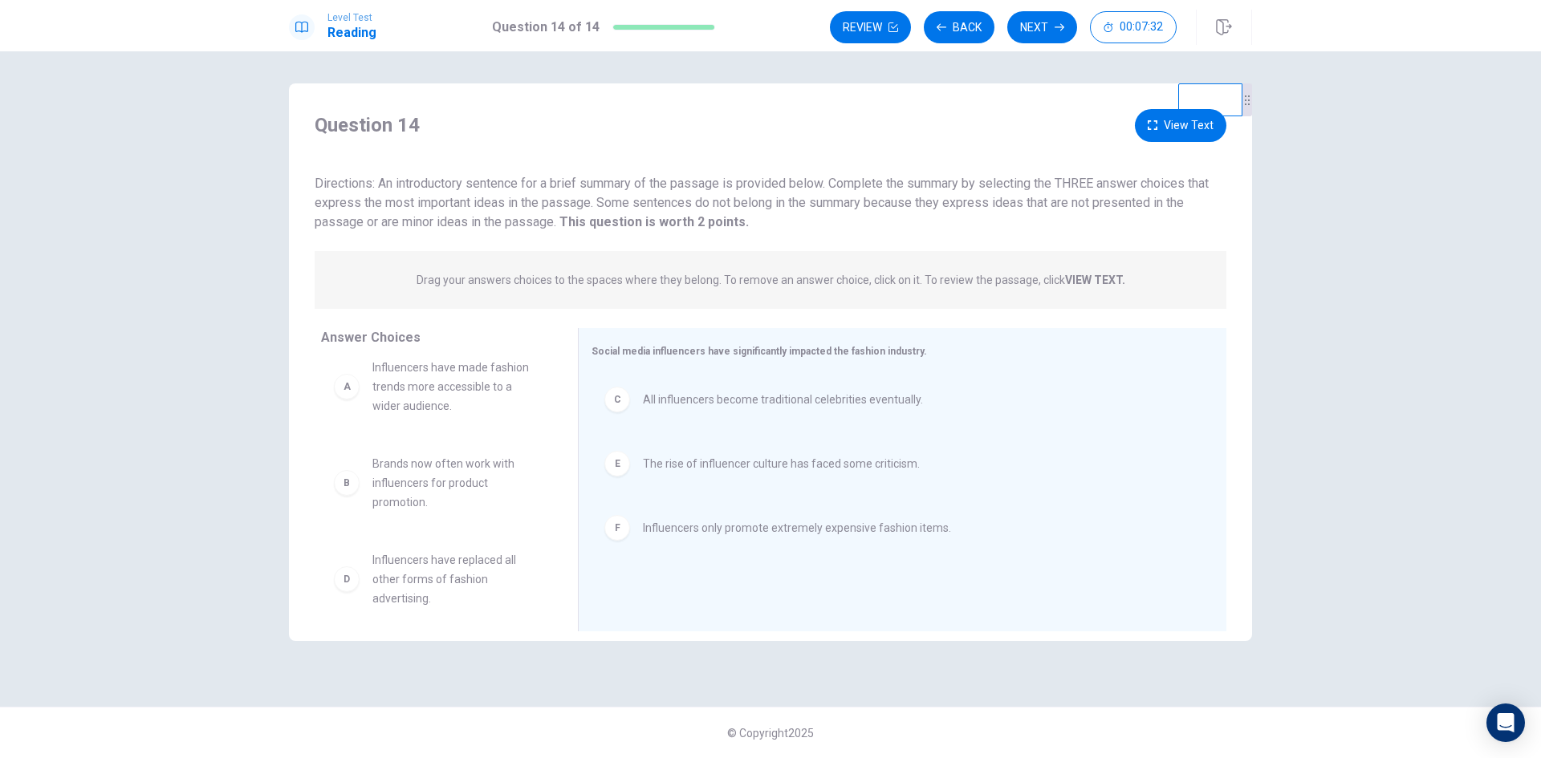
scroll to position [29, 0]
drag, startPoint x: 433, startPoint y: 574, endPoint x: 738, endPoint y: 591, distance: 305.4
click at [1042, 19] on button "Next" at bounding box center [1042, 27] width 70 height 32
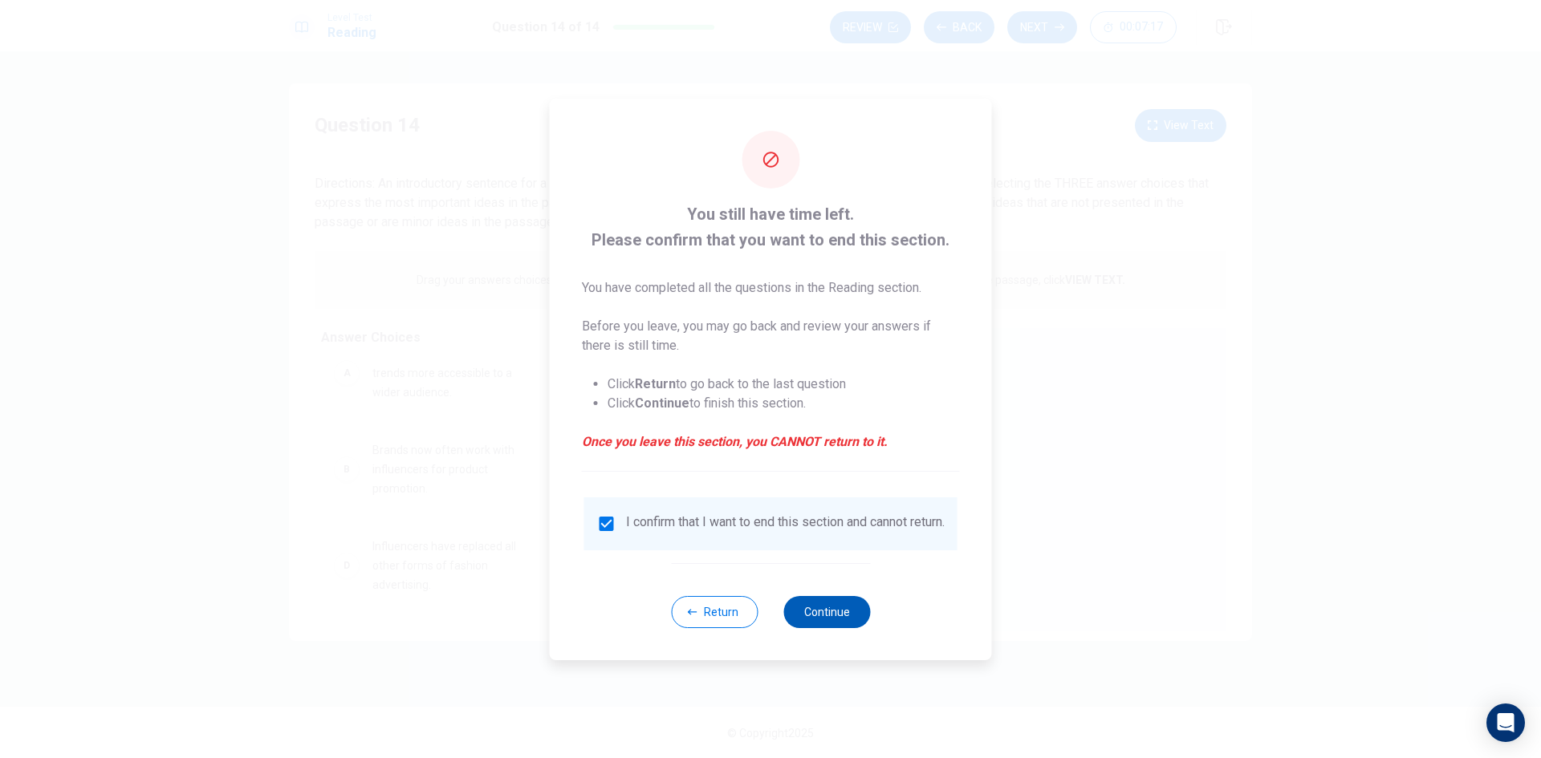
click at [820, 621] on button "Continue" at bounding box center [826, 612] width 87 height 32
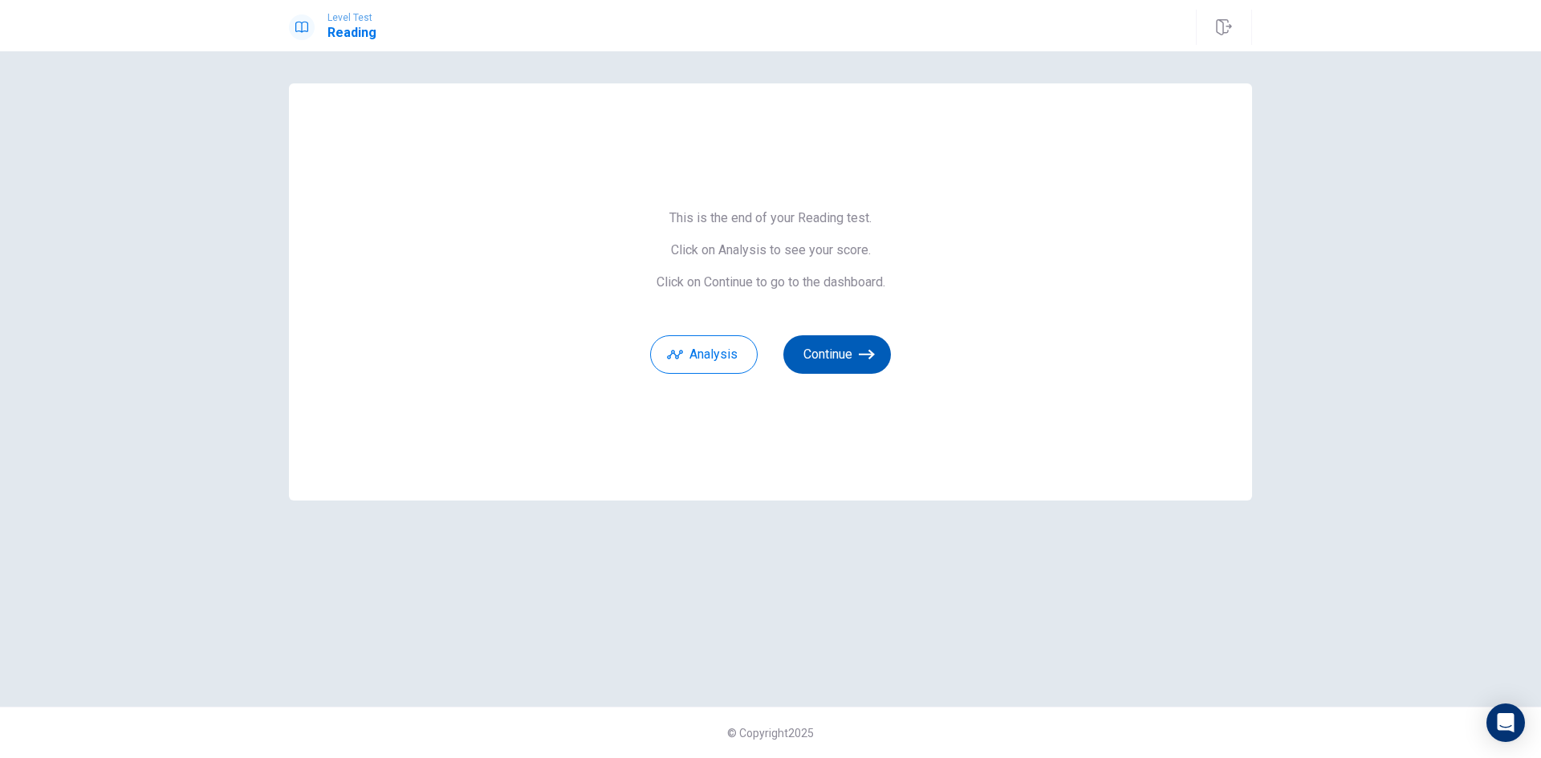
click at [828, 355] on button "Continue" at bounding box center [837, 354] width 108 height 39
